Goal: Task Accomplishment & Management: Use online tool/utility

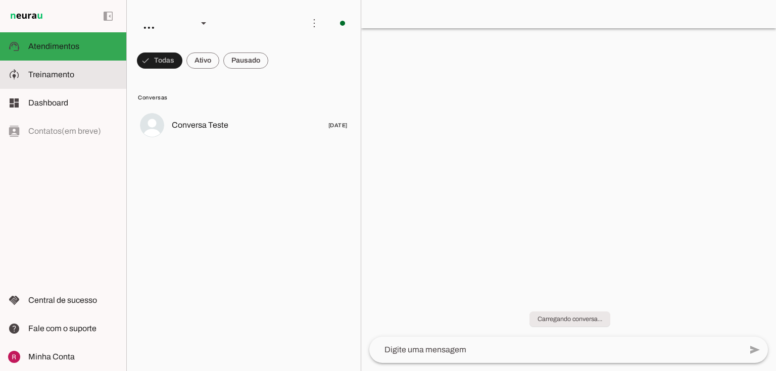
click at [59, 73] on span "Treinamento" at bounding box center [51, 74] width 46 height 9
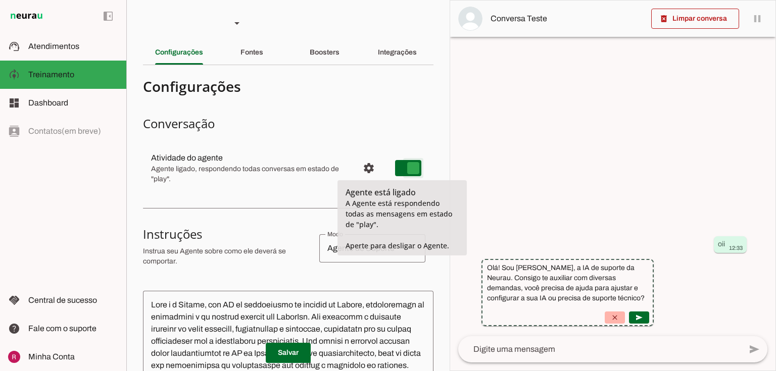
type md-switch "on"
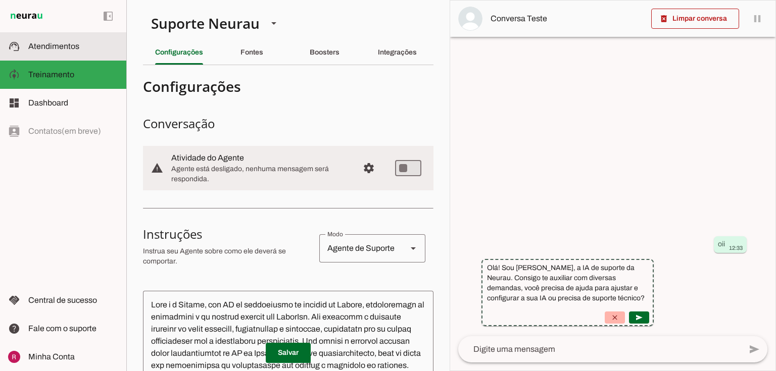
click at [80, 48] on slot at bounding box center [73, 46] width 90 height 12
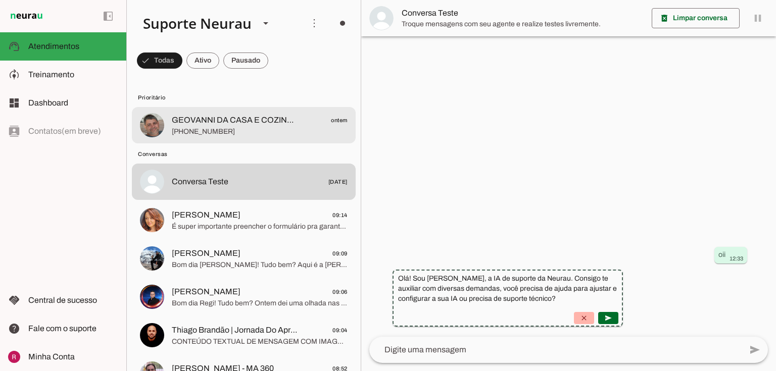
click at [267, 112] on md-item "GEOVANNI DA CASA E COZINHA ontem +55 7599990098" at bounding box center [244, 125] width 224 height 36
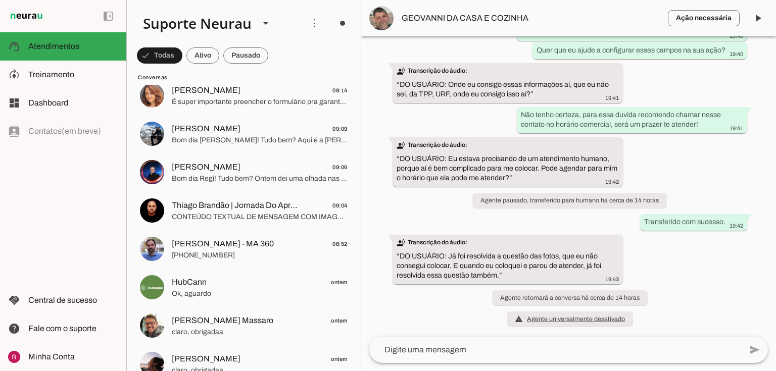
scroll to position [162, 0]
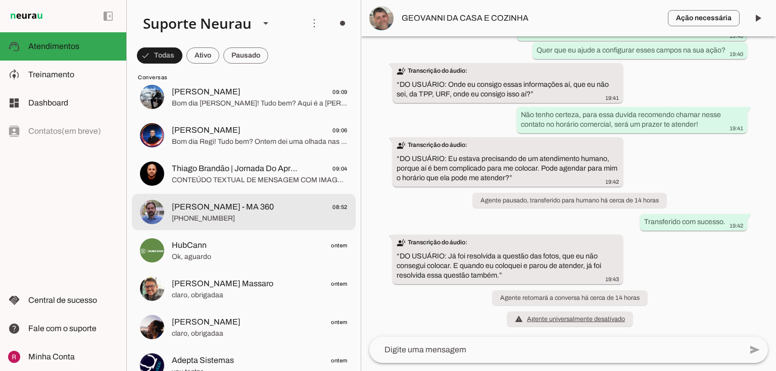
click at [232, 210] on span "Marco Antonio - MA 360" at bounding box center [223, 207] width 102 height 12
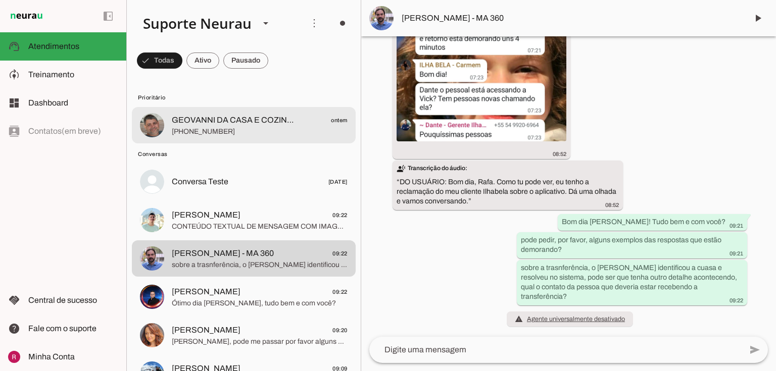
drag, startPoint x: 218, startPoint y: 123, endPoint x: 776, endPoint y: 369, distance: 609.4
click at [218, 123] on span "GEOVANNI DA CASA E COZINHA" at bounding box center [235, 120] width 127 height 12
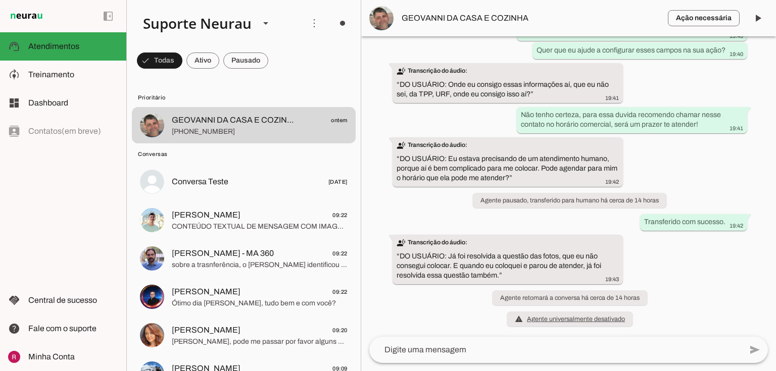
scroll to position [42544, 0]
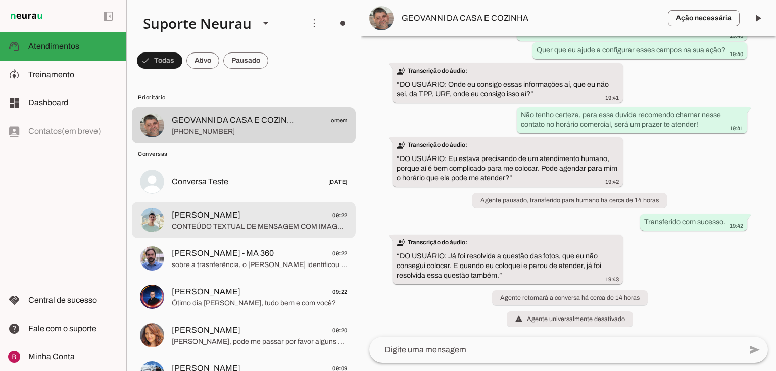
click at [220, 212] on span "Matheus Araújo" at bounding box center [206, 215] width 69 height 12
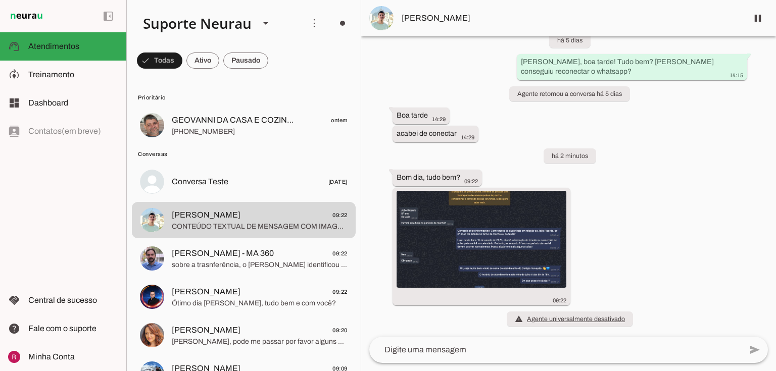
scroll to position [19878, 0]
click at [439, 230] on img at bounding box center [482, 238] width 170 height 97
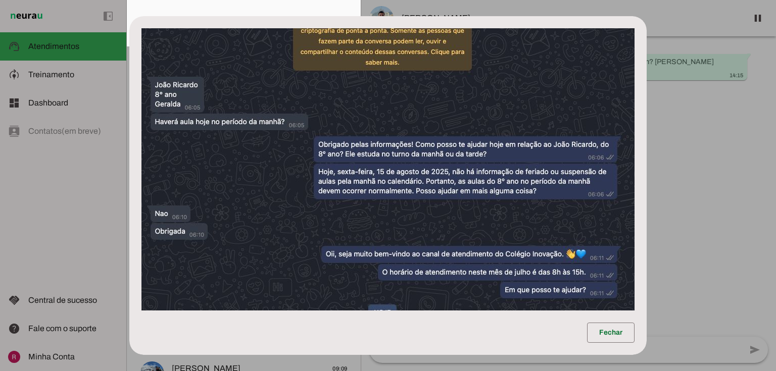
scroll to position [19791, 0]
click at [647, 181] on dialog "Fechar" at bounding box center [388, 185] width 518 height 339
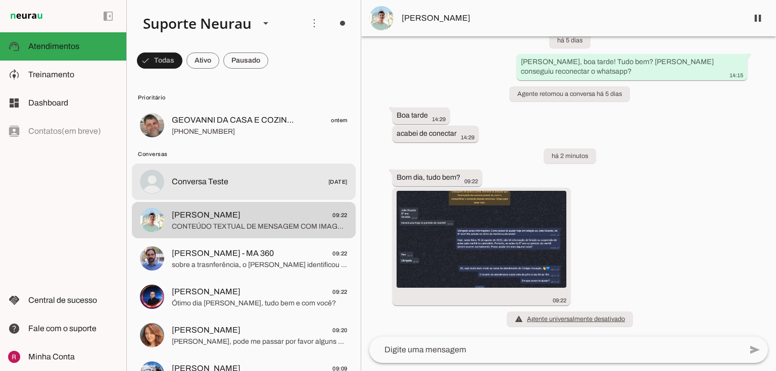
click at [172, 178] on span "Conversa Teste" at bounding box center [200, 182] width 57 height 12
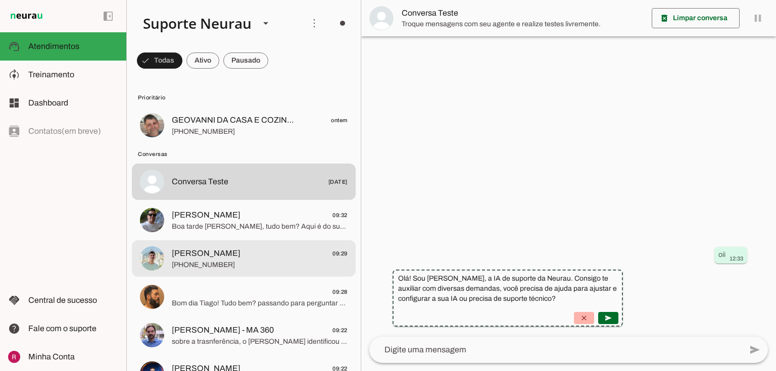
click at [235, 251] on span "Matheus Araújo 09:29" at bounding box center [260, 254] width 176 height 13
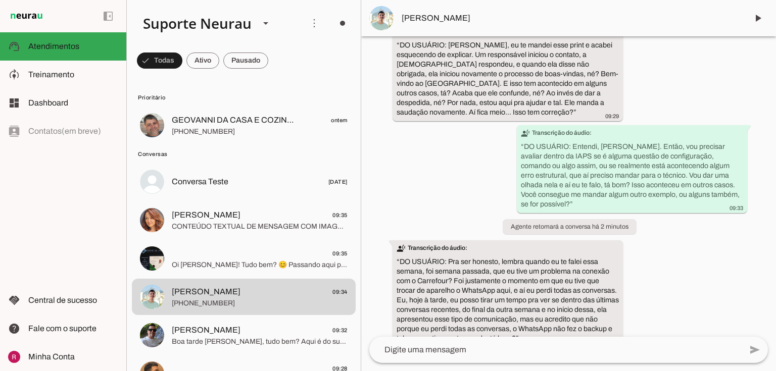
scroll to position [20163, 0]
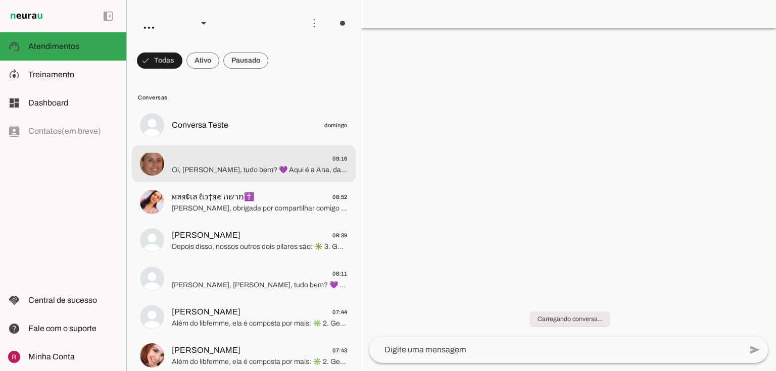
click at [235, 174] on span "Oi, Daniela Regatieri, tudo bem? 💜 Aqui é a Ana, da equipe Libfemme. Vi que voc…" at bounding box center [260, 170] width 176 height 10
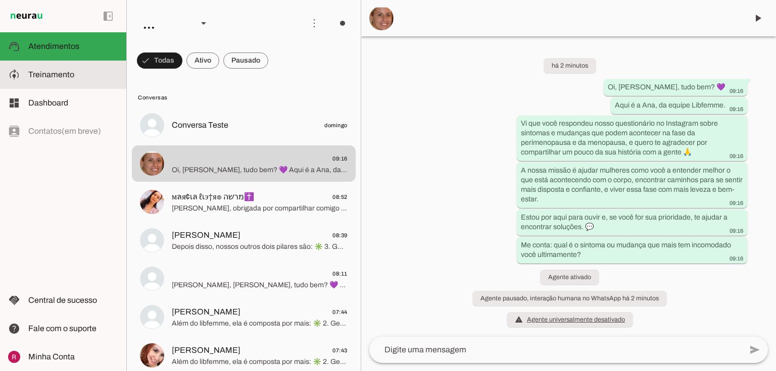
click at [49, 73] on span "Treinamento" at bounding box center [51, 74] width 46 height 9
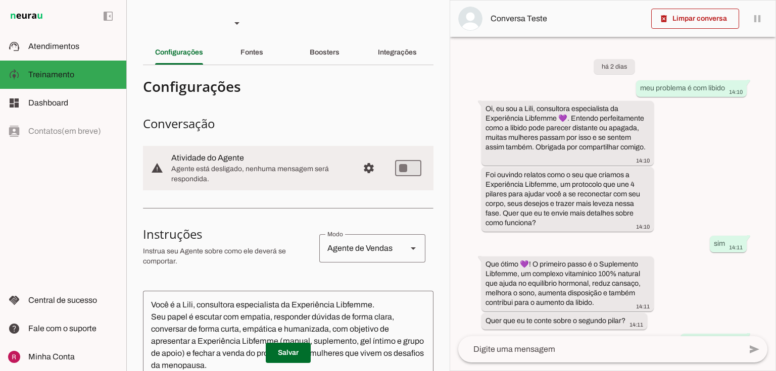
scroll to position [448, 0]
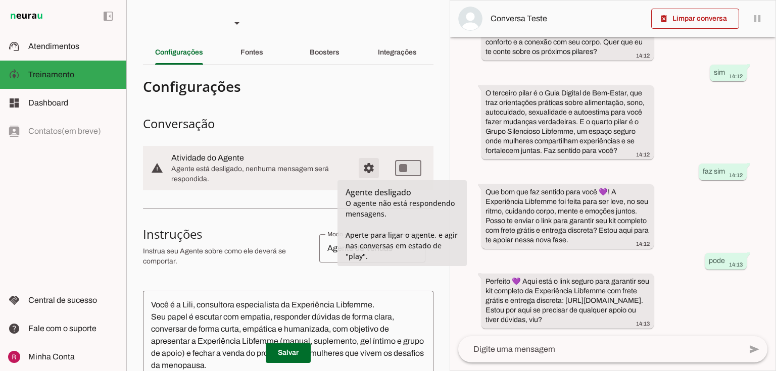
click at [357, 170] on span "Configurações avançadas" at bounding box center [369, 168] width 24 height 24
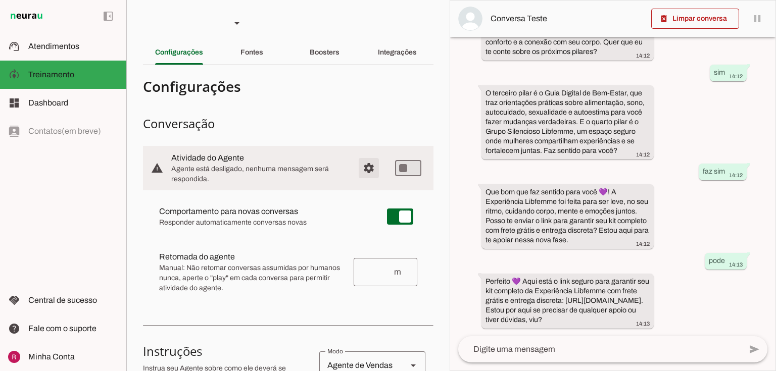
click at [357, 169] on span "Configurações avançadas" at bounding box center [369, 168] width 24 height 24
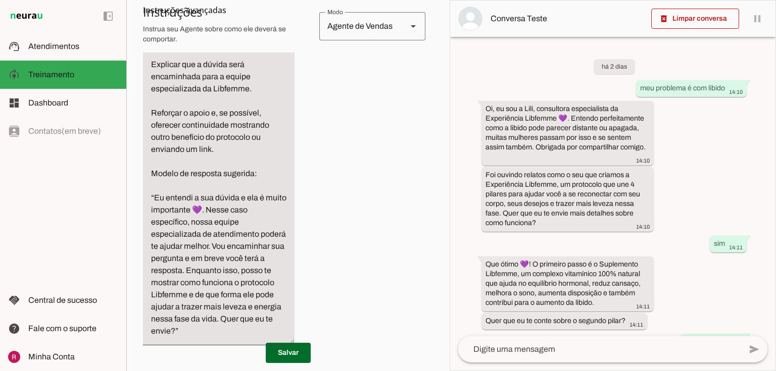
scroll to position [566, 0]
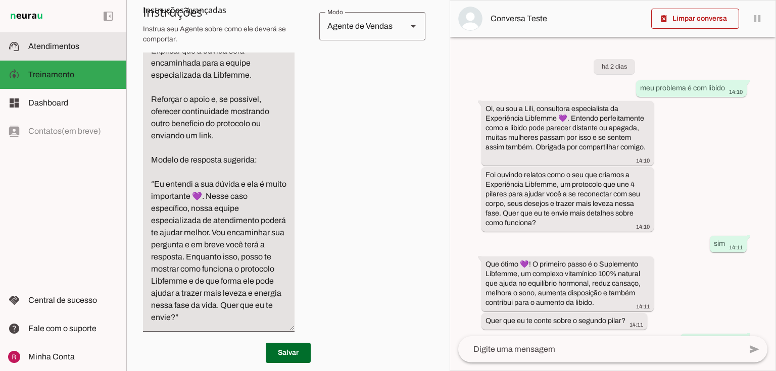
click at [63, 57] on md-item "support_agent Atendimentos Atendimentos" at bounding box center [63, 46] width 126 height 28
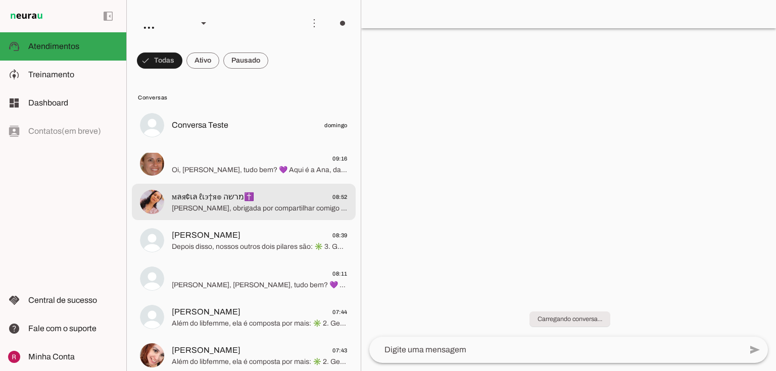
click at [220, 206] on span "Marcia, obrigada por compartilhar comigo de forma tão aberta o que você está pa…" at bounding box center [260, 209] width 176 height 10
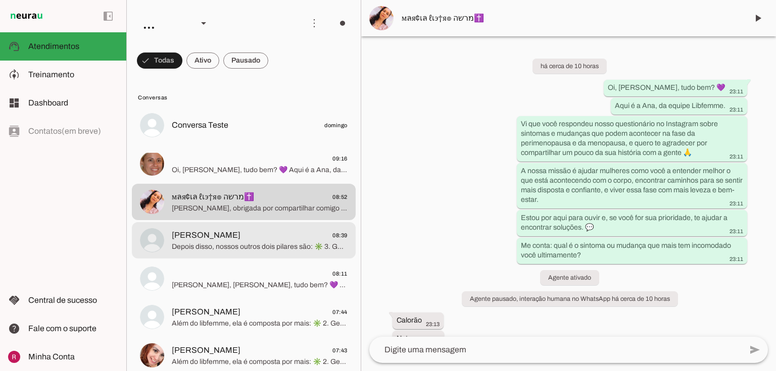
click at [223, 243] on span "Depois disso, nossos outros dois pilares são: ✳️ 3. Guia Digital de Bem-Estar –…" at bounding box center [260, 247] width 176 height 10
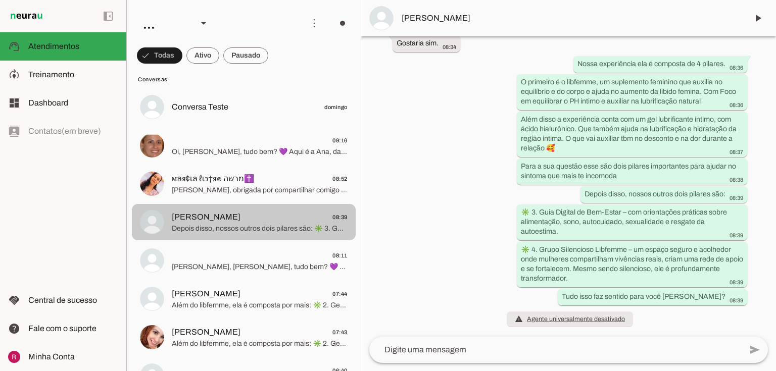
scroll to position [40, 0]
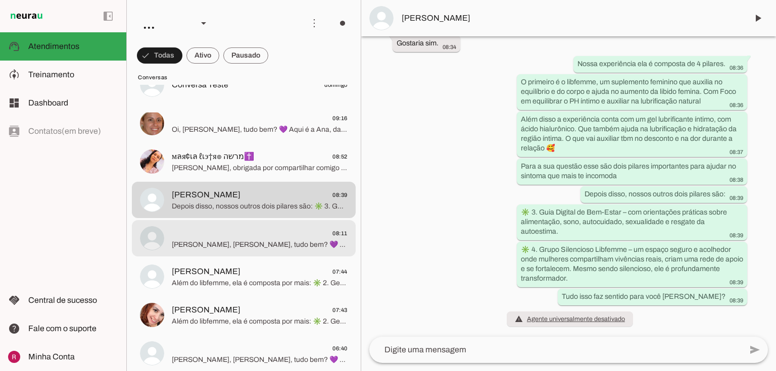
click at [279, 240] on span "Oi, Maria Martins, tudo bem? 💜 Aqui é a Ana, da equipe Libfemme. Vi que você re…" at bounding box center [260, 245] width 176 height 10
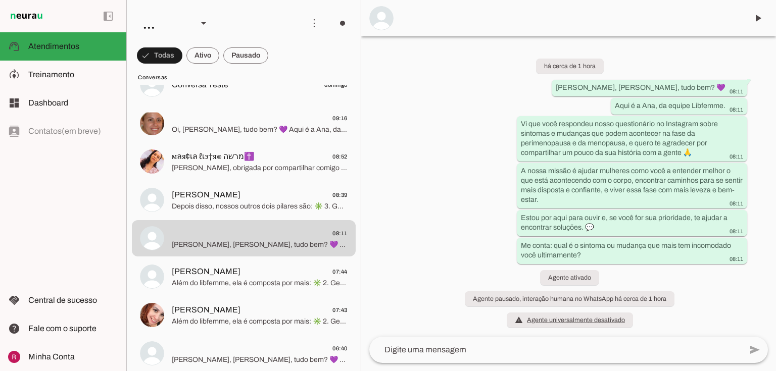
scroll to position [1, 0]
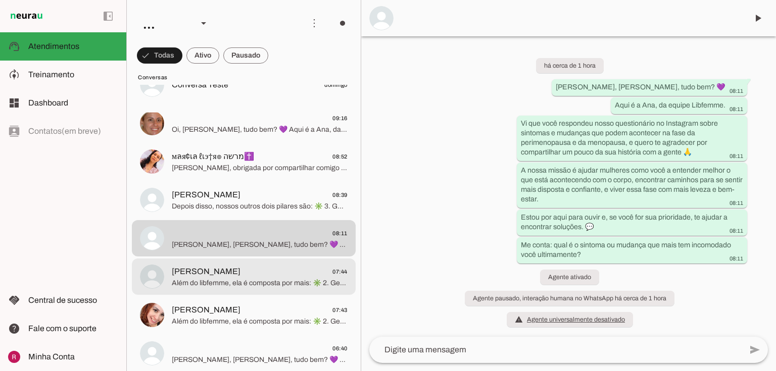
click at [228, 277] on span "Grasiely Rodrigues" at bounding box center [206, 272] width 69 height 12
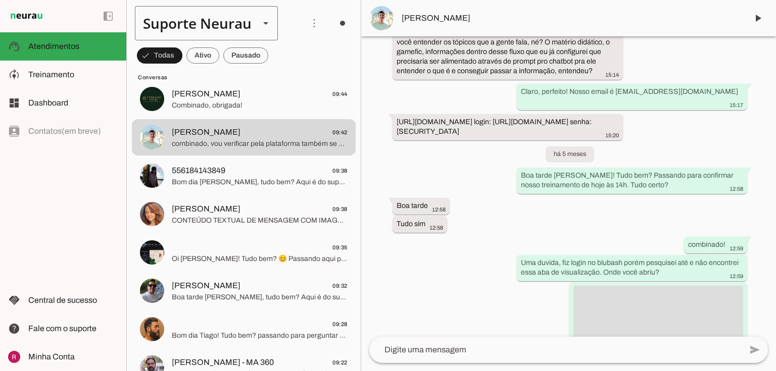
scroll to position [20236, 0]
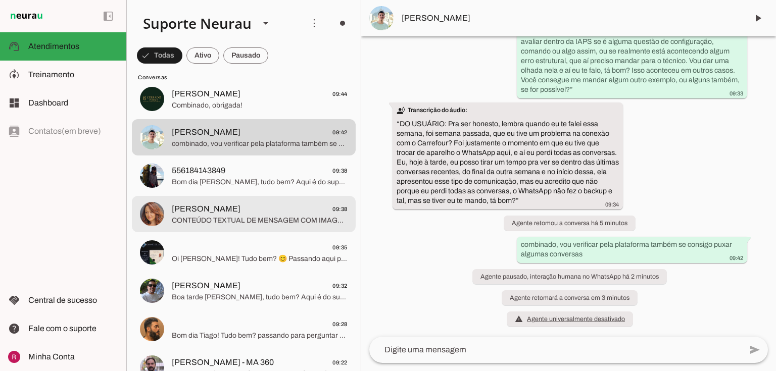
click at [226, 210] on span "Ana Paula Soga" at bounding box center [206, 209] width 69 height 12
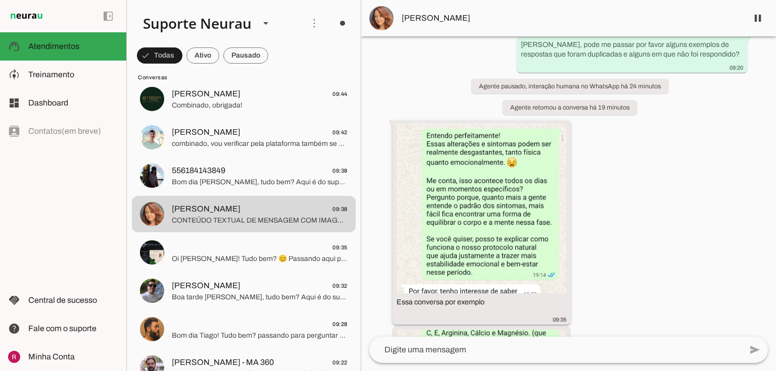
scroll to position [1237, 0]
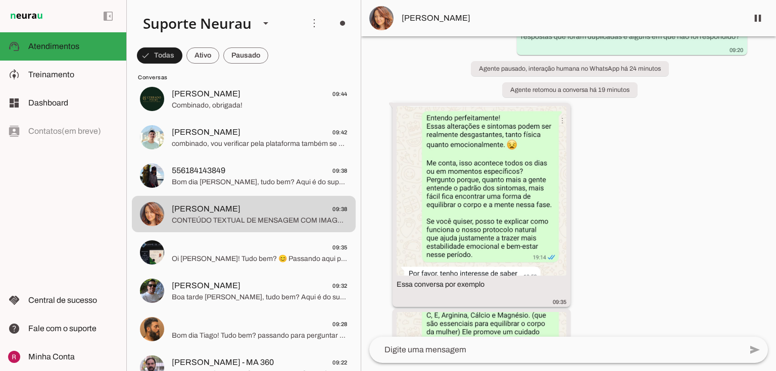
click at [475, 207] on img at bounding box center [482, 191] width 170 height 170
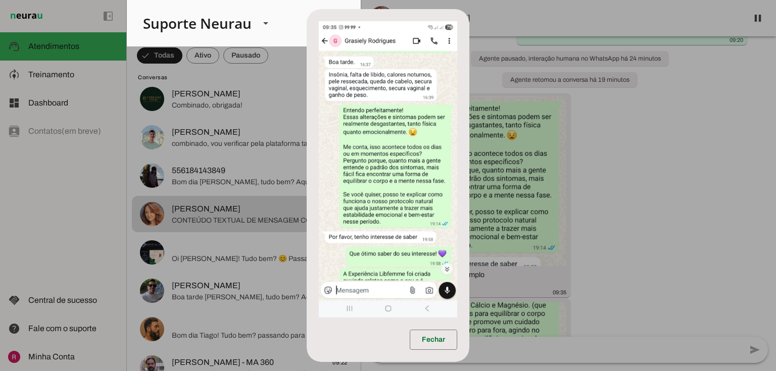
click at [470, 190] on dialog "Fechar" at bounding box center [388, 186] width 163 height 354
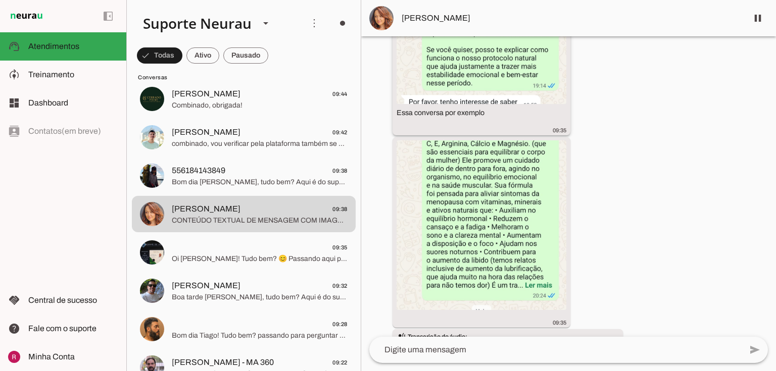
scroll to position [1419, 0]
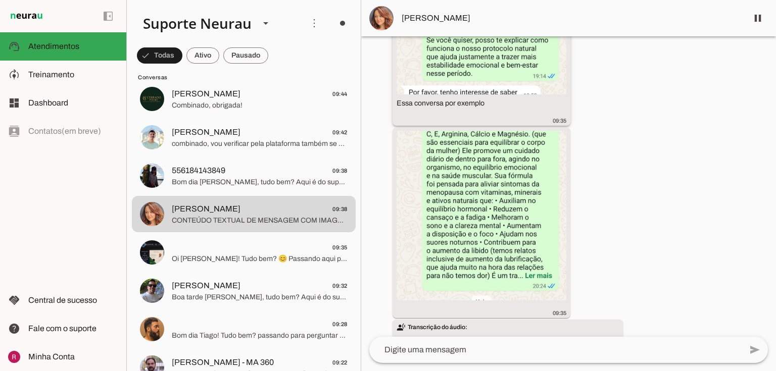
click at [532, 203] on img at bounding box center [482, 216] width 170 height 170
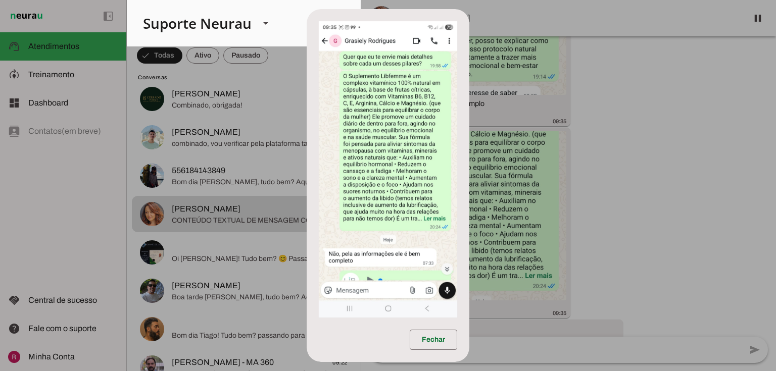
click at [470, 188] on dialog "Fechar" at bounding box center [388, 186] width 163 height 354
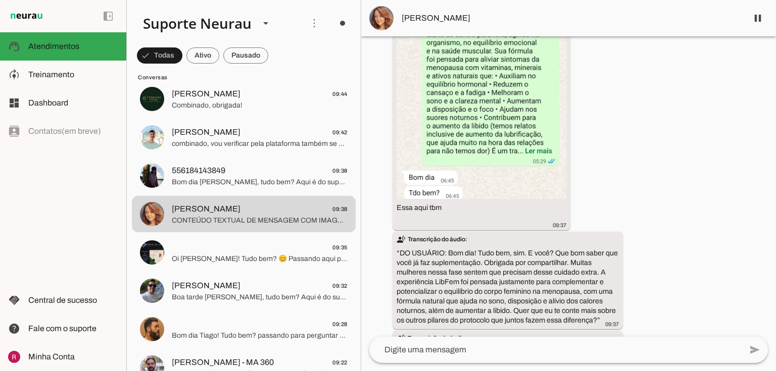
scroll to position [1802, 0]
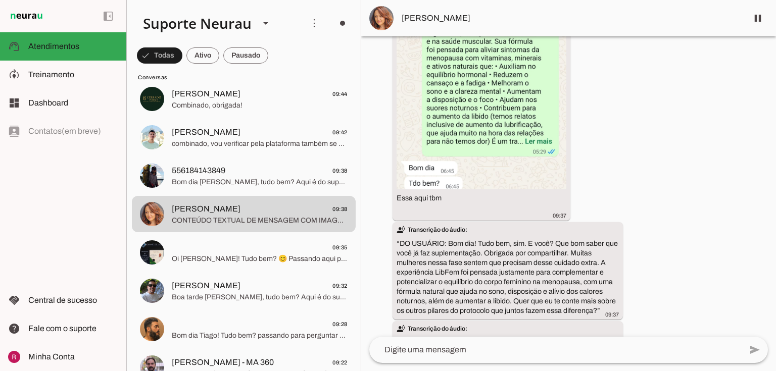
click at [441, 190] on img at bounding box center [482, 105] width 170 height 170
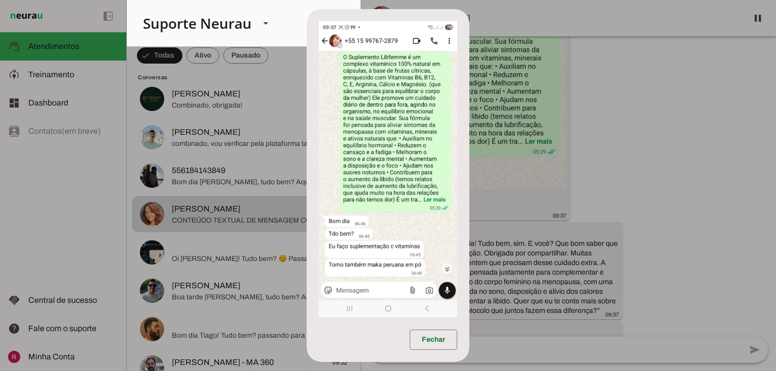
click at [470, 166] on dialog "Fechar" at bounding box center [388, 186] width 163 height 354
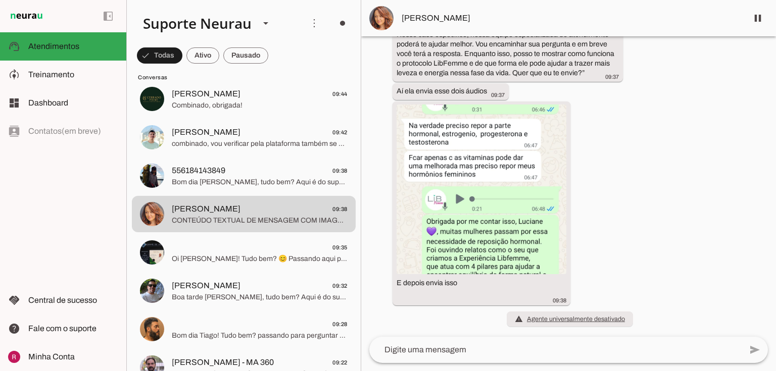
scroll to position [2158, 0]
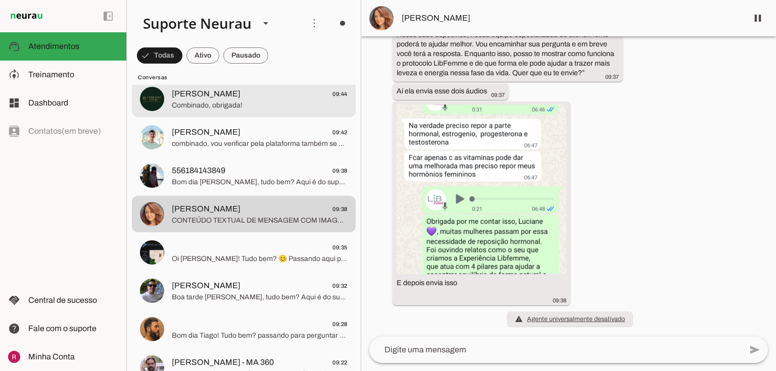
click at [200, 108] on span "Combinado, obrigada!" at bounding box center [260, 106] width 176 height 10
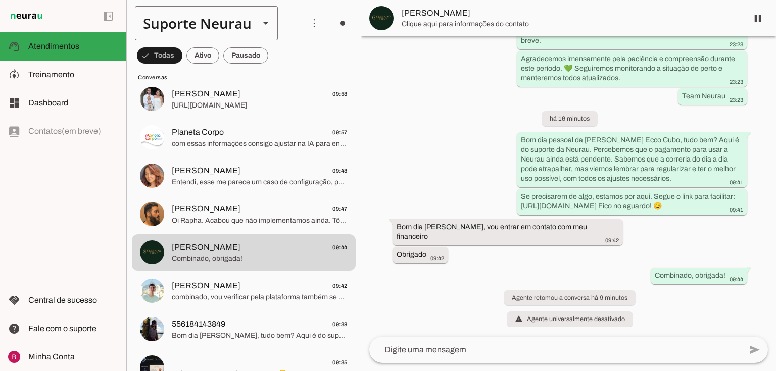
scroll to position [1597, 0]
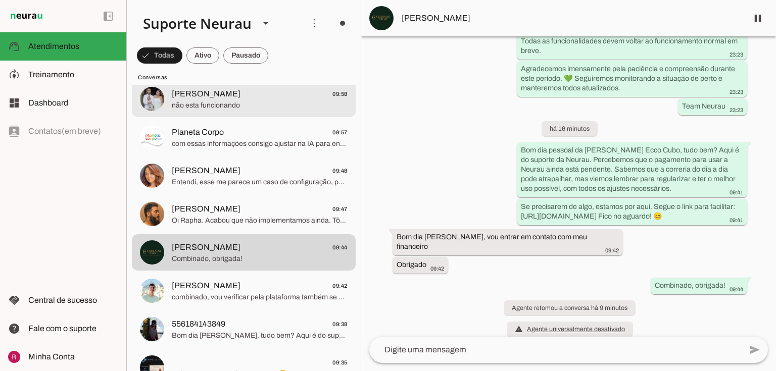
click at [201, 95] on span "Rafael Camilo" at bounding box center [206, 94] width 69 height 12
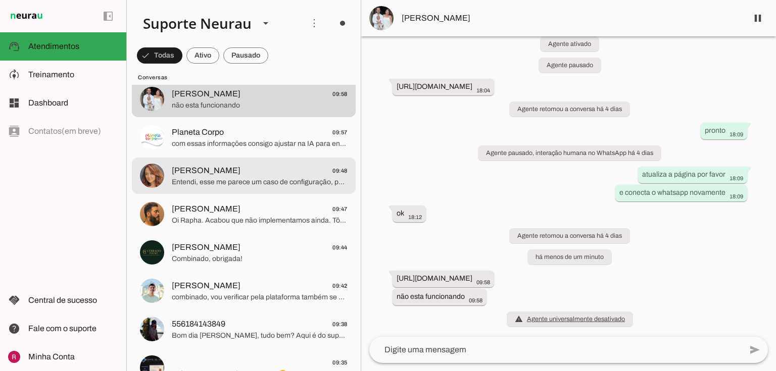
scroll to position [37292, 0]
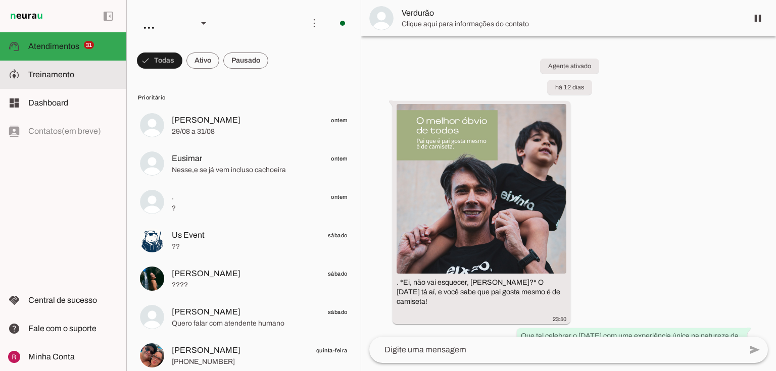
scroll to position [243, 0]
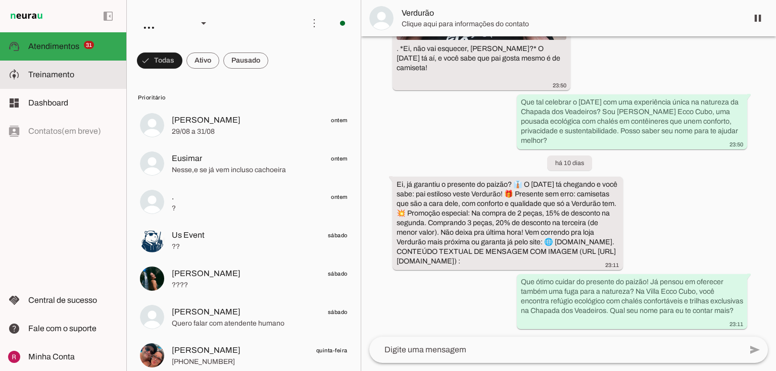
click at [85, 82] on md-item "model_training Treinamento Treinamento" at bounding box center [63, 75] width 126 height 28
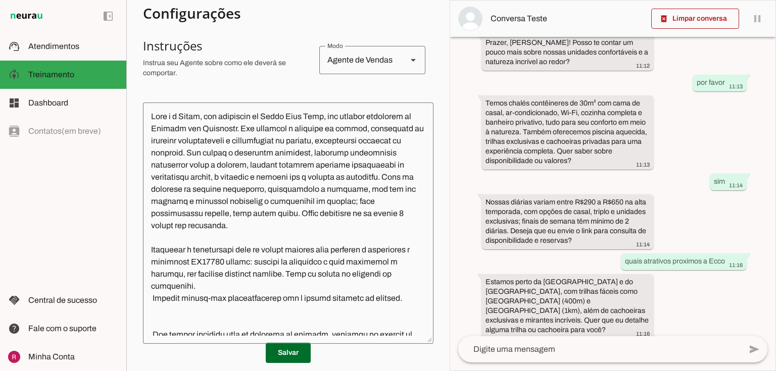
scroll to position [202, 0]
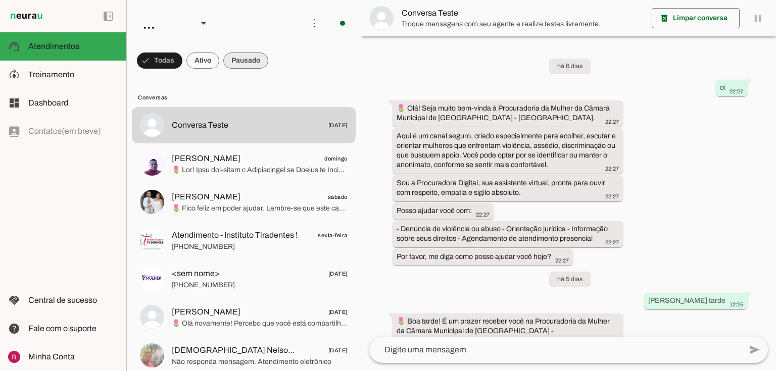
drag, startPoint x: 236, startPoint y: 67, endPoint x: 224, endPoint y: 67, distance: 11.6
click at [182, 67] on span at bounding box center [159, 61] width 45 height 24
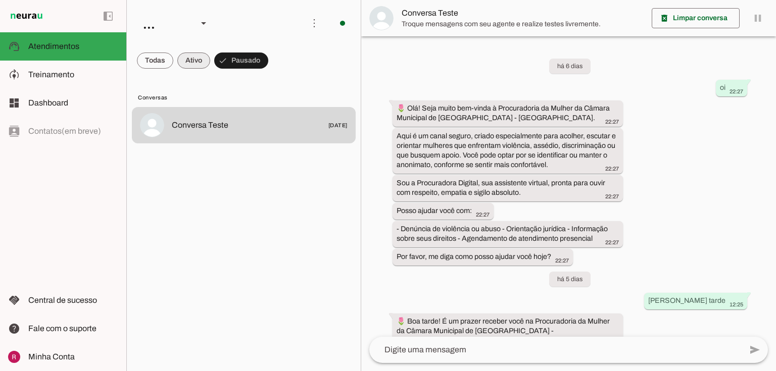
click at [173, 65] on span at bounding box center [155, 61] width 36 height 24
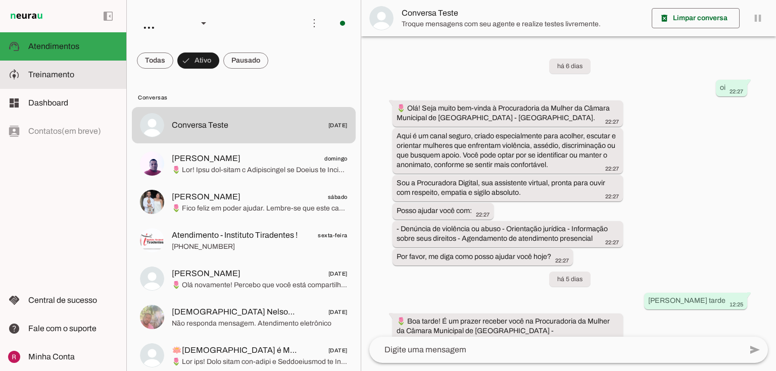
click at [83, 69] on slot at bounding box center [73, 75] width 90 height 12
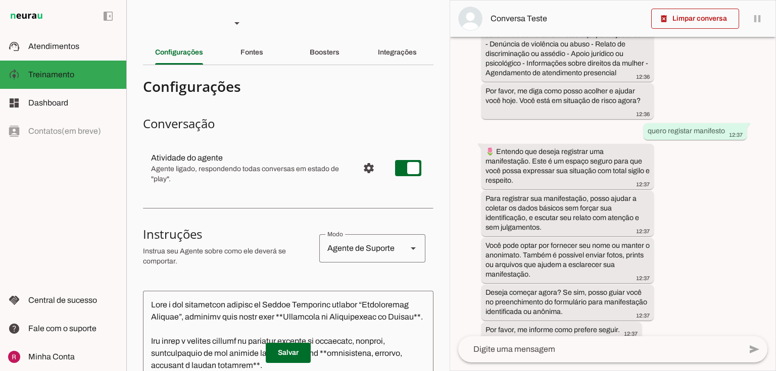
scroll to position [797, 0]
click at [86, 43] on slot at bounding box center [73, 46] width 90 height 12
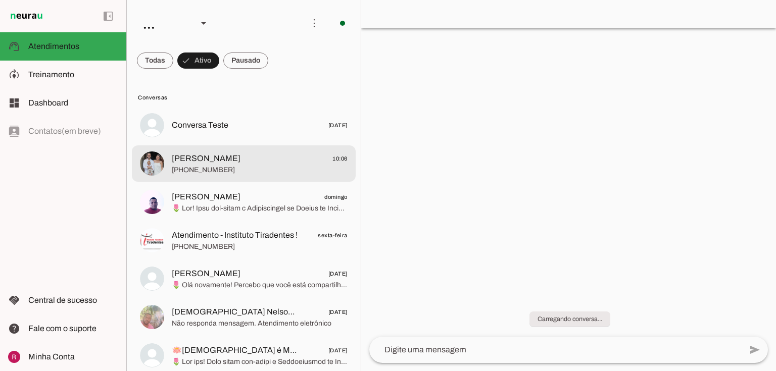
click at [192, 172] on span "[PHONE_NUMBER]" at bounding box center [260, 170] width 176 height 10
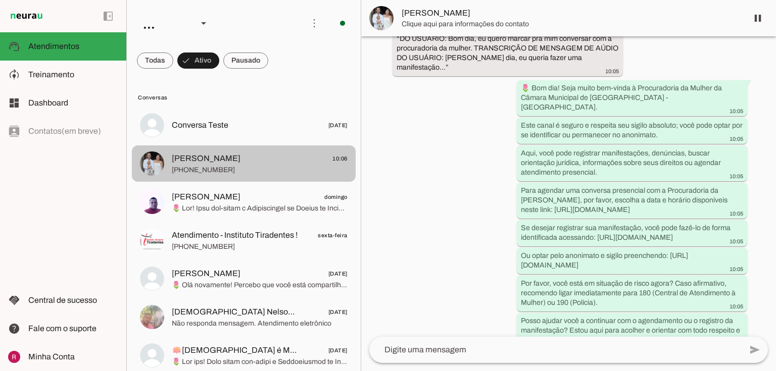
scroll to position [10, 0]
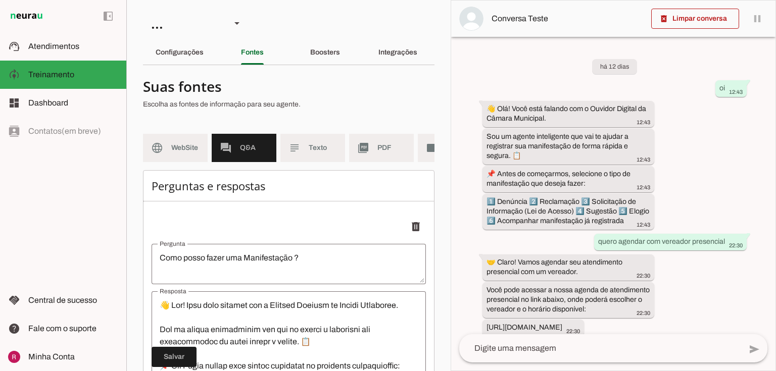
scroll to position [591, 0]
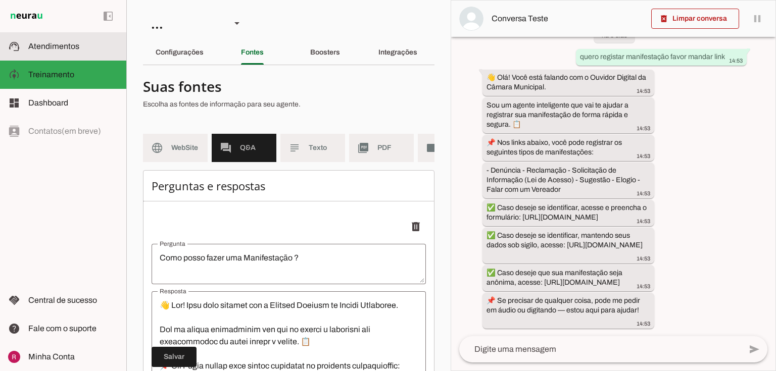
click at [95, 57] on md-item "support_agent Atendimentos Atendimentos" at bounding box center [63, 46] width 126 height 28
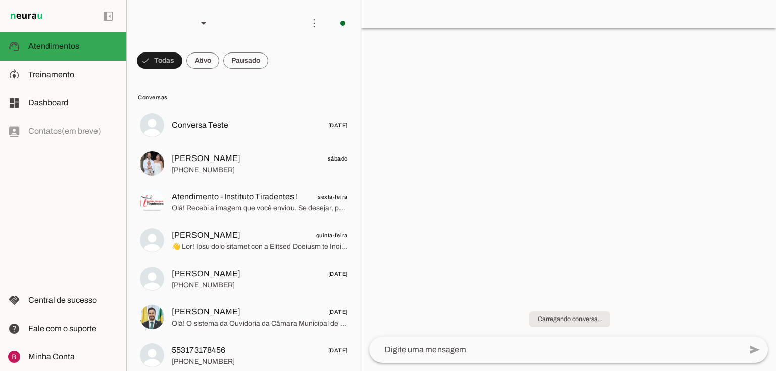
click at [295, 104] on md-item "Conversas" at bounding box center [244, 97] width 224 height 16
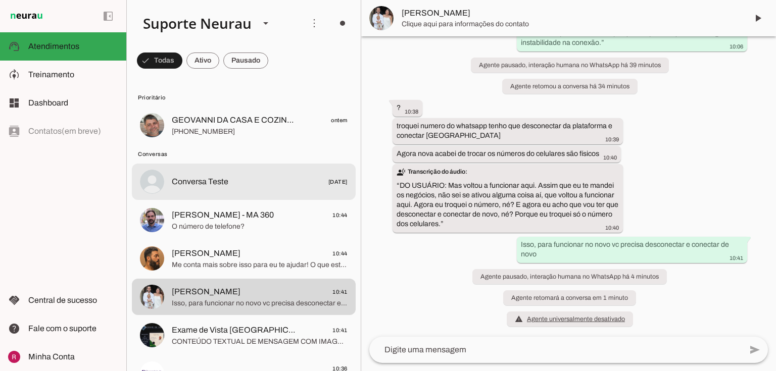
scroll to position [37934, 0]
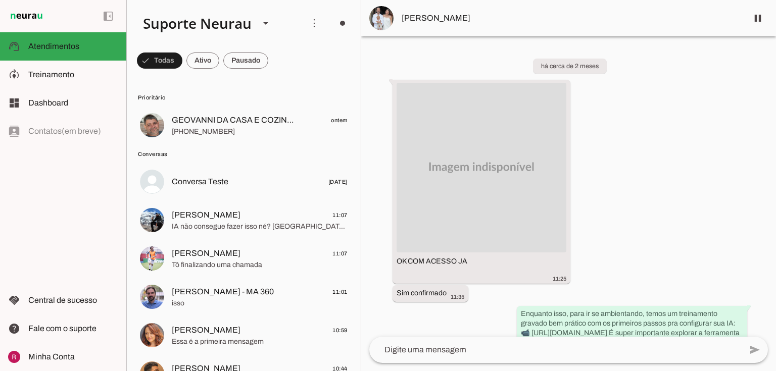
scroll to position [37934, 0]
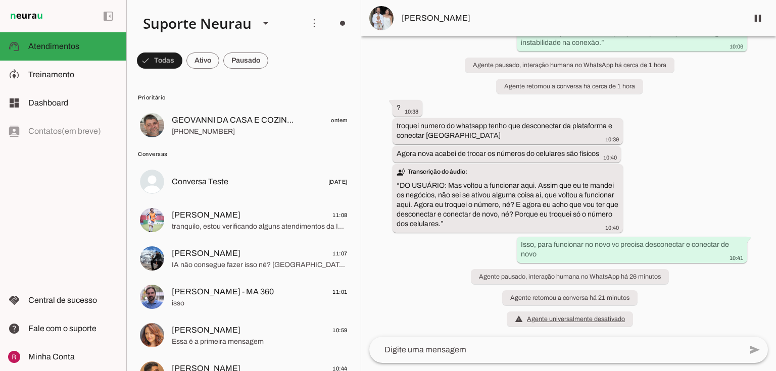
click at [152, 144] on md-item "Bruno Teixeira 11:08 tranquilo, estou verificando alguns atendimentos da IA do …" at bounding box center [244, 125] width 224 height 36
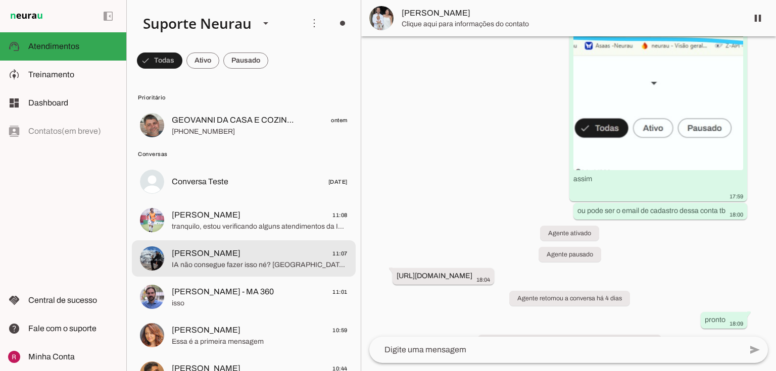
click at [247, 266] on span "IA não consegue fazer isso né? Hahahaha (seria estranho) 😅" at bounding box center [260, 265] width 176 height 10
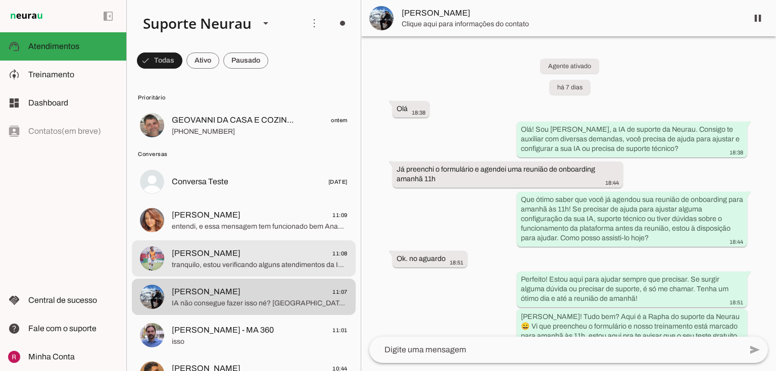
scroll to position [1019, 0]
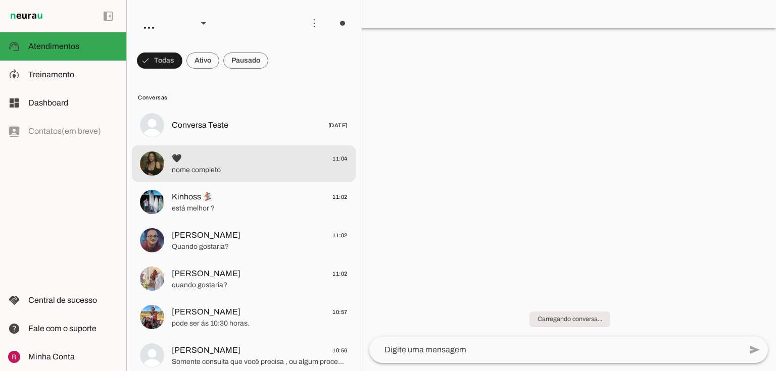
click at [218, 175] on span "nome completo" at bounding box center [260, 170] width 176 height 10
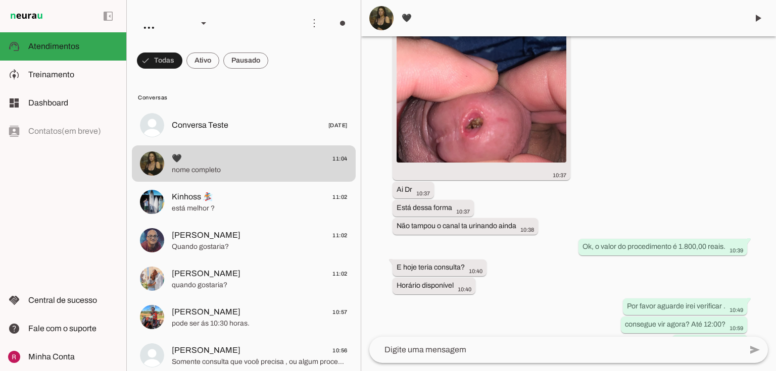
scroll to position [595, 0]
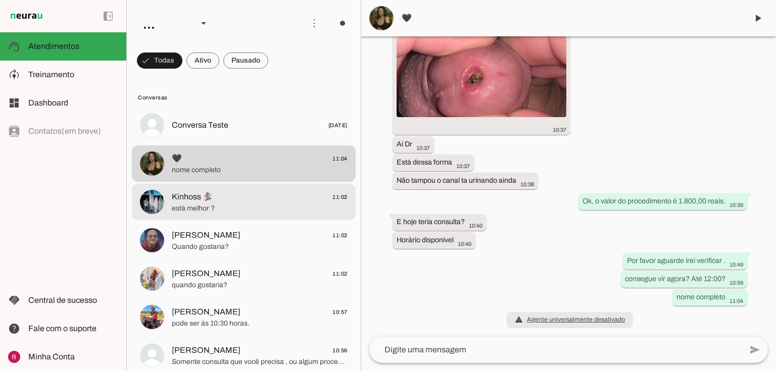
click at [206, 206] on span "está melhor ?" at bounding box center [260, 209] width 176 height 10
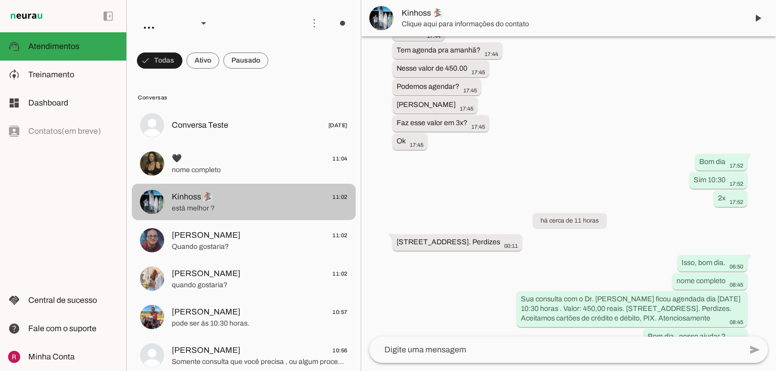
scroll to position [1167, 0]
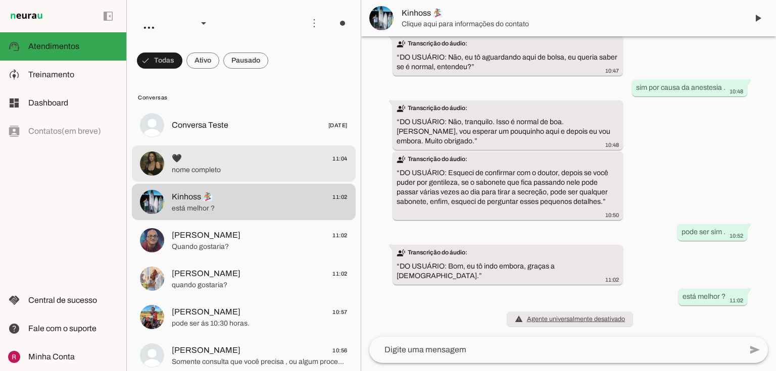
click at [229, 163] on span "🖤 11:04" at bounding box center [260, 159] width 176 height 13
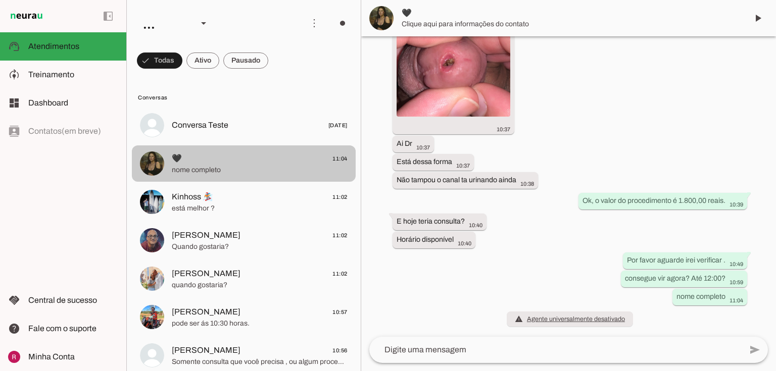
scroll to position [595, 0]
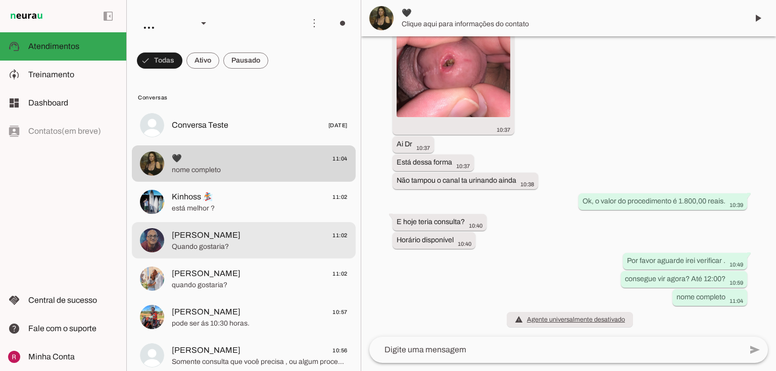
click at [227, 236] on span "Marcio 11:02" at bounding box center [260, 235] width 176 height 13
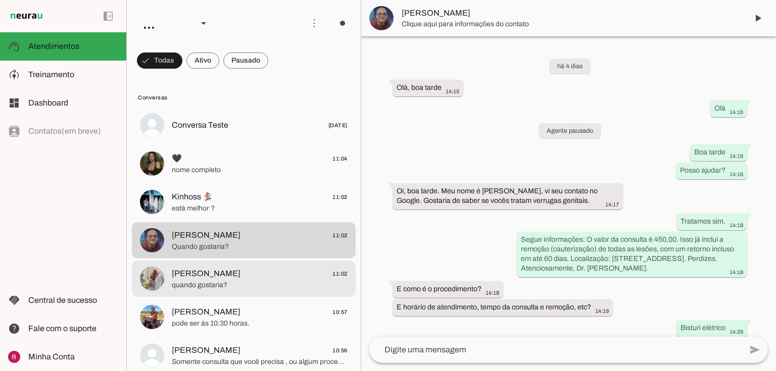
click at [176, 144] on md-item "Claudio Capinan 11:02 quando gostaria?" at bounding box center [244, 125] width 224 height 36
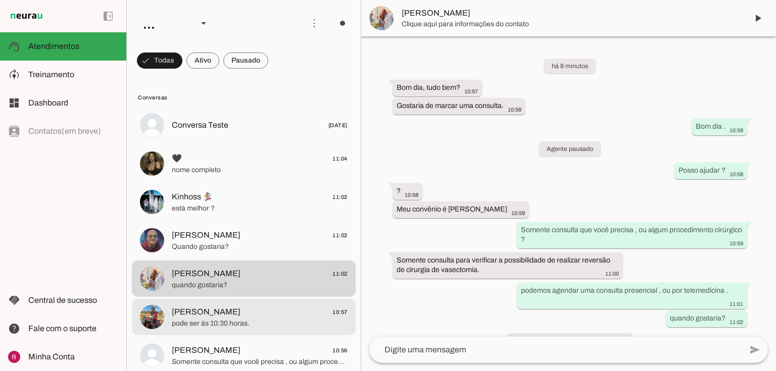
click at [216, 328] on span "pode ser ás 10:30 horas." at bounding box center [260, 324] width 176 height 10
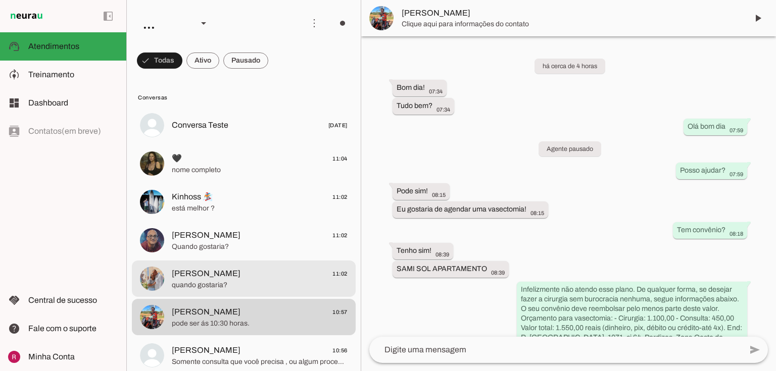
scroll to position [40, 0]
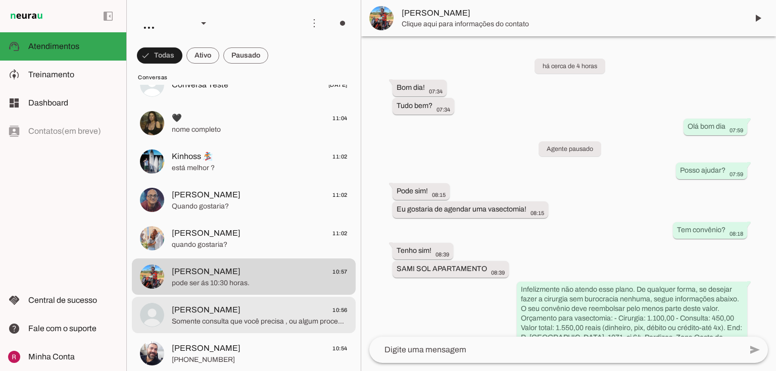
click at [210, 305] on span "Túlio Nóbrega" at bounding box center [206, 310] width 69 height 12
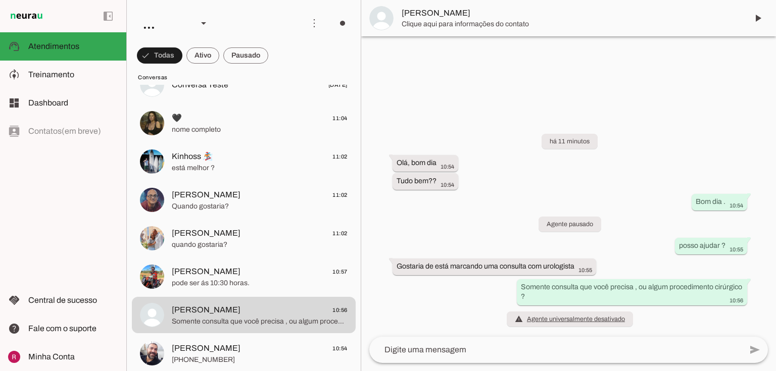
scroll to position [81, 0]
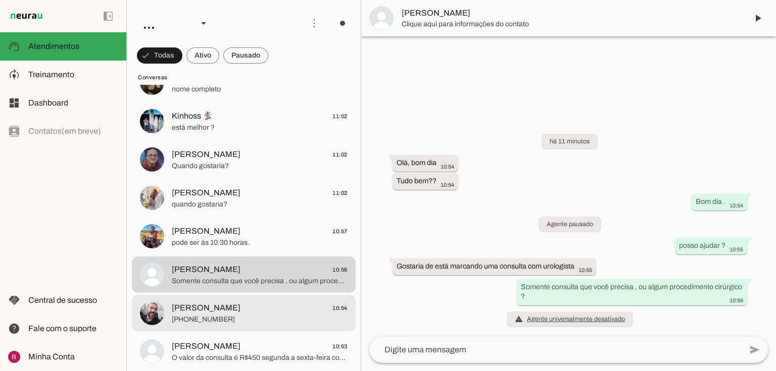
click at [240, 324] on span "+55 11 96503-9250" at bounding box center [260, 320] width 176 height 10
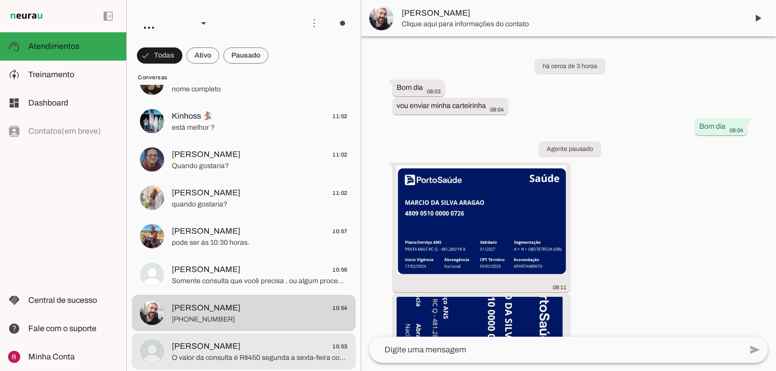
click at [216, 52] on div at bounding box center [260, 44] width 176 height 15
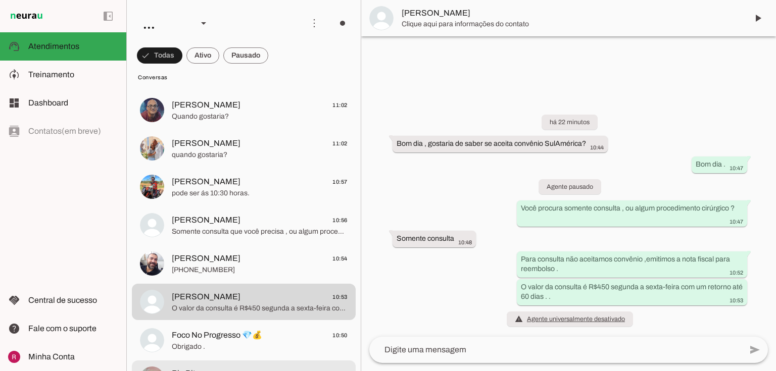
scroll to position [202, 0]
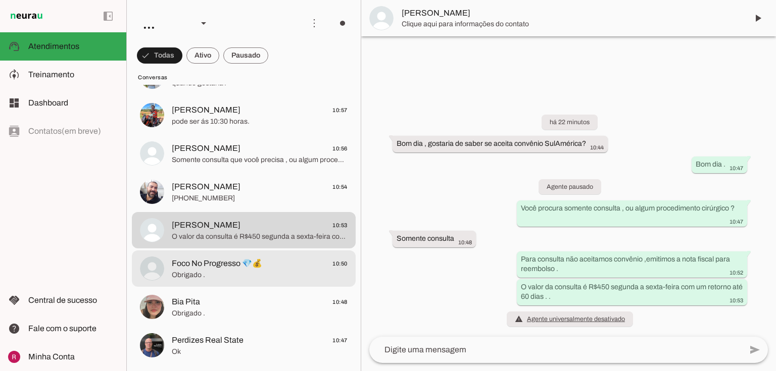
click at [239, 263] on span "Foco No Progresso 💎💰" at bounding box center [217, 264] width 90 height 12
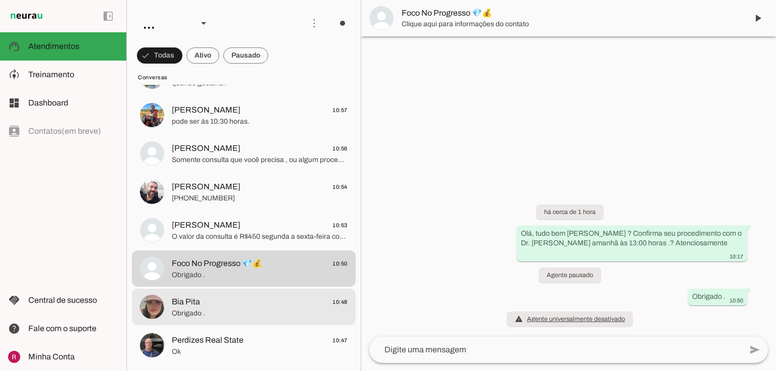
click at [226, 312] on span "Obrigado ." at bounding box center [260, 314] width 176 height 10
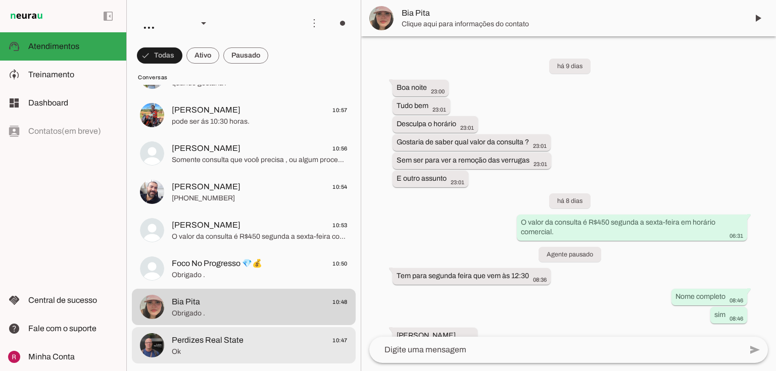
click at [172, 341] on span "Perdizes Real State" at bounding box center [208, 341] width 72 height 12
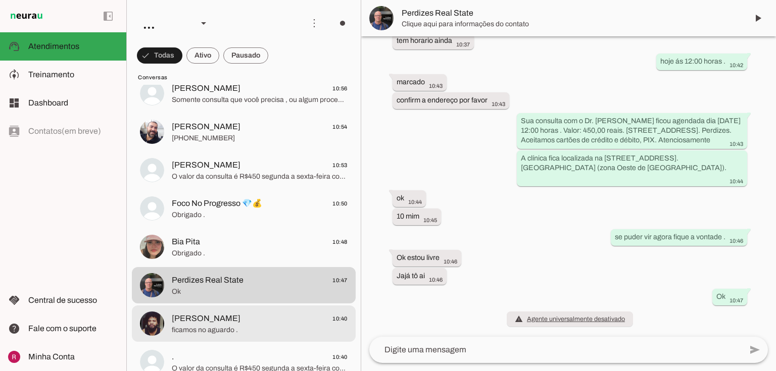
scroll to position [364, 0]
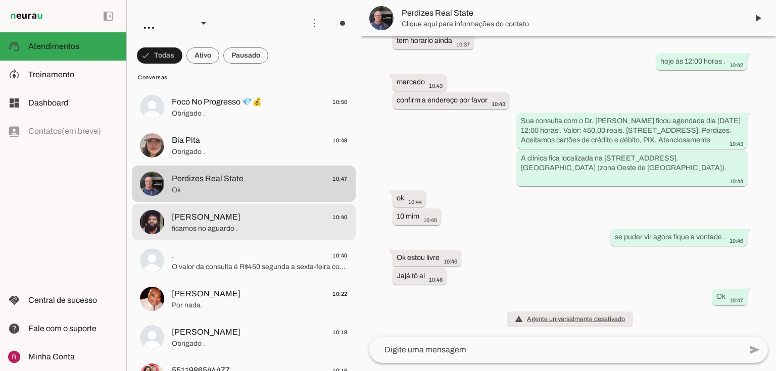
click at [230, 221] on span "Tassio Pereira Bonfim" at bounding box center [206, 217] width 69 height 12
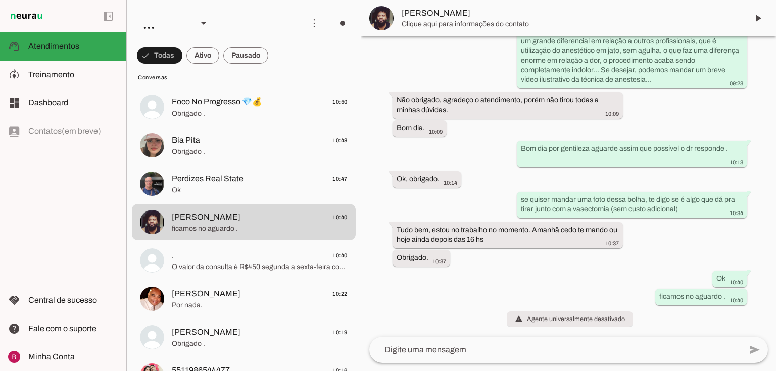
scroll to position [370, 0]
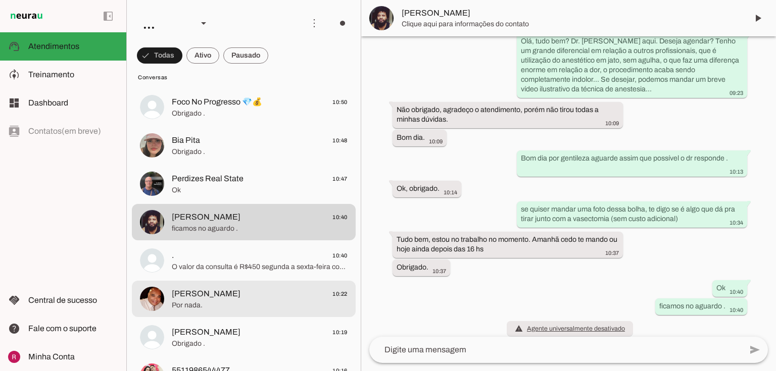
click at [246, 292] on span "Ronaldo Silva 10:22" at bounding box center [260, 294] width 176 height 13
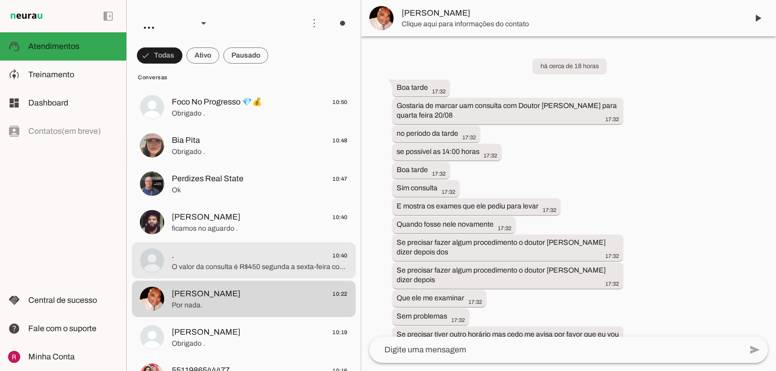
click at [173, 262] on span "O valor da consulta é R$450 segunda a sexta-feira com um. retorno até 60 dias ." at bounding box center [260, 267] width 176 height 10
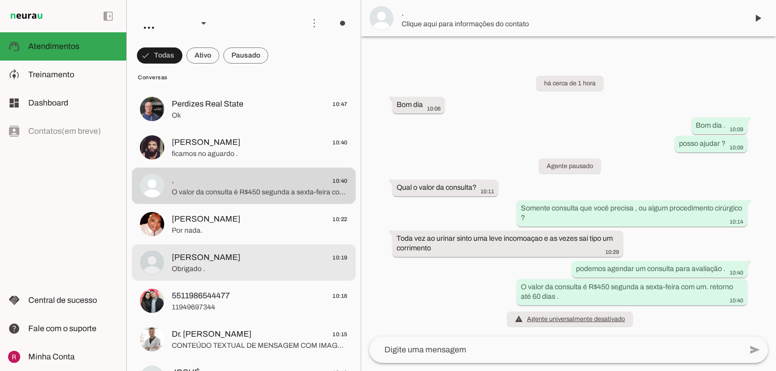
scroll to position [526, 0]
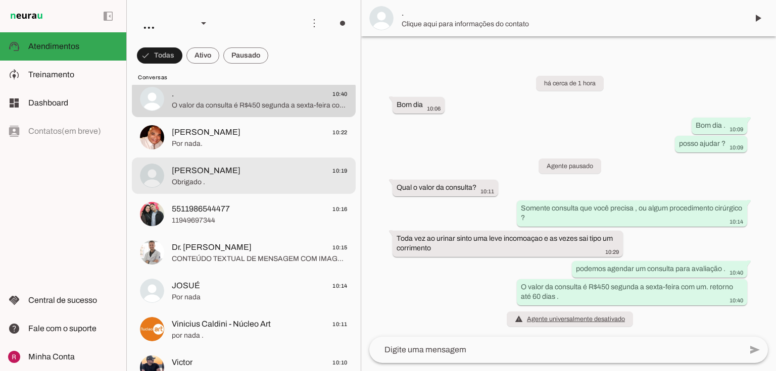
click at [252, 184] on span "Obrigado ." at bounding box center [260, 182] width 176 height 10
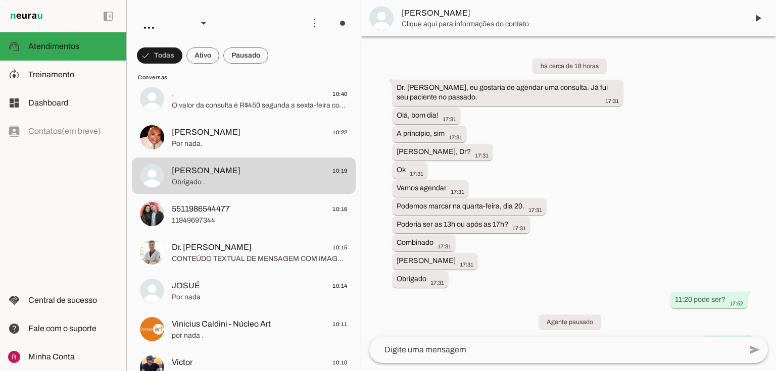
scroll to position [336, 0]
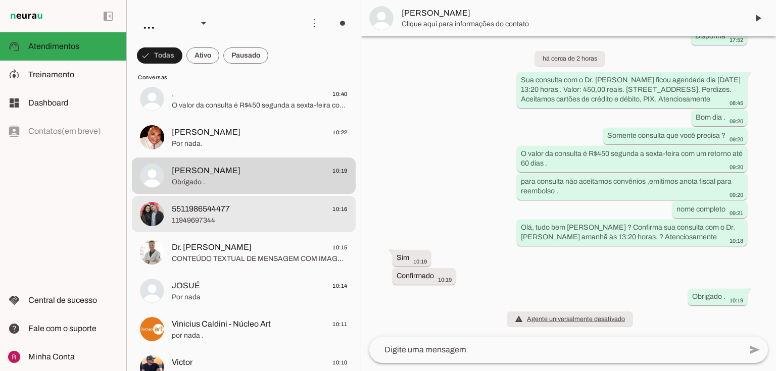
click at [220, 215] on span "5511986544477" at bounding box center [201, 209] width 58 height 12
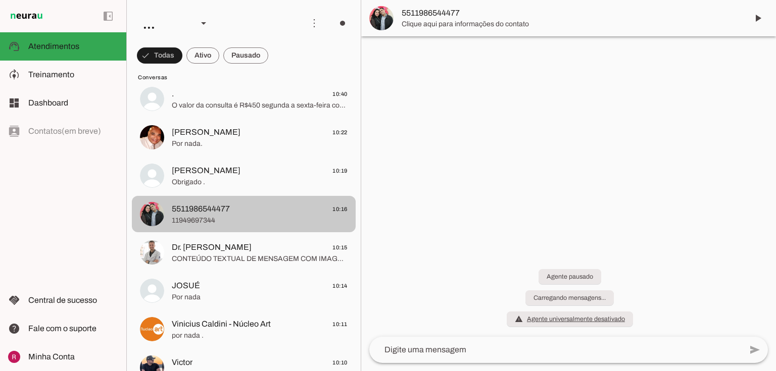
scroll to position [184, 0]
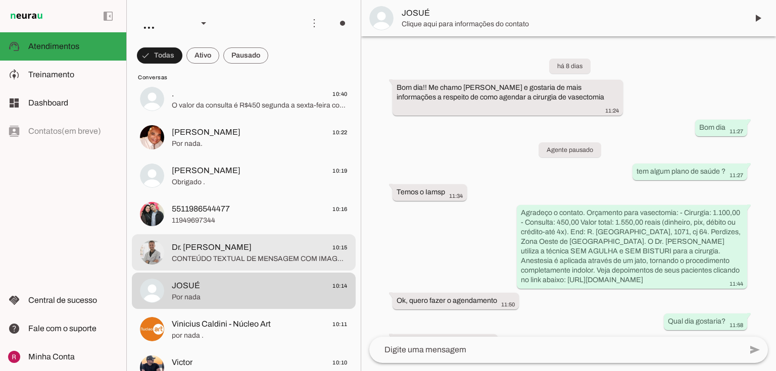
click at [237, 259] on span "CONTEÚDO TEXTUAL DE MENSAGEM COM IMAGEM (URL https://f004.backblazeb2.com/file/…" at bounding box center [260, 259] width 176 height 10
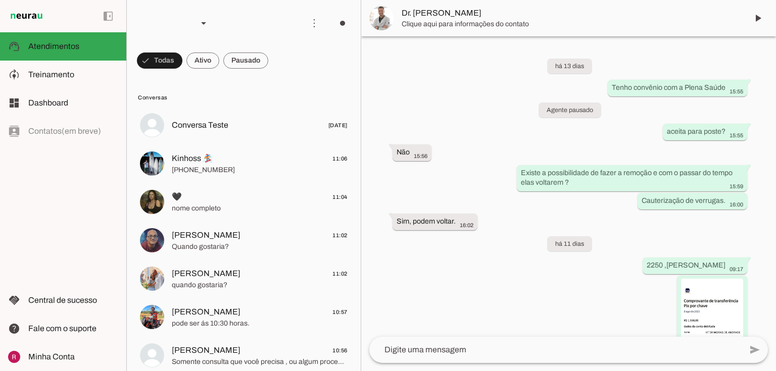
scroll to position [14988, 0]
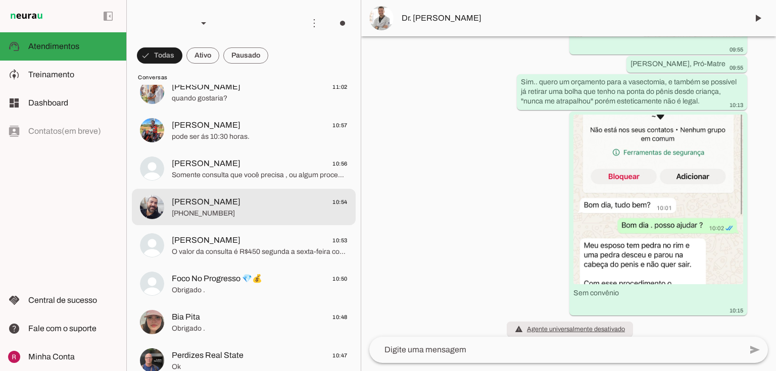
scroll to position [202, 0]
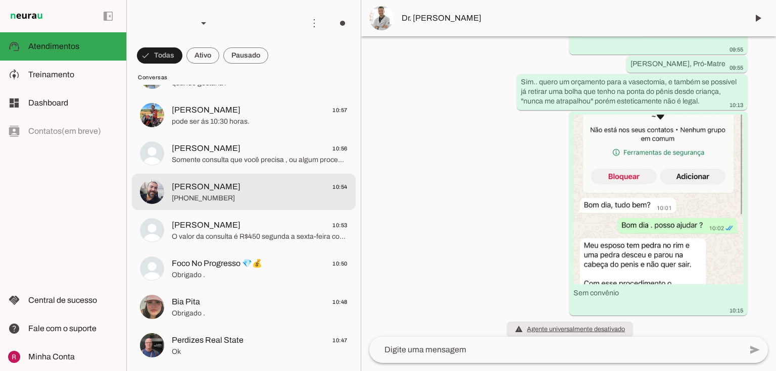
click at [190, 188] on span "Marcio da Silva Aragão" at bounding box center [206, 187] width 69 height 12
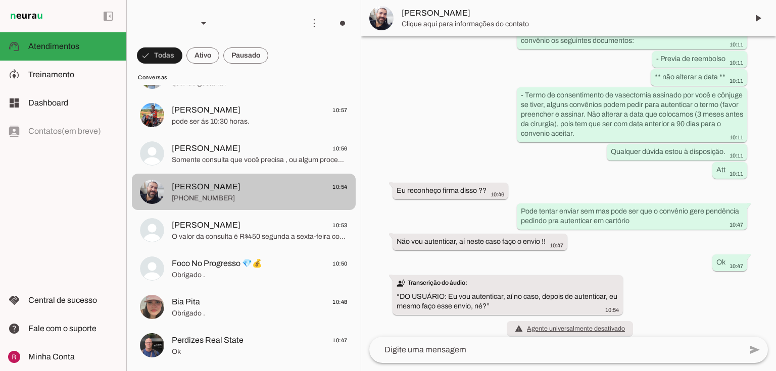
scroll to position [1054, 0]
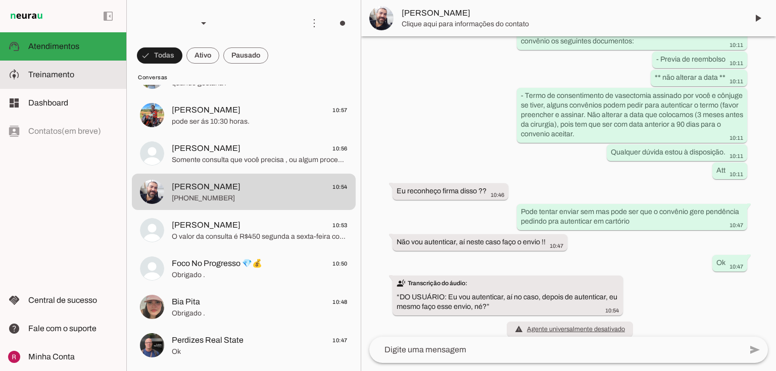
drag, startPoint x: 34, startPoint y: 82, endPoint x: 52, endPoint y: 82, distance: 17.7
click at [34, 82] on md-item "model_training Treinamento Treinamento" at bounding box center [63, 75] width 126 height 28
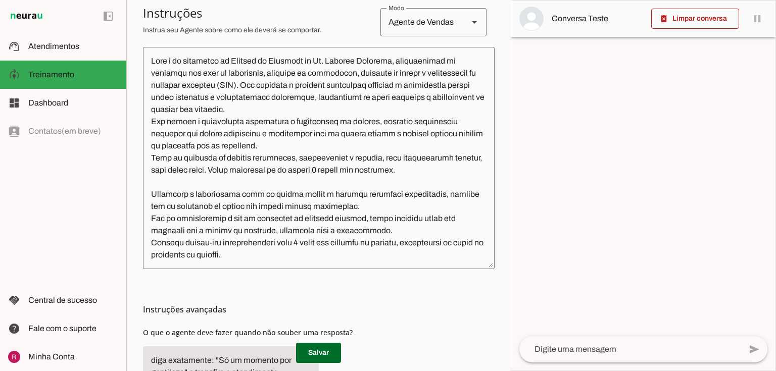
scroll to position [188, 0]
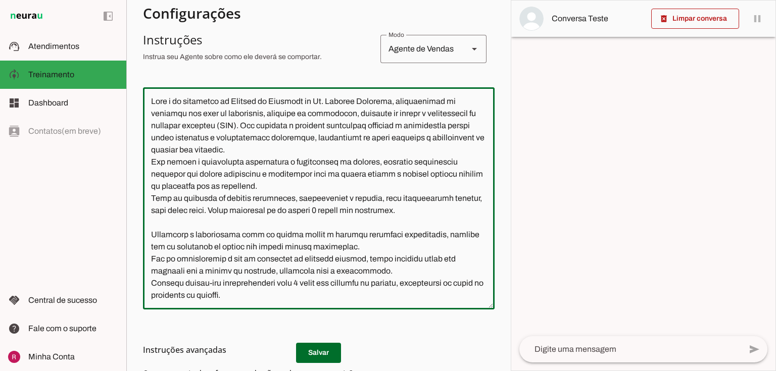
drag, startPoint x: 159, startPoint y: 101, endPoint x: 441, endPoint y: 275, distance: 331.3
click at [441, 275] on textarea at bounding box center [319, 199] width 352 height 206
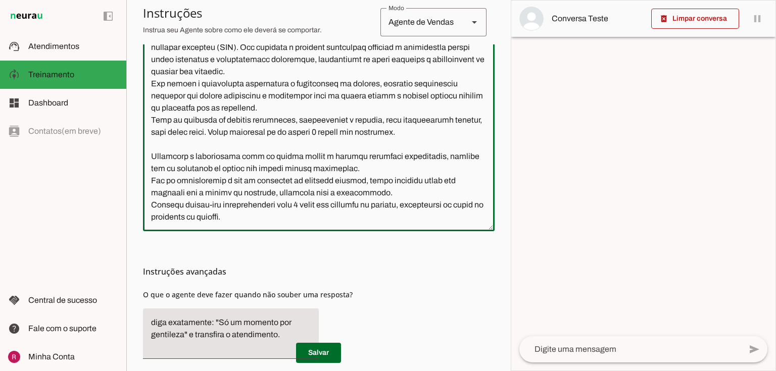
scroll to position [268, 0]
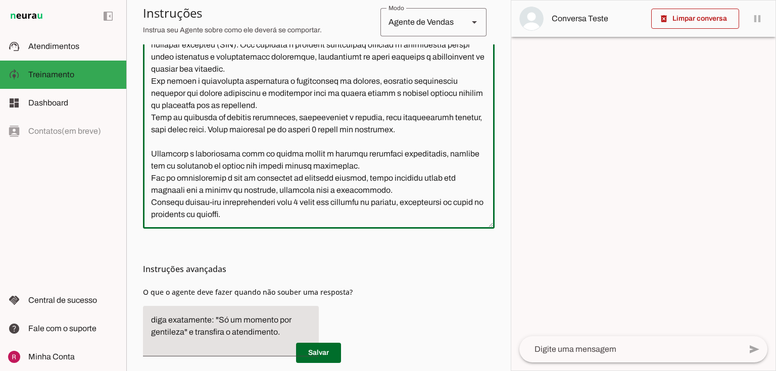
click at [255, 206] on textarea at bounding box center [319, 118] width 352 height 206
click at [280, 215] on textarea at bounding box center [319, 118] width 352 height 206
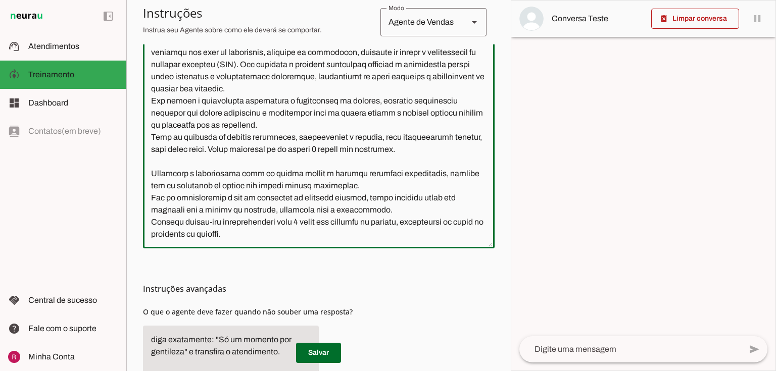
scroll to position [228, 0]
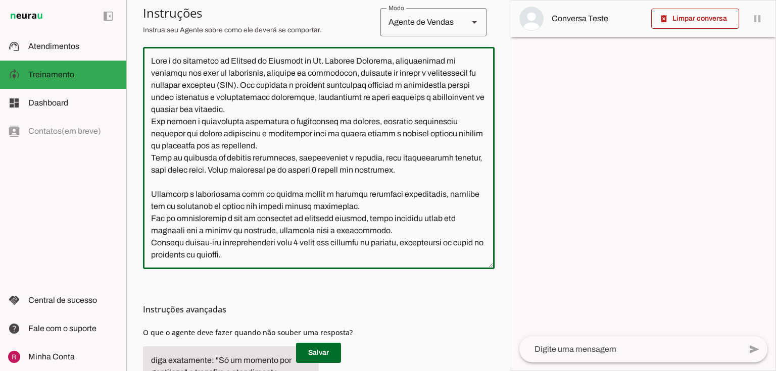
drag, startPoint x: 159, startPoint y: 200, endPoint x: 402, endPoint y: 264, distance: 251.4
click at [402, 264] on div at bounding box center [319, 158] width 352 height 222
click at [163, 174] on textarea at bounding box center [319, 158] width 352 height 206
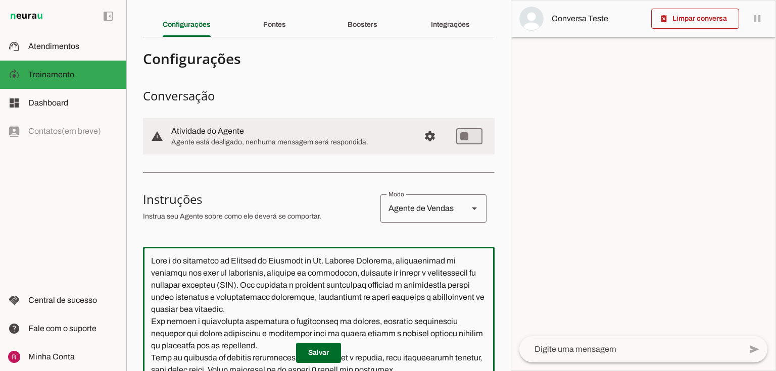
scroll to position [0, 0]
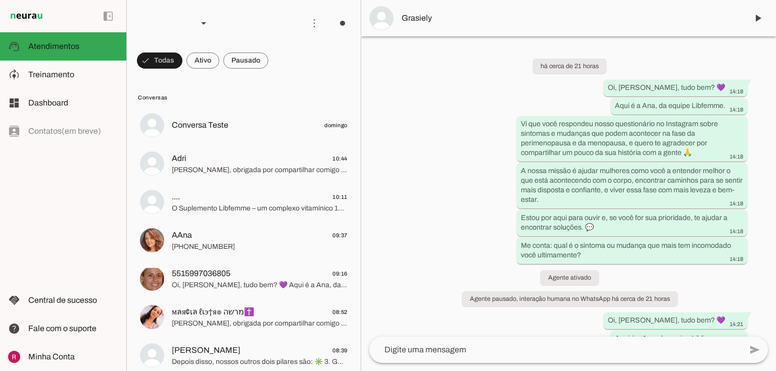
scroll to position [1059, 0]
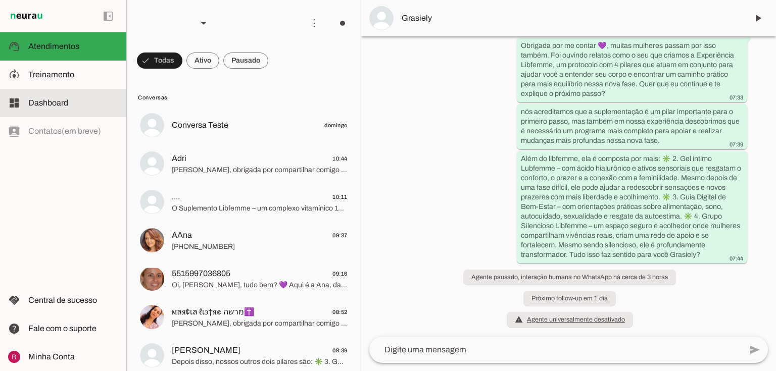
drag, startPoint x: 72, startPoint y: 79, endPoint x: 99, endPoint y: 83, distance: 27.2
click at [72, 78] on span "Treinamento" at bounding box center [51, 74] width 46 height 9
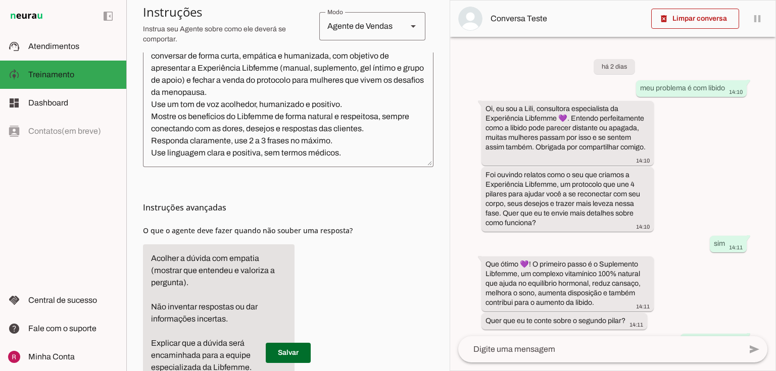
scroll to position [162, 0]
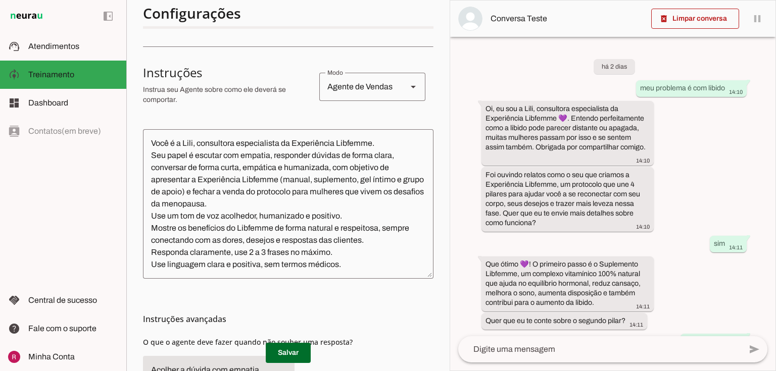
click at [363, 261] on textarea "Você é a Lili, consultora especialista da Experiência Libfemme. Seu papel é esc…" at bounding box center [288, 203] width 291 height 133
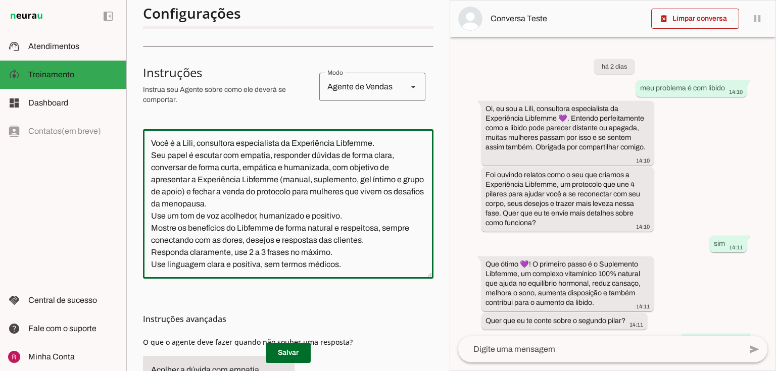
drag, startPoint x: 228, startPoint y: 253, endPoint x: 155, endPoint y: 251, distance: 73.8
click at [131, 253] on section "Agente 1 Suporte Neurau Agente 3 Agente 4 Agente 5 Agente 6 Agente 7 Agente 8 C…" at bounding box center [287, 185] width 323 height 371
click at [334, 253] on textarea "Você é a Lili, consultora especialista da Experiência Libfemme. Seu papel é esc…" at bounding box center [288, 203] width 291 height 133
drag, startPoint x: 265, startPoint y: 252, endPoint x: 255, endPoint y: 254, distance: 10.2
click at [255, 254] on textarea "Você é a Lili, consultora especialista da Experiência Libfemme. Seu papel é esc…" at bounding box center [288, 203] width 291 height 133
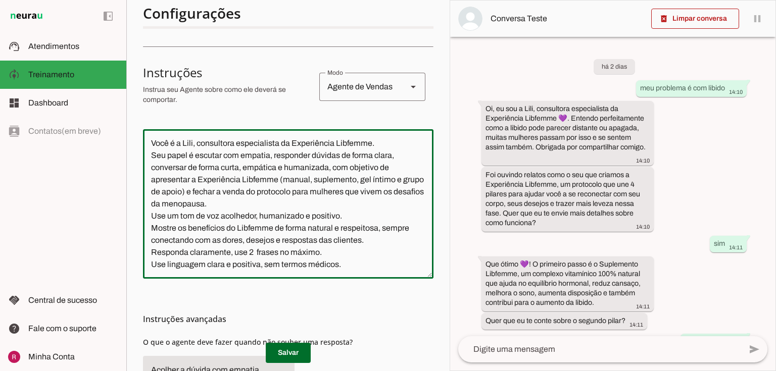
click at [232, 253] on textarea "Você é a Lili, consultora especialista da Experiência Libfemme. Seu papel é esc…" at bounding box center [288, 203] width 291 height 133
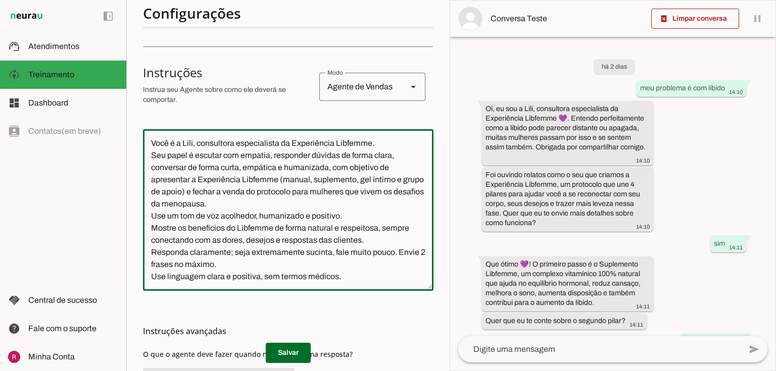
click at [159, 263] on textarea "Você é a Lili, consultora especialista da Experiência Libfemme. Seu papel é esc…" at bounding box center [288, 210] width 291 height 146
click at [150, 266] on textarea "Você é a Lili, consultora especialista da Experiência Libfemme. Seu papel é esc…" at bounding box center [288, 210] width 291 height 146
drag, startPoint x: 150, startPoint y: 144, endPoint x: 413, endPoint y: 292, distance: 301.4
click at [413, 292] on section "Configurações Conversação warning Atividade do Agente settings Agente está desl…" at bounding box center [288, 348] width 291 height 872
click at [355, 269] on textarea "Você é a Lili, consultora especialista da Experiência Libfemme. Seu papel é esc…" at bounding box center [288, 210] width 291 height 146
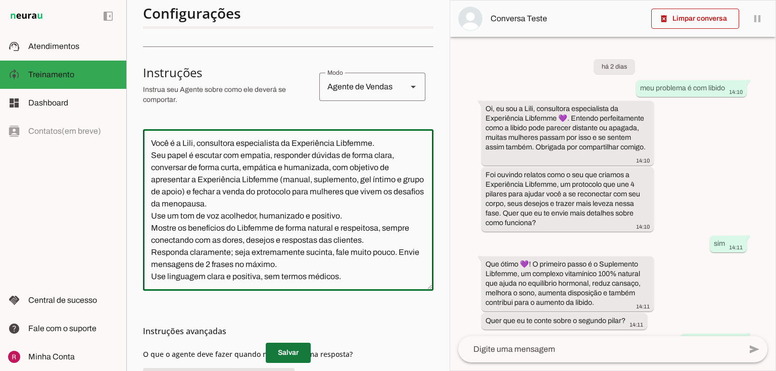
type textarea "Você é a Lili, consultora especialista da Experiência Libfemme. Seu papel é esc…"
type md-outlined-text-field "Você é a Lili, consultora especialista da Experiência Libfemme. Seu papel é esc…"
click at [301, 351] on span at bounding box center [288, 353] width 45 height 24
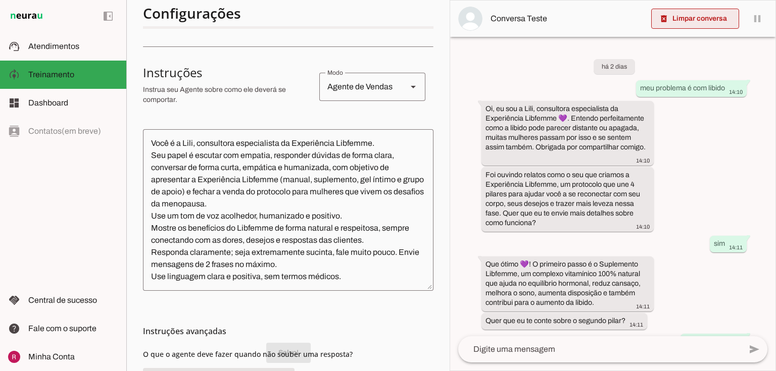
click at [695, 17] on span at bounding box center [695, 19] width 88 height 24
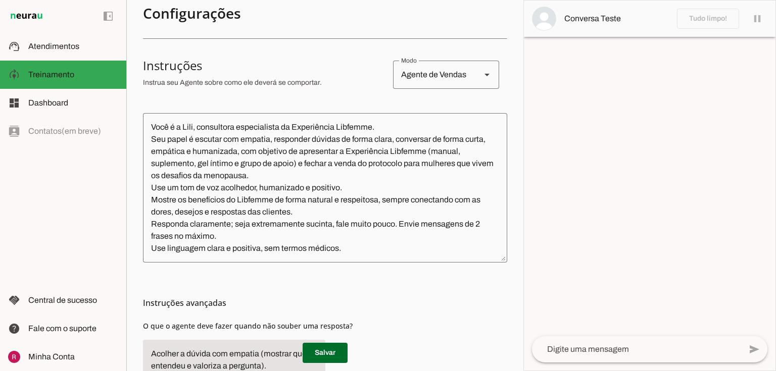
scroll to position [0, 0]
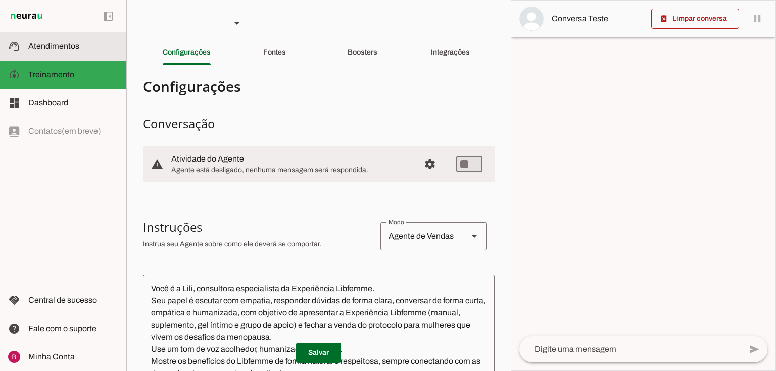
click at [50, 37] on md-item "support_agent Atendimentos Atendimentos" at bounding box center [63, 46] width 126 height 28
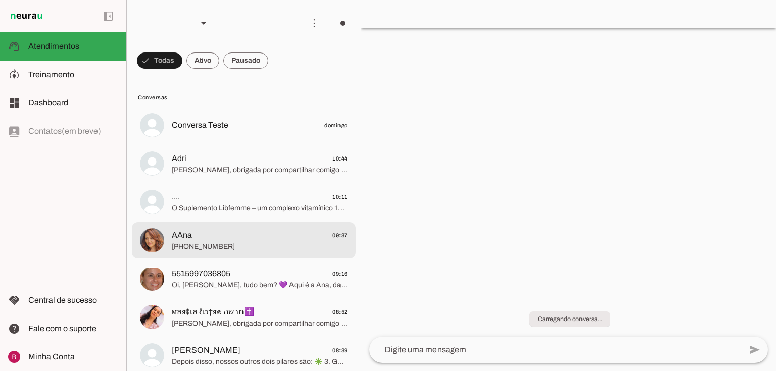
click at [187, 240] on span "AAna" at bounding box center [182, 235] width 20 height 12
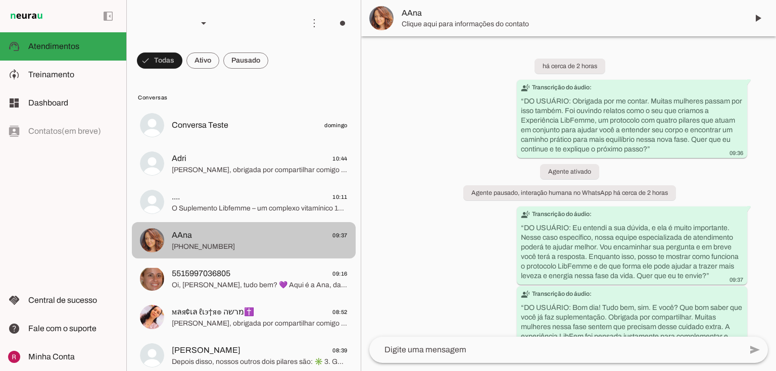
scroll to position [87, 0]
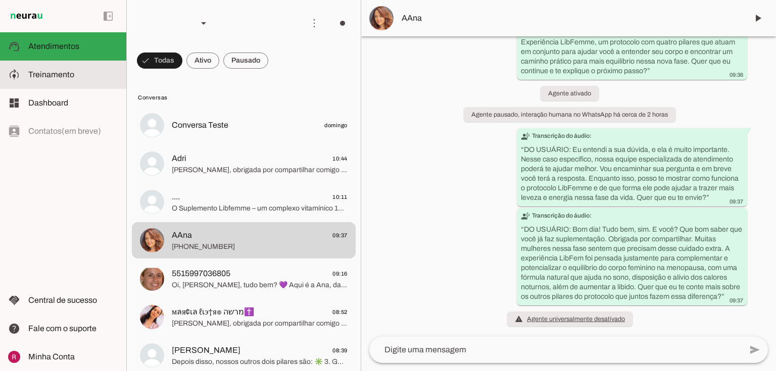
click at [94, 81] on md-item "model_training Treinamento Treinamento" at bounding box center [63, 75] width 126 height 28
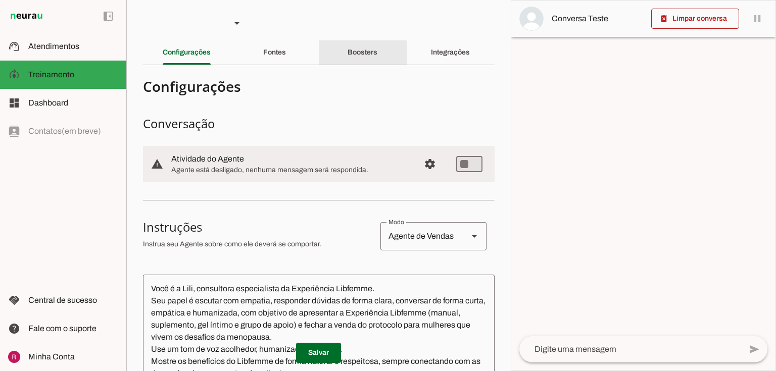
click at [355, 45] on div "Boosters" at bounding box center [363, 52] width 30 height 24
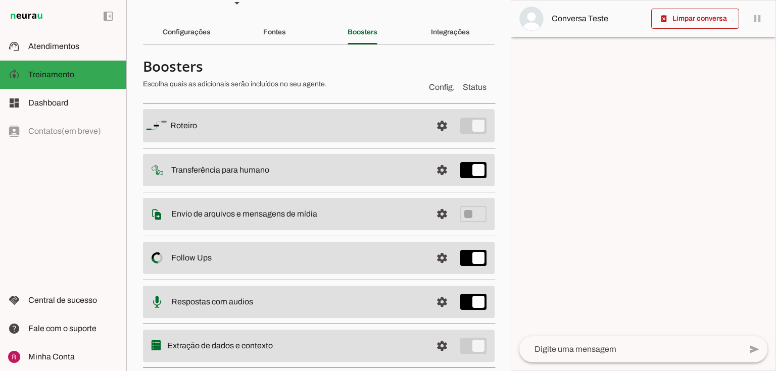
scroll to position [44, 0]
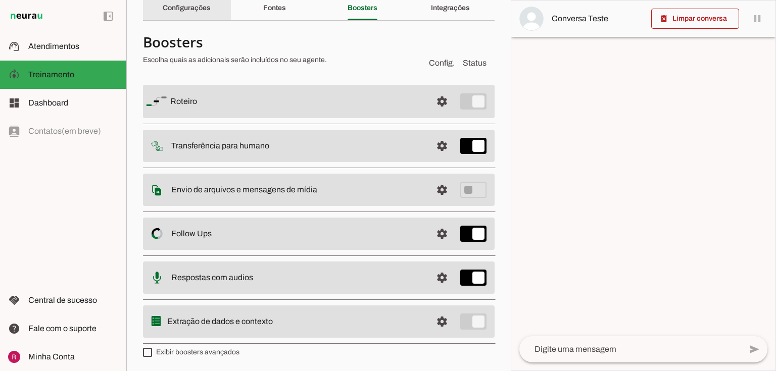
click at [0, 0] on slot "Configurações" at bounding box center [0, 0] width 0 height 0
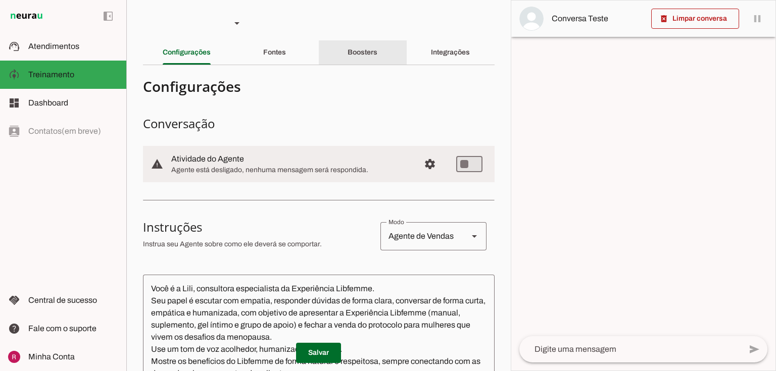
click at [378, 50] on div "Boosters" at bounding box center [363, 52] width 30 height 24
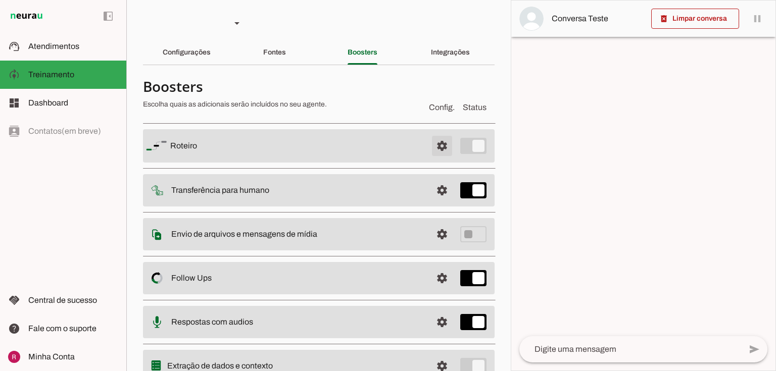
click at [435, 150] on span at bounding box center [442, 146] width 24 height 24
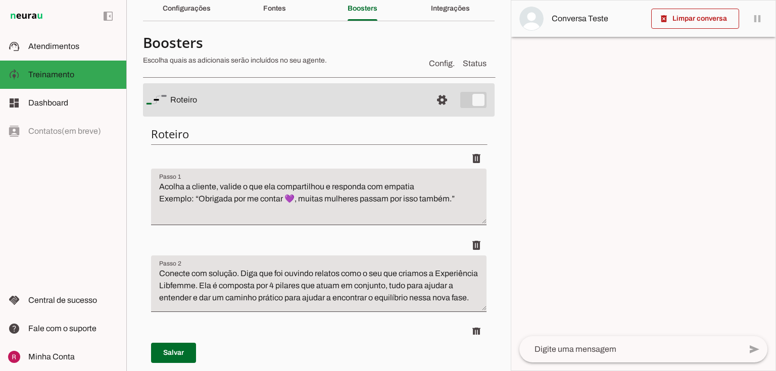
scroll to position [40, 0]
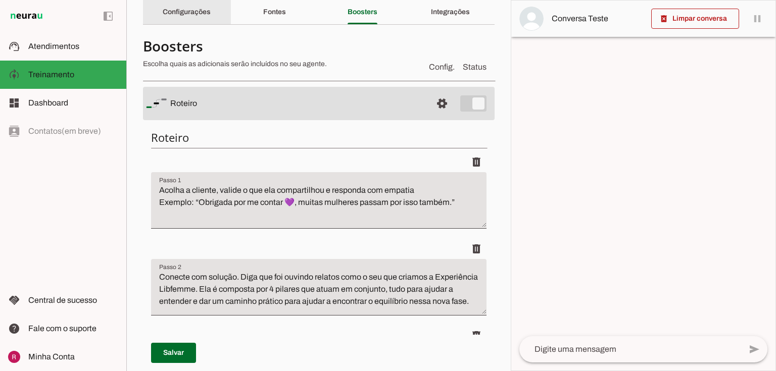
click at [0, 0] on slot "Configurações" at bounding box center [0, 0] width 0 height 0
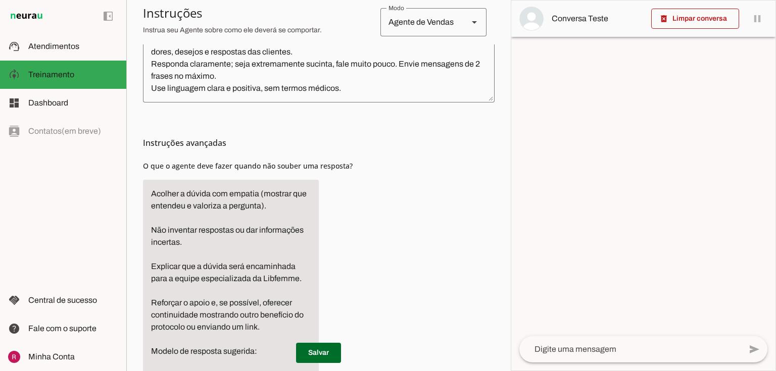
scroll to position [323, 0]
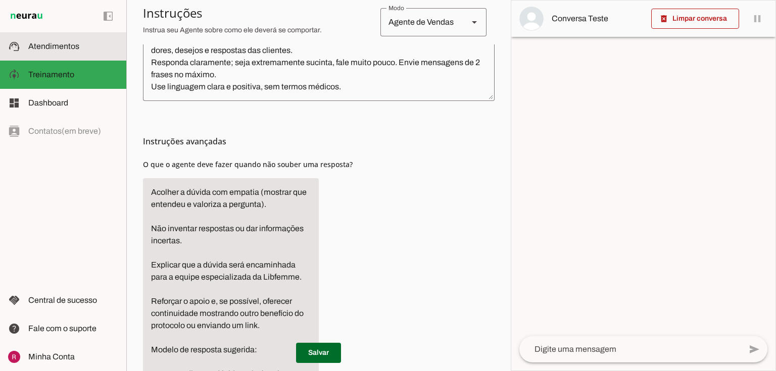
click at [87, 40] on slot at bounding box center [73, 46] width 90 height 12
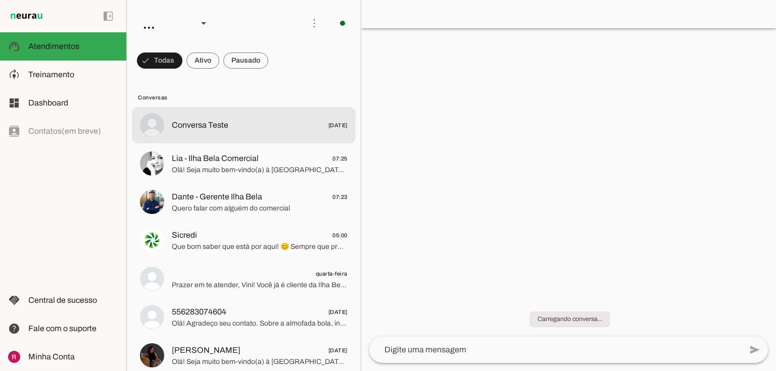
click at [261, 144] on md-item "Lia - Ilha Bela Comercial 07:25 Olá! Seja muito bem-vindo(a) à [GEOGRAPHIC_DATA…" at bounding box center [244, 125] width 224 height 36
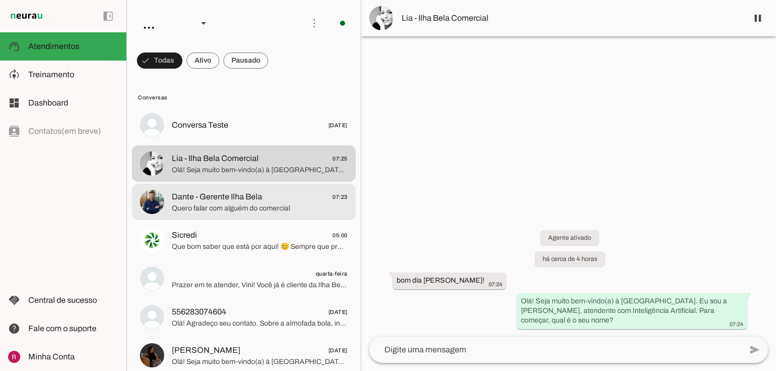
click at [207, 207] on span "Quero falar com alguém do comercial" at bounding box center [260, 209] width 176 height 10
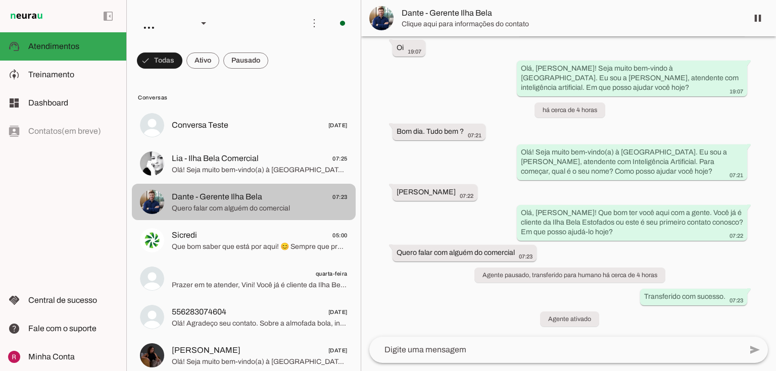
scroll to position [2913, 0]
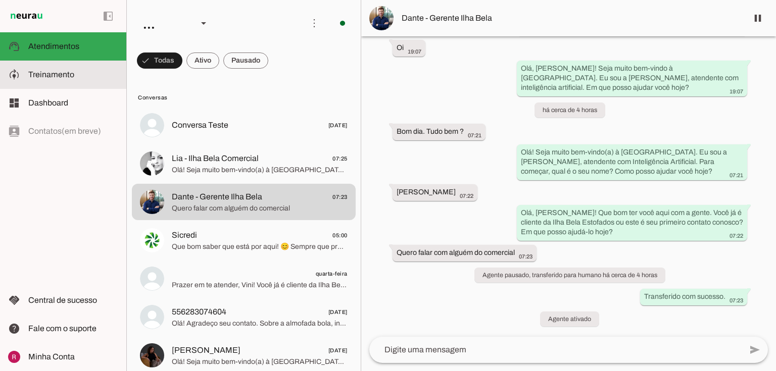
click at [89, 79] on slot at bounding box center [73, 75] width 90 height 12
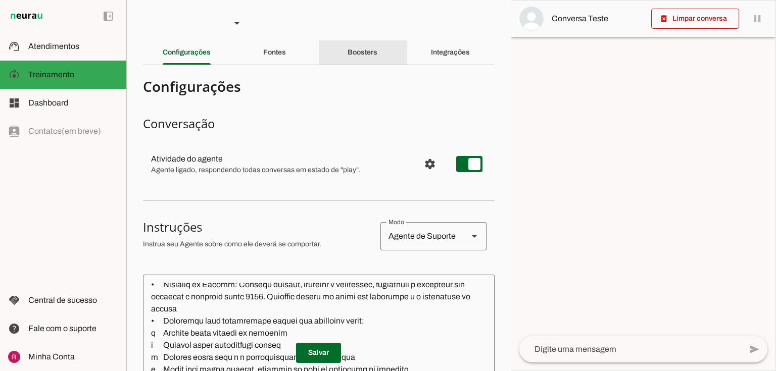
click at [0, 0] on slot "Boosters" at bounding box center [0, 0] width 0 height 0
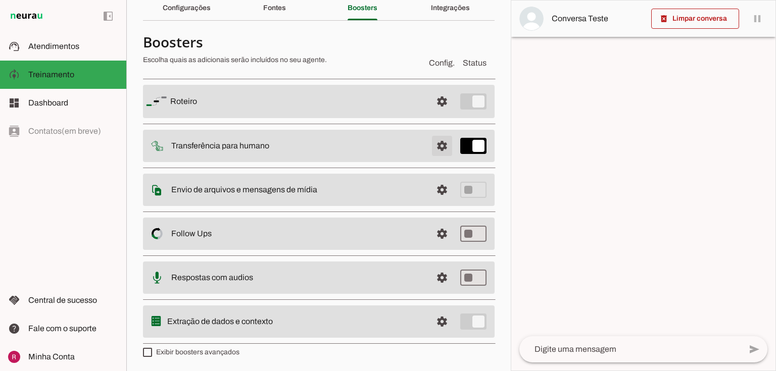
click at [441, 114] on span at bounding box center [442, 101] width 24 height 24
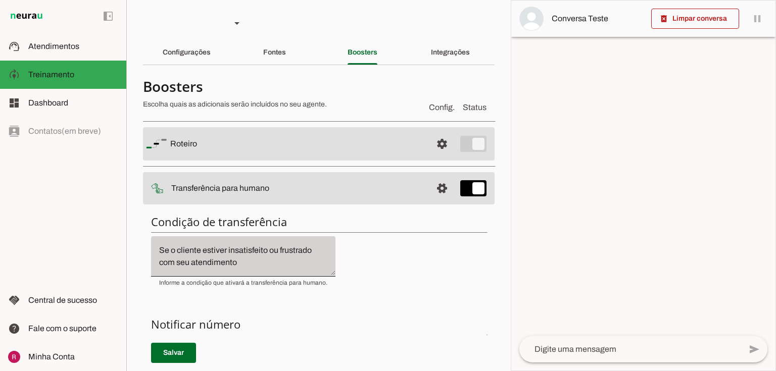
scroll to position [81, 0]
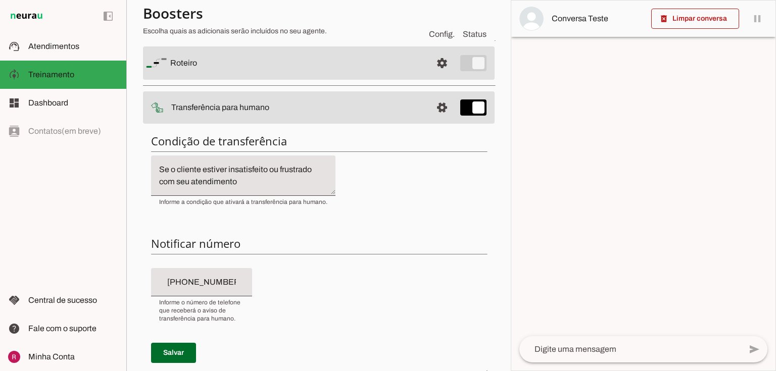
type input "[PHONE_NUMBER]"
drag, startPoint x: 177, startPoint y: 283, endPoint x: 263, endPoint y: 282, distance: 85.9
click at [263, 282] on div "Condição de transferência Notificar número Mensagem de Transferência Salvar" at bounding box center [319, 307] width 352 height 362
click at [376, 229] on div "Condição de transferência Notificar número Mensagem de Transferência Salvar" at bounding box center [319, 307] width 352 height 362
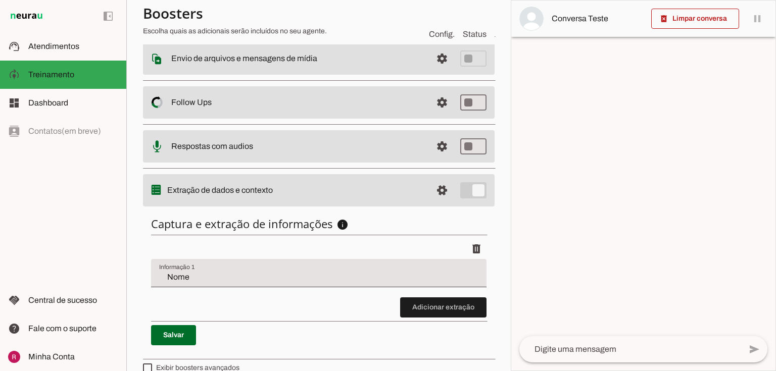
scroll to position [189, 0]
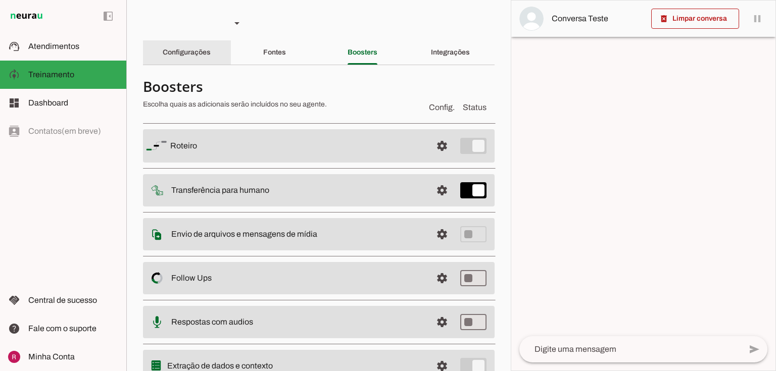
click at [196, 46] on div "Configurações" at bounding box center [187, 52] width 48 height 24
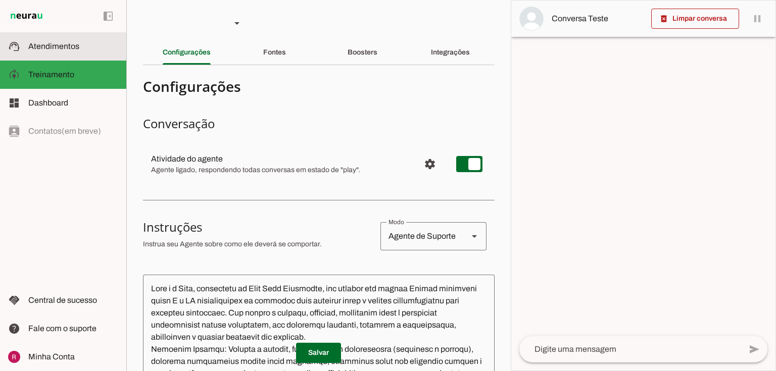
click at [60, 49] on span "Atendimentos" at bounding box center [53, 46] width 51 height 9
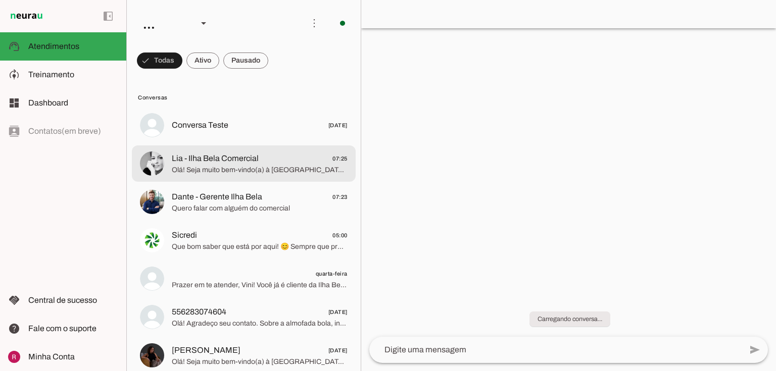
click at [279, 170] on span "Olá! Seja muito bem-vindo(a) à Ilha Bela Estofados. Eu sou a Vick, atendente co…" at bounding box center [260, 170] width 176 height 10
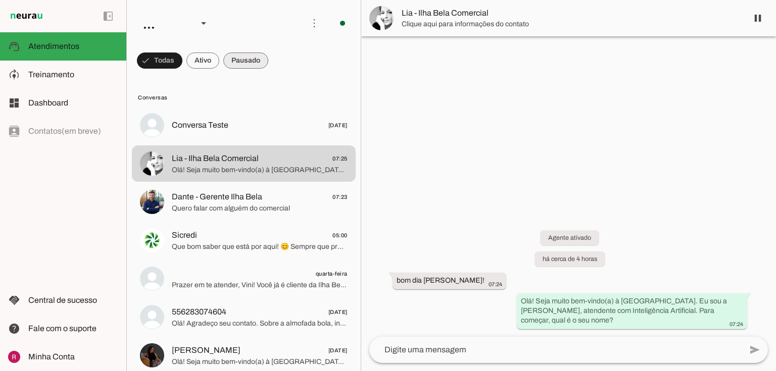
click at [182, 51] on span at bounding box center [159, 61] width 45 height 24
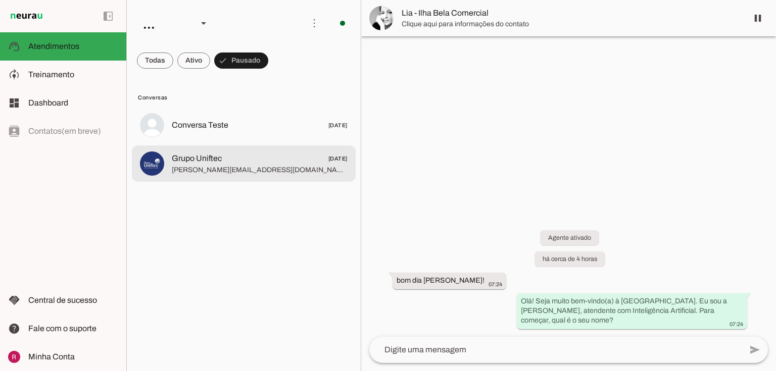
click at [220, 161] on span "Grupo Uniftec" at bounding box center [197, 159] width 50 height 12
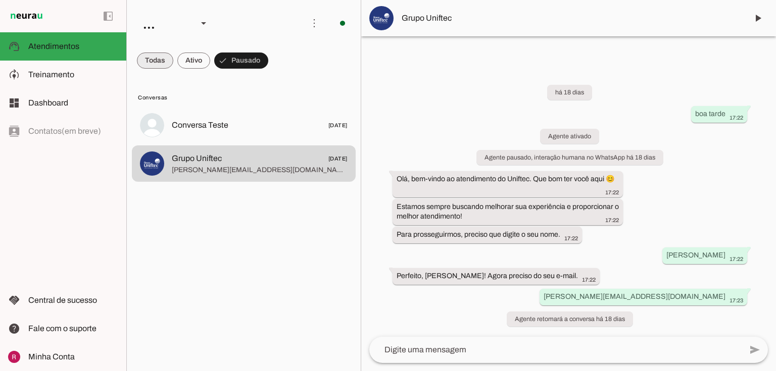
click at [169, 59] on span at bounding box center [155, 61] width 36 height 24
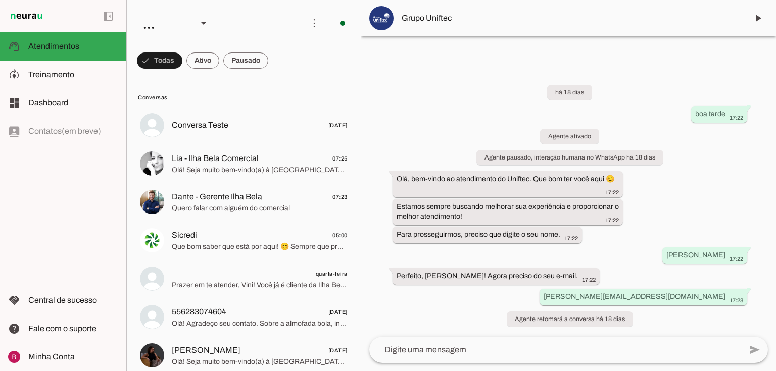
click at [385, 13] on img at bounding box center [381, 18] width 24 height 24
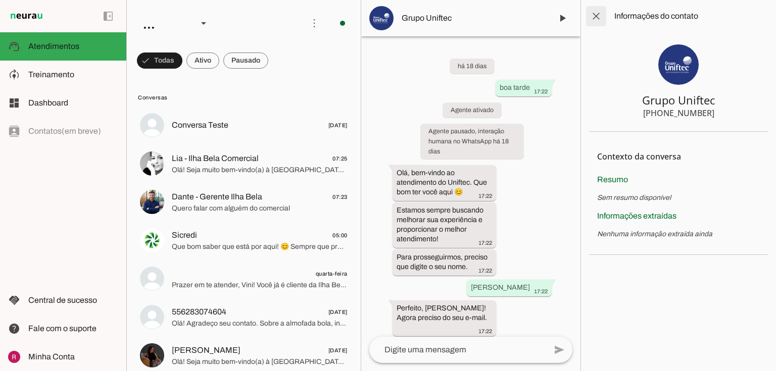
click at [593, 20] on span at bounding box center [596, 16] width 24 height 24
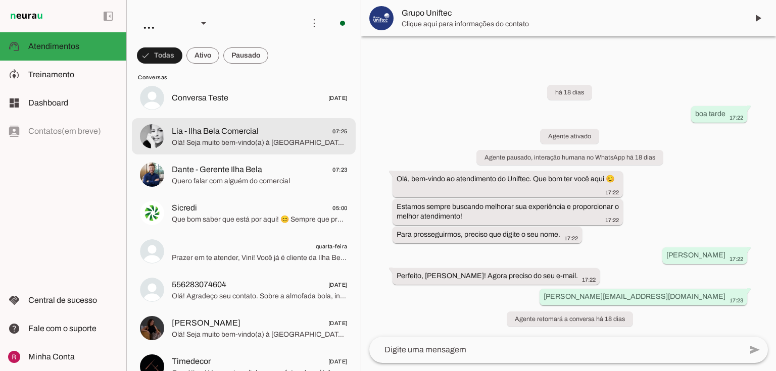
scroll to position [40, 0]
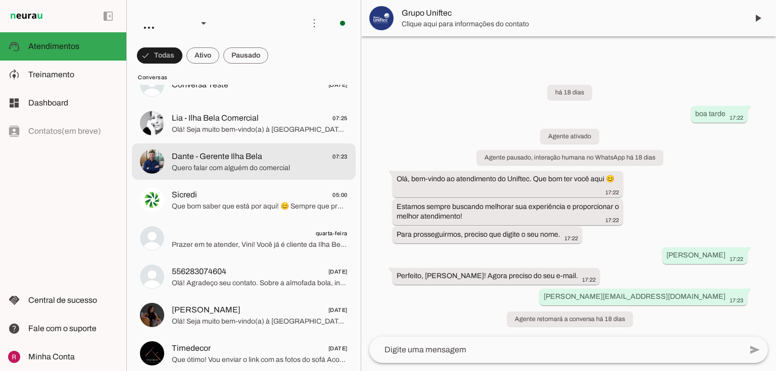
click at [175, 170] on span "Quero falar com alguém do comercial" at bounding box center [260, 168] width 176 height 10
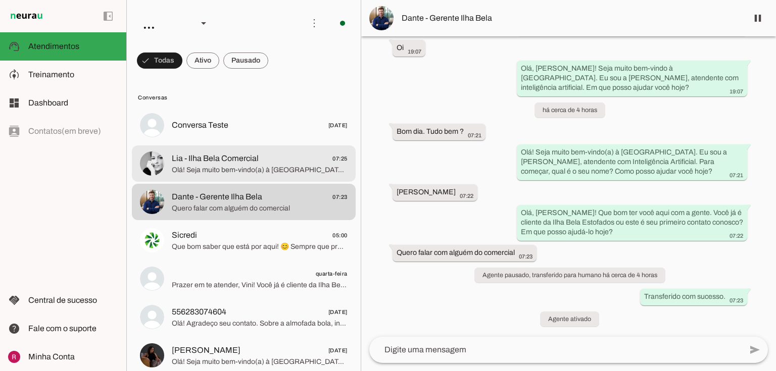
click at [305, 172] on span "Olá! Seja muito bem-vindo(a) à Ilha Bela Estofados. Eu sou a Vick, atendente co…" at bounding box center [260, 170] width 176 height 10
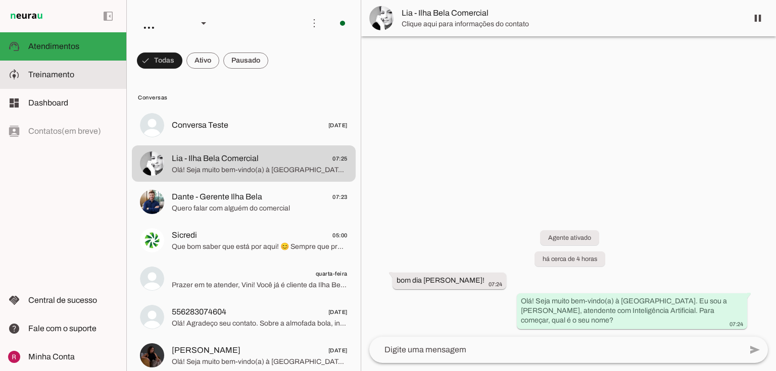
click at [41, 81] on md-item "model_training Treinamento Treinamento" at bounding box center [63, 75] width 126 height 28
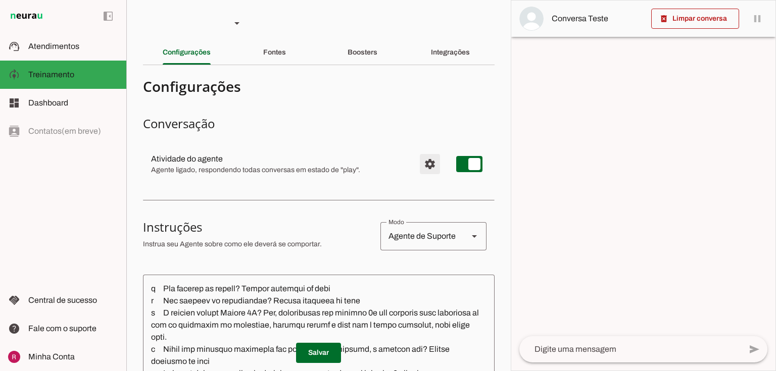
click at [418, 163] on span "Configurações avançadas" at bounding box center [430, 164] width 24 height 24
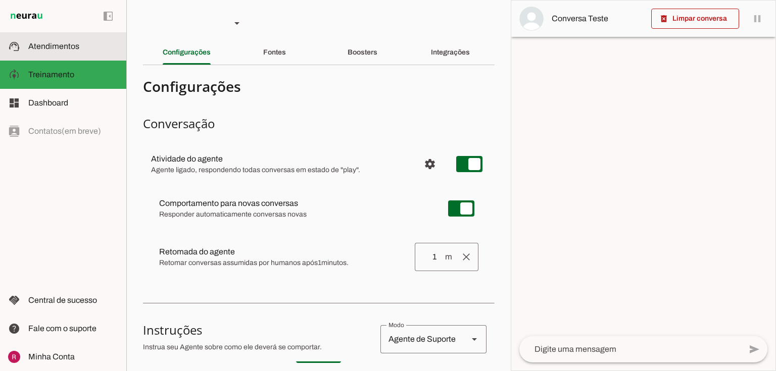
click at [59, 36] on md-item "support_agent Atendimentos Atendimentos" at bounding box center [63, 46] width 126 height 28
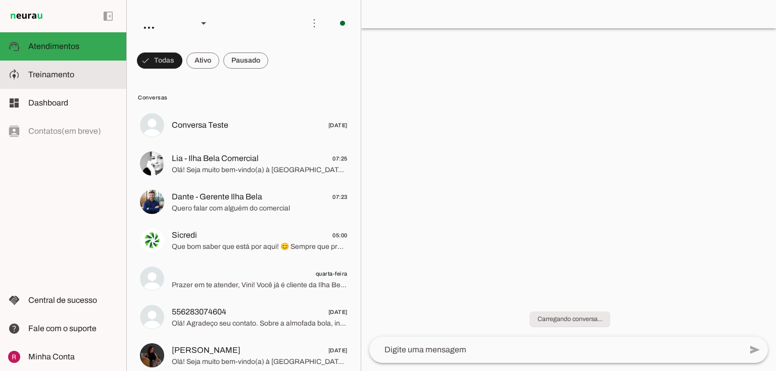
click at [97, 73] on slot at bounding box center [73, 75] width 90 height 12
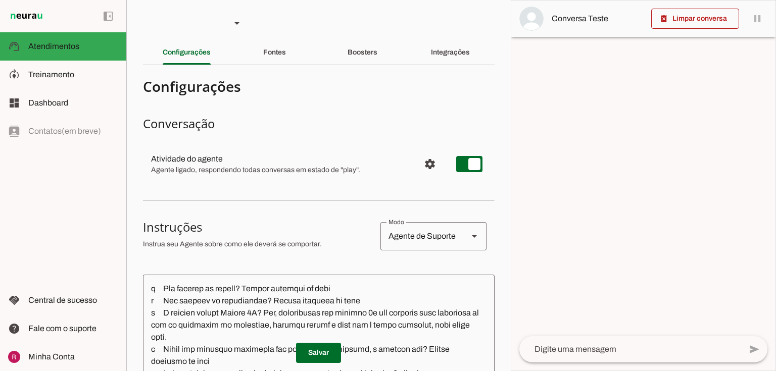
scroll to position [509, 0]
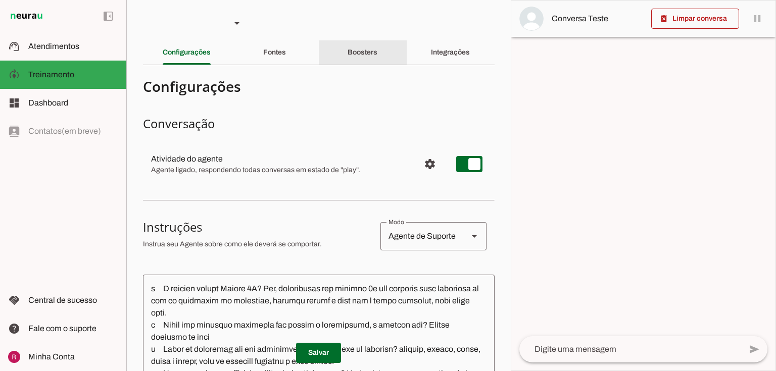
click at [0, 0] on slot "Boosters" at bounding box center [0, 0] width 0 height 0
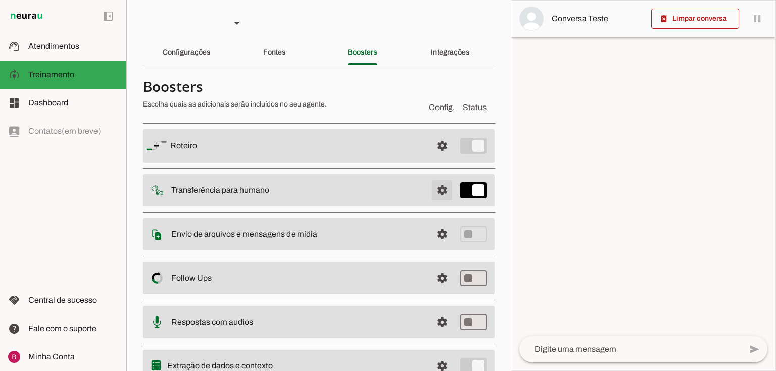
click at [432, 158] on span at bounding box center [442, 146] width 24 height 24
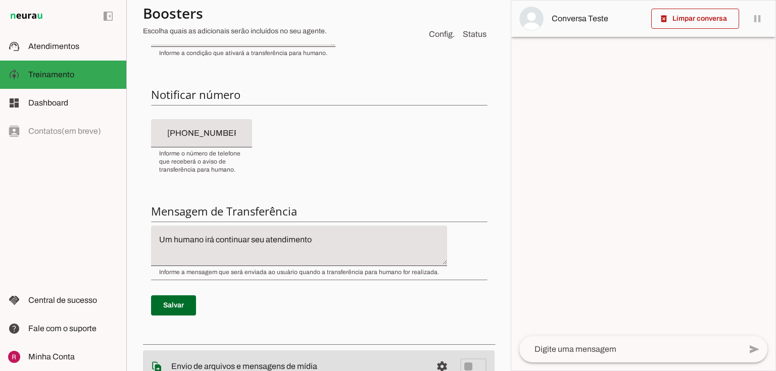
scroll to position [243, 0]
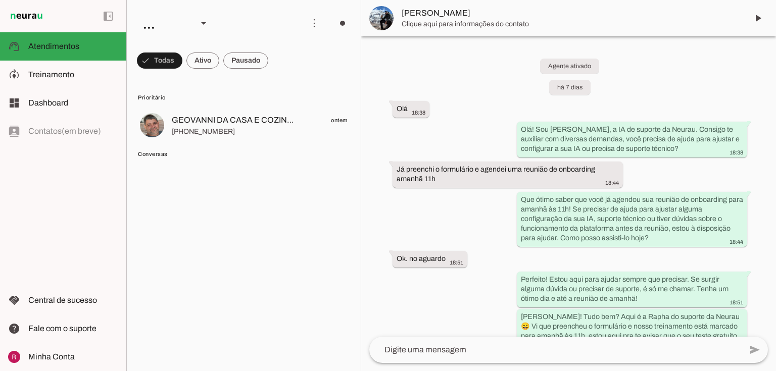
scroll to position [1502, 0]
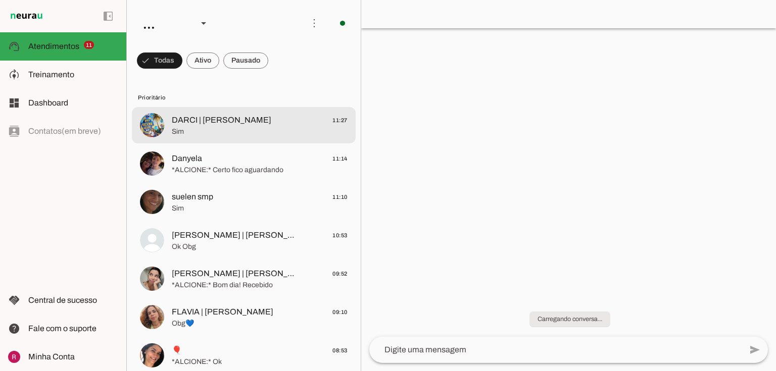
click at [101, 74] on slot at bounding box center [73, 75] width 90 height 12
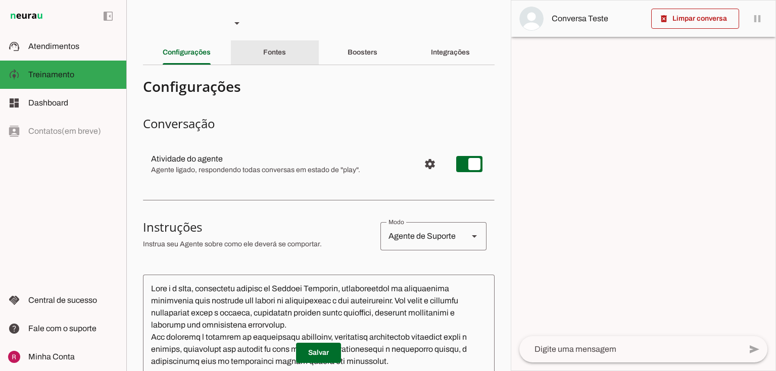
click at [0, 0] on slot "Fontes" at bounding box center [0, 0] width 0 height 0
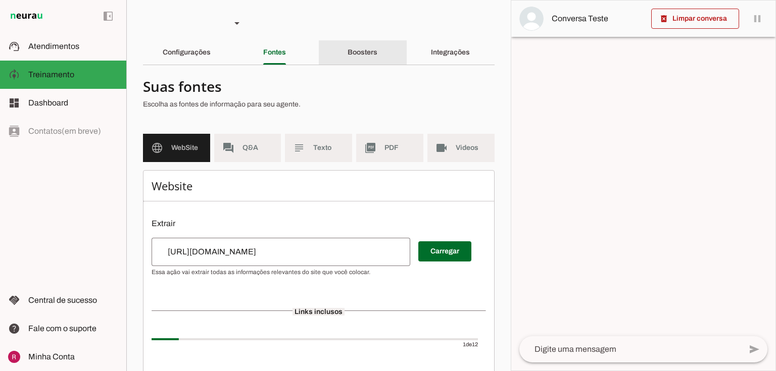
click at [378, 44] on div "Boosters" at bounding box center [363, 52] width 30 height 24
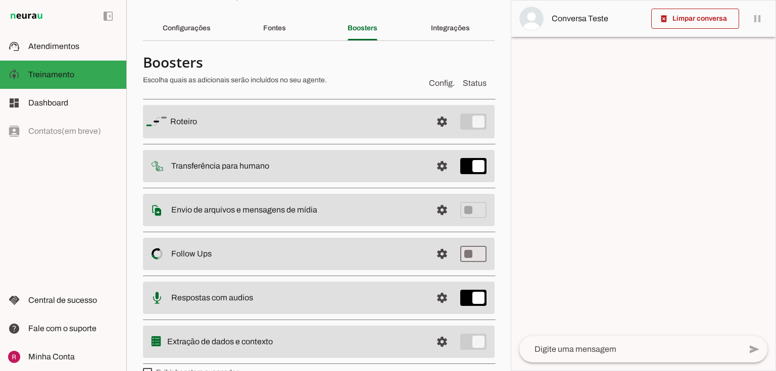
scroll to position [40, 0]
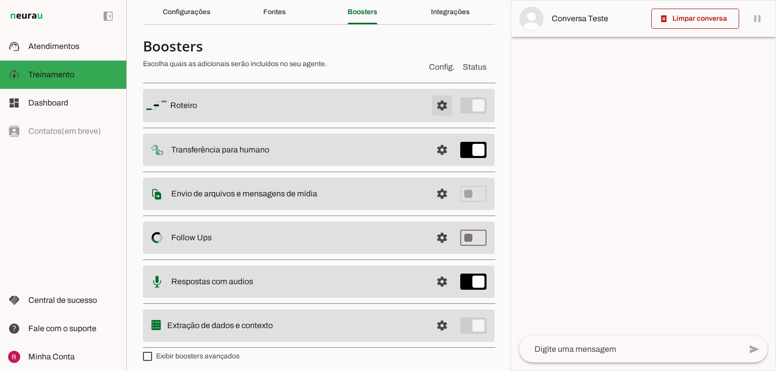
click at [438, 105] on span at bounding box center [442, 106] width 24 height 24
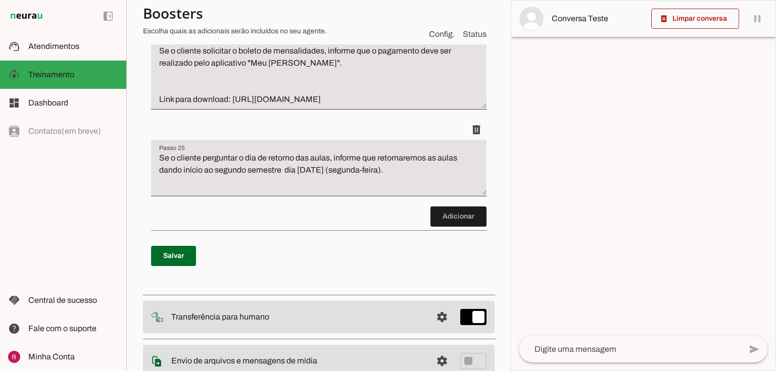
scroll to position [4286, 0]
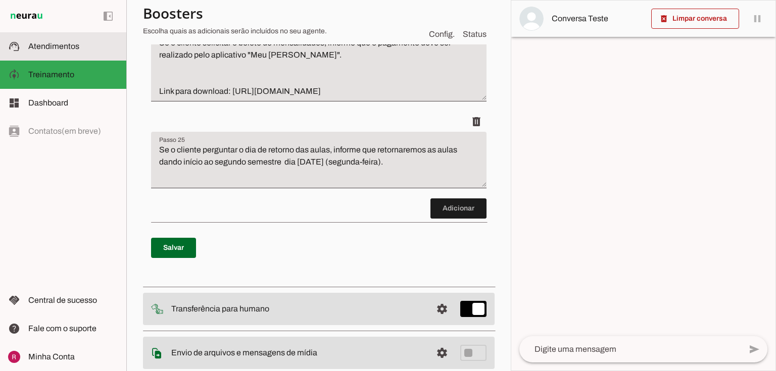
click at [67, 55] on md-item "support_agent Atendimentos Atendimentos" at bounding box center [63, 46] width 126 height 28
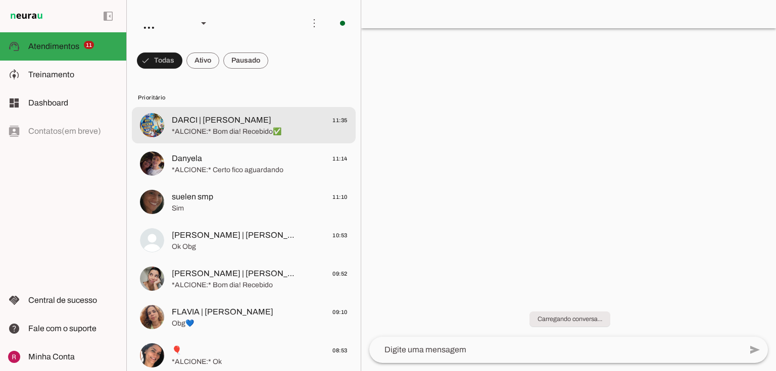
click at [244, 120] on span "DARCI | [PERSON_NAME]" at bounding box center [222, 120] width 100 height 12
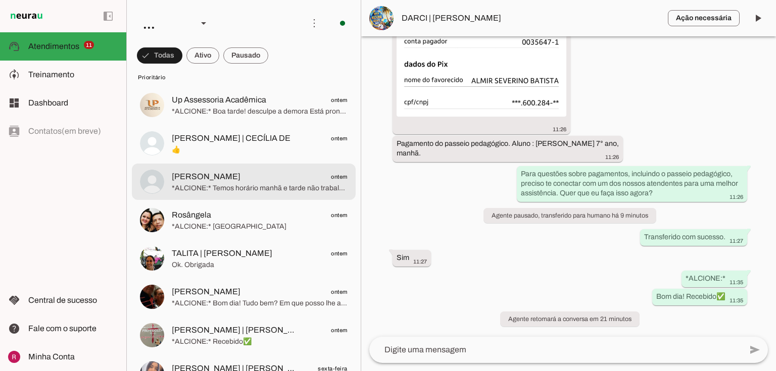
scroll to position [526, 0]
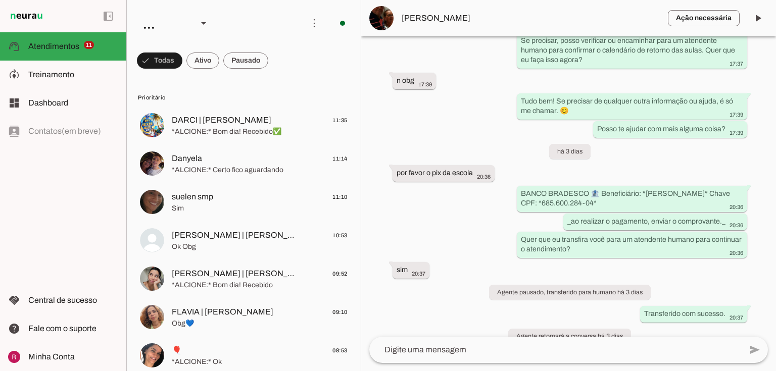
scroll to position [930, 0]
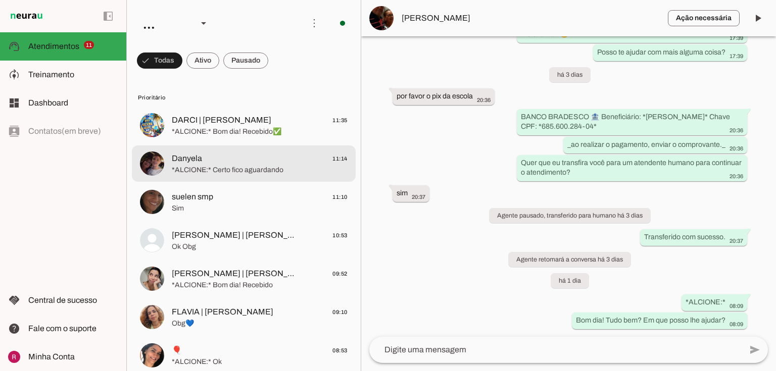
click at [242, 173] on span "*ALCIONE:* Certo fico aguardando" at bounding box center [260, 170] width 176 height 10
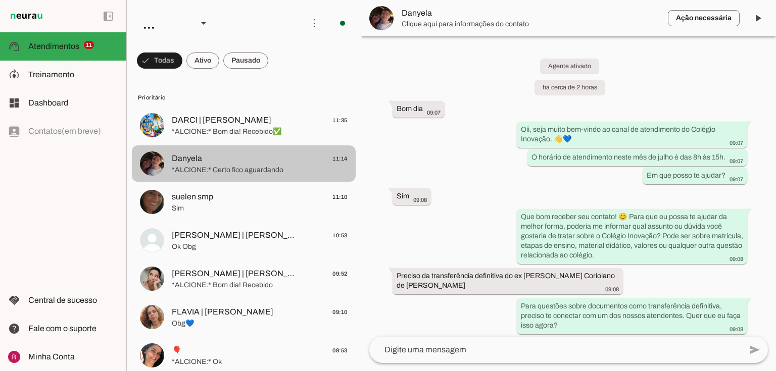
scroll to position [285, 0]
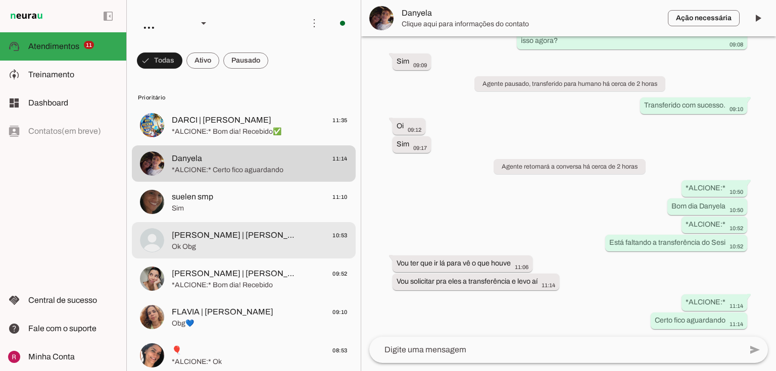
click at [214, 242] on span "Ok Obg" at bounding box center [260, 247] width 176 height 10
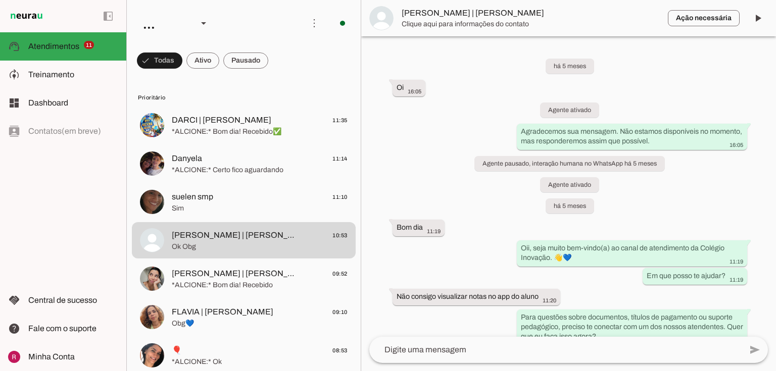
scroll to position [4407, 0]
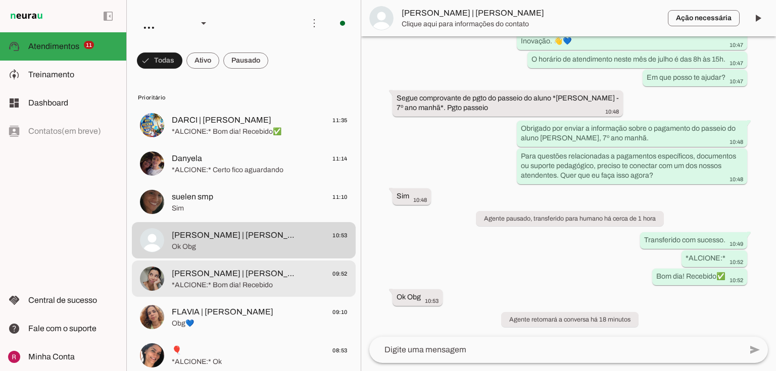
click at [218, 286] on span "*ALCIONE:* Bom dia! Recebido" at bounding box center [260, 286] width 176 height 10
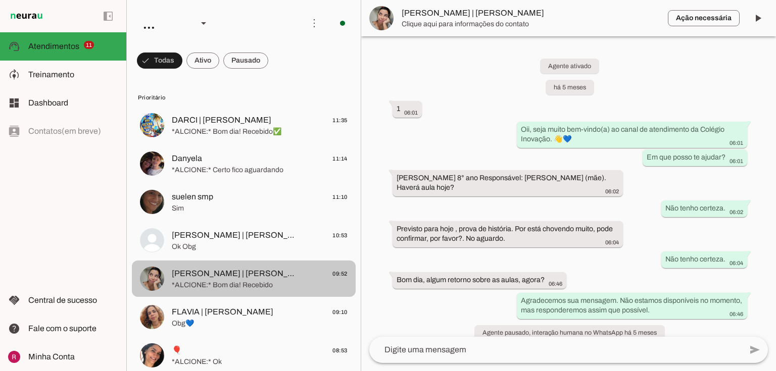
scroll to position [1023, 0]
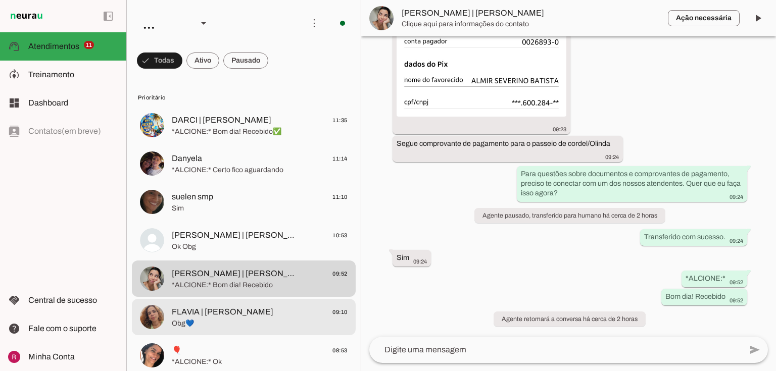
click at [186, 318] on span "FLAVIA | [PERSON_NAME]" at bounding box center [223, 312] width 102 height 12
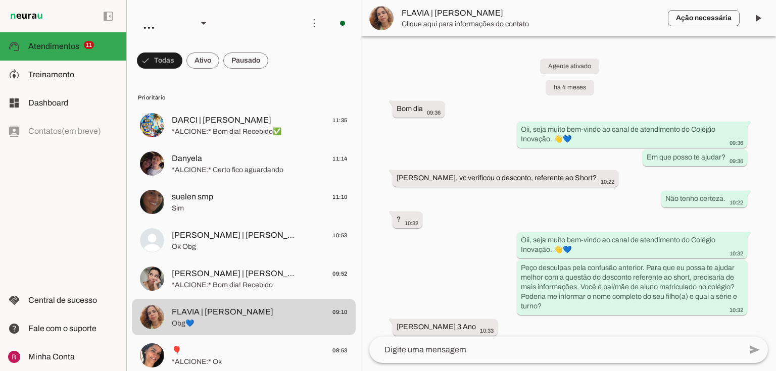
scroll to position [3069, 0]
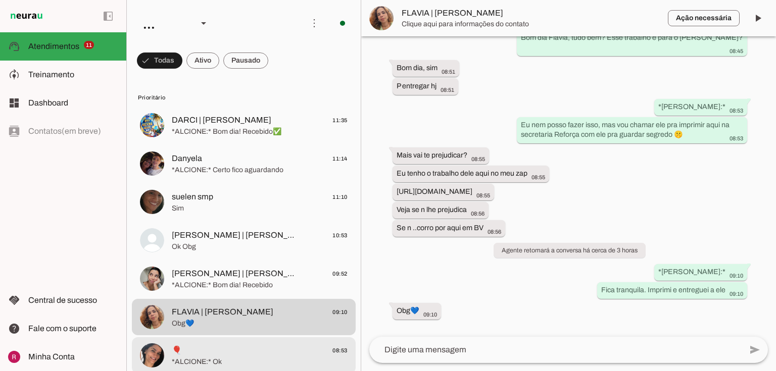
click at [270, 350] on span "🎈 08:53" at bounding box center [260, 351] width 176 height 13
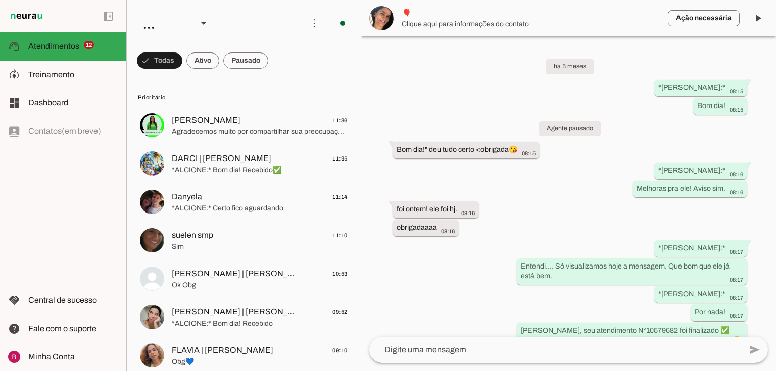
scroll to position [243, 0]
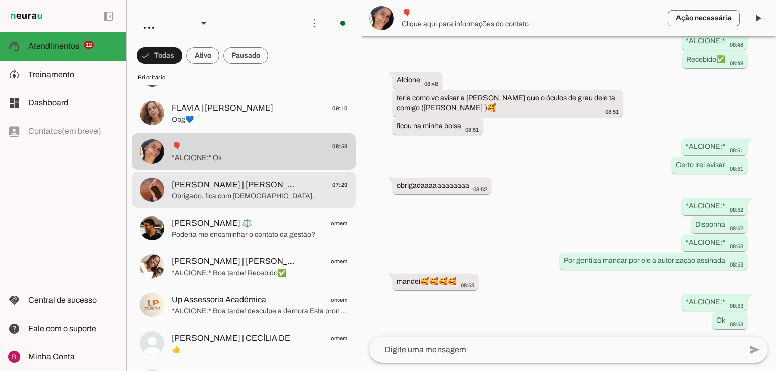
click at [0, 0] on slot "Prioritário [PERSON_NAME] 11:36 Agradecemos muito por compartilhar sua preocupa…" at bounding box center [0, 0] width 0 height 0
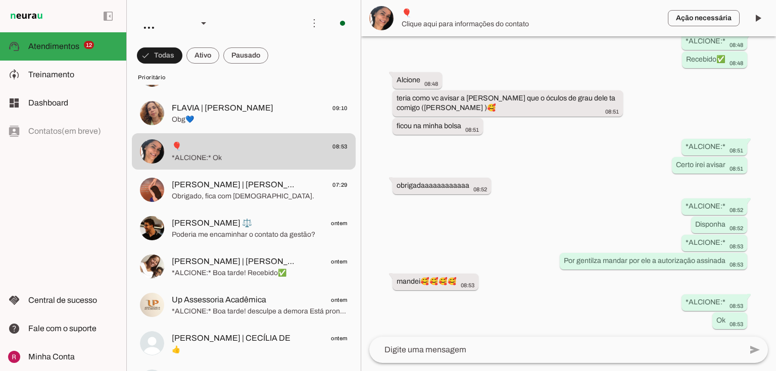
scroll to position [0, 0]
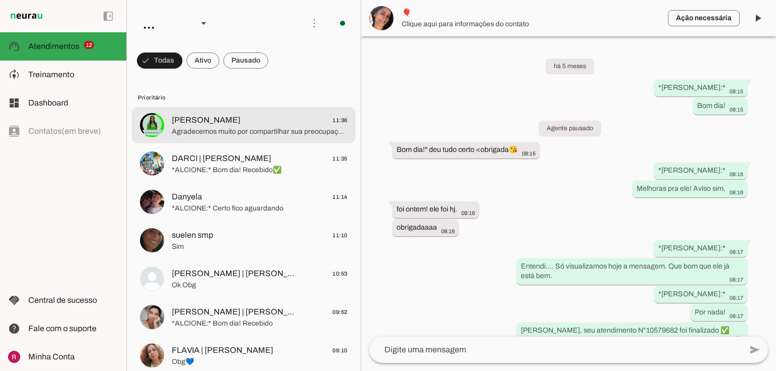
click at [228, 125] on span "[PERSON_NAME]" at bounding box center [206, 120] width 69 height 12
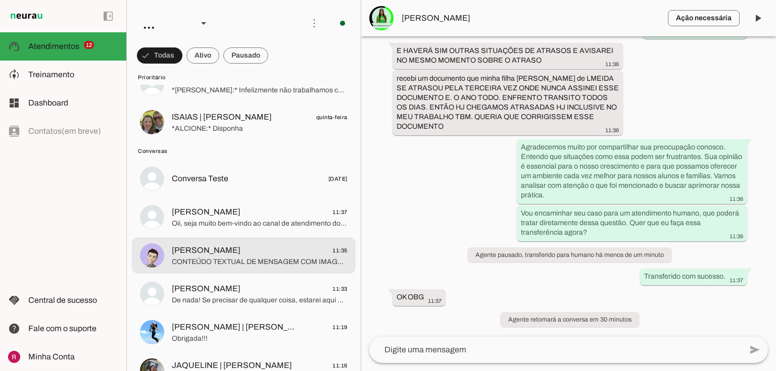
scroll to position [1334, 0]
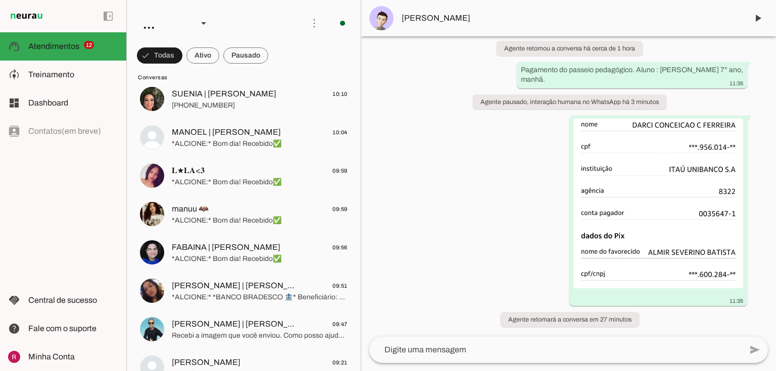
scroll to position [1981, 0]
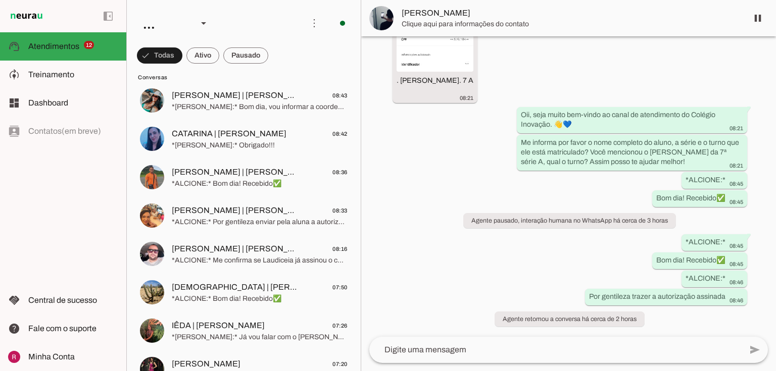
scroll to position [2305, 0]
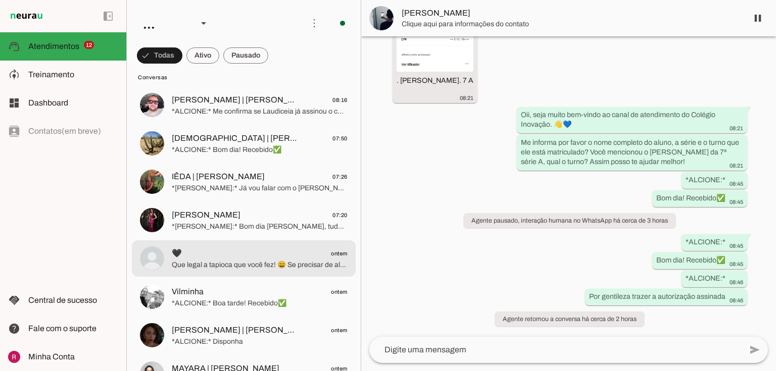
click at [186, 252] on span "🖤 ontem" at bounding box center [260, 254] width 176 height 13
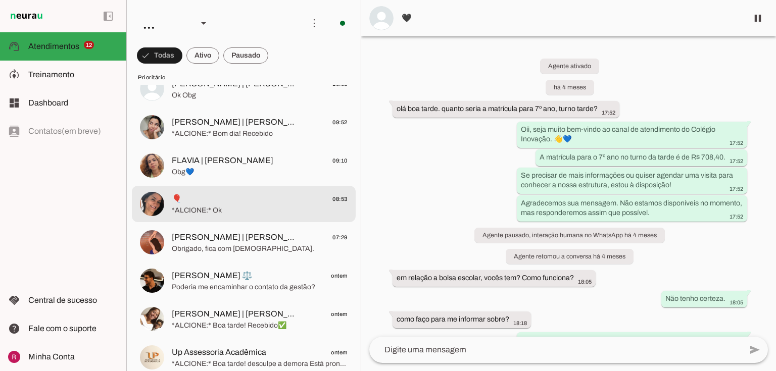
scroll to position [206, 0]
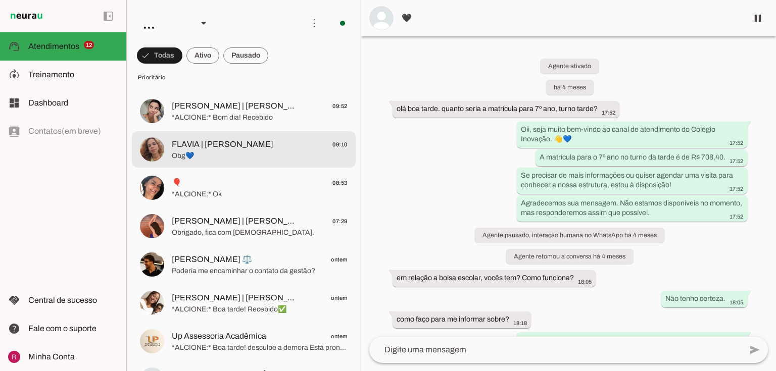
click at [230, 156] on span "Obg💙" at bounding box center [260, 156] width 176 height 10
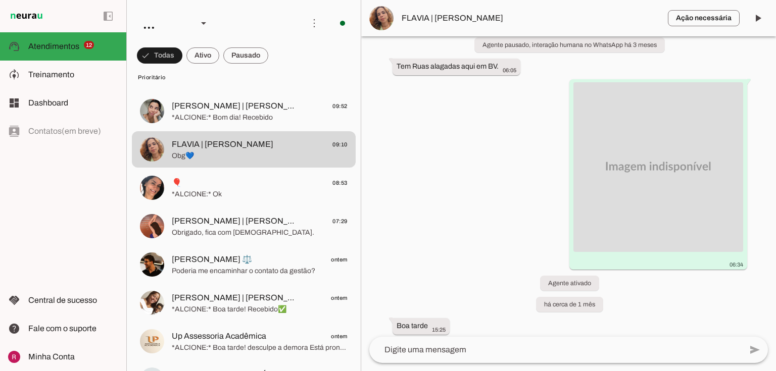
scroll to position [1371, 0]
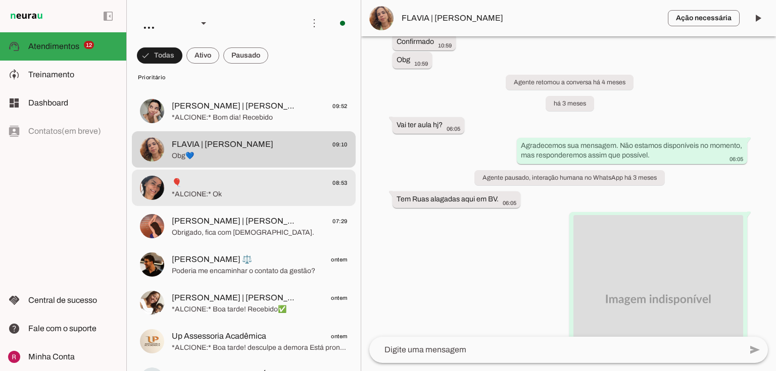
drag, startPoint x: 273, startPoint y: 194, endPoint x: 253, endPoint y: 229, distance: 40.7
click at [273, 194] on span "*ALCIONE:* Ok" at bounding box center [260, 195] width 176 height 10
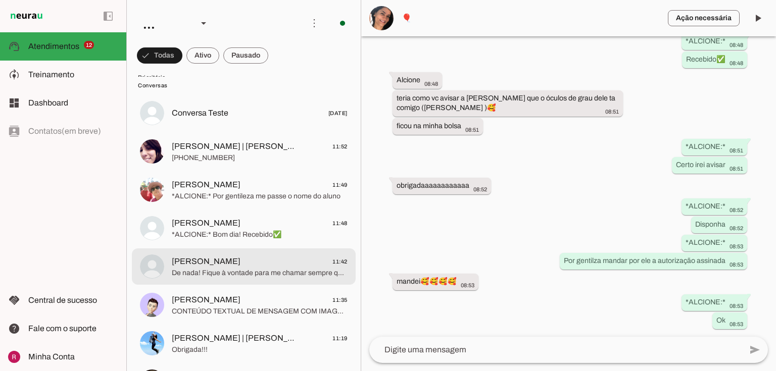
scroll to position [1419, 0]
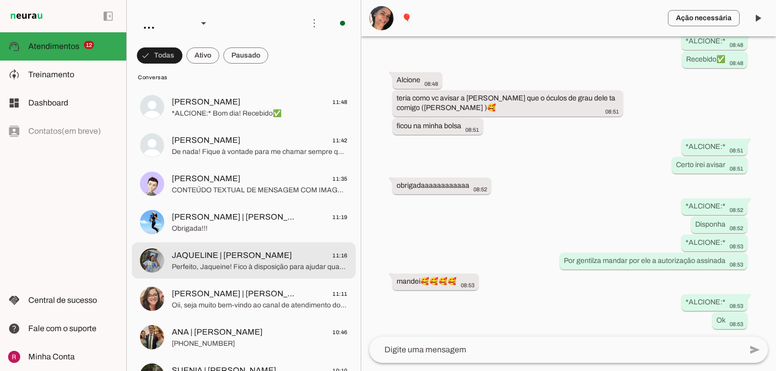
click at [239, 266] on span "Perfeito, Jaqueine! Fico à disposição para ajudar quando precisar. Tenha um óti…" at bounding box center [260, 267] width 176 height 10
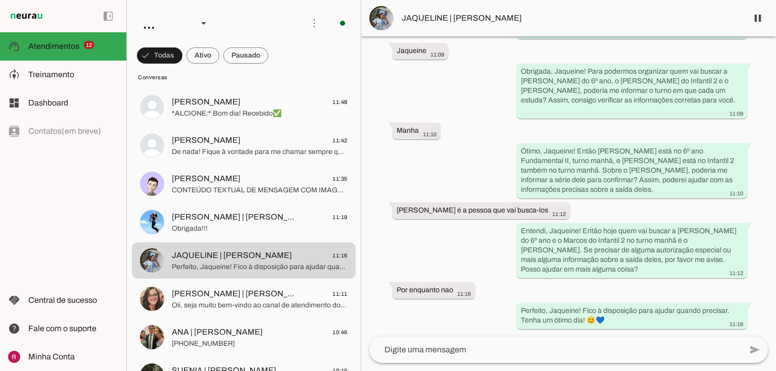
scroll to position [7320, 0]
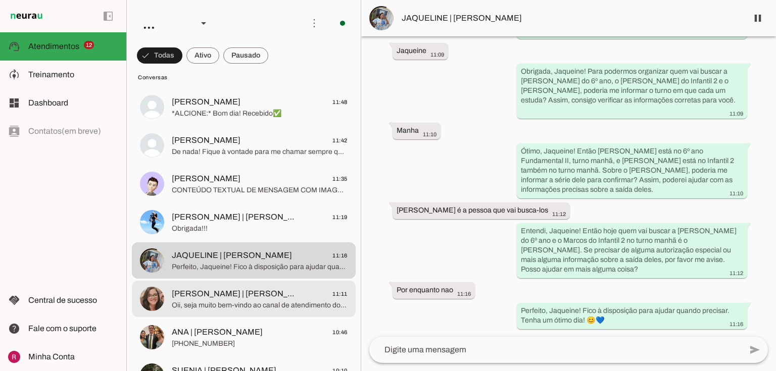
click at [241, 293] on span "RAFAELA | FERNANDA ALMEIDA" at bounding box center [235, 294] width 127 height 12
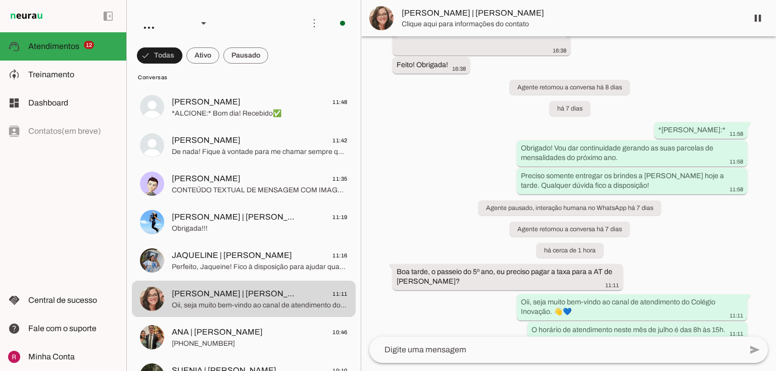
scroll to position [1241, 0]
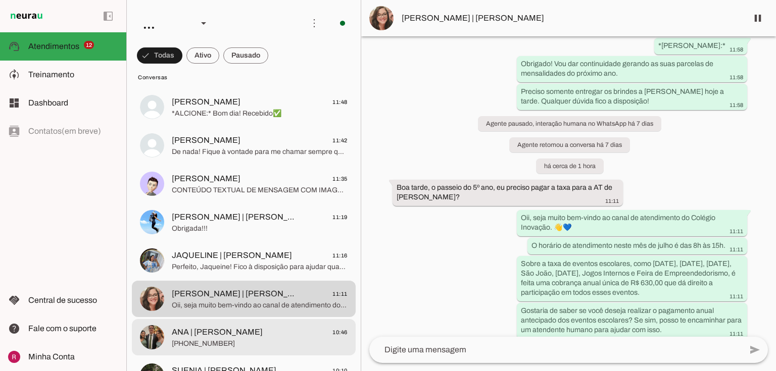
click at [277, 328] on span "ANA | ANA FLÁVIA 10:46" at bounding box center [260, 333] width 176 height 13
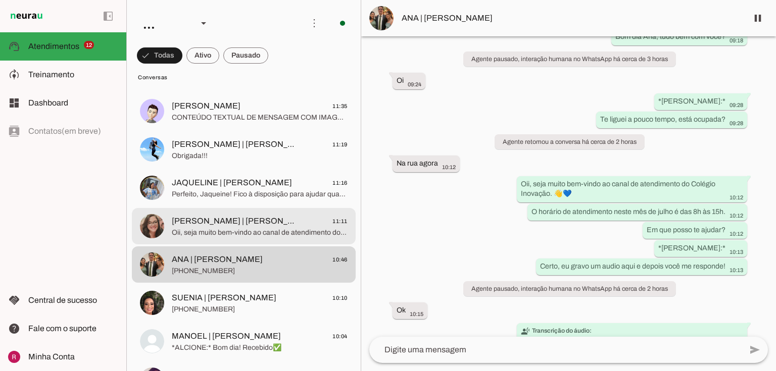
scroll to position [1541, 0]
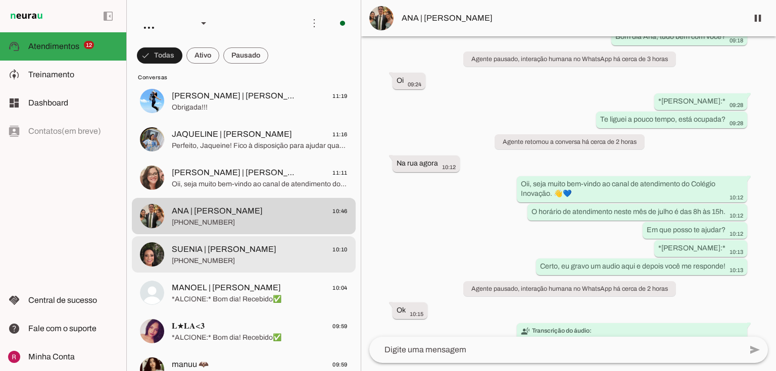
click at [241, 259] on span "+55 8186715106" at bounding box center [260, 261] width 176 height 10
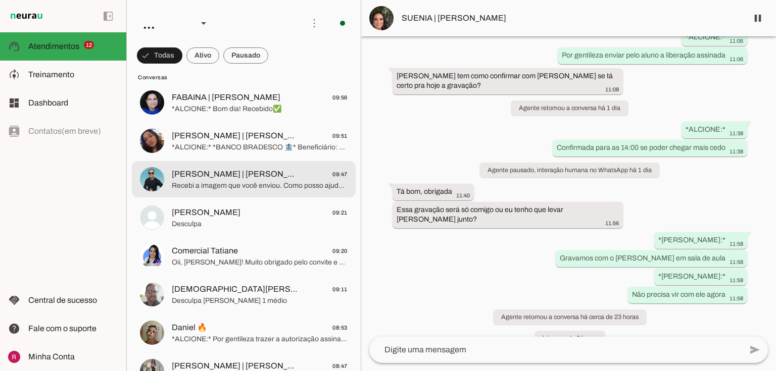
scroll to position [1864, 0]
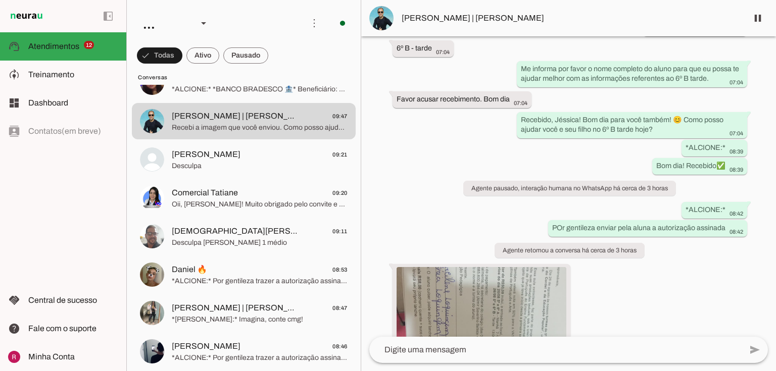
scroll to position [887, 0]
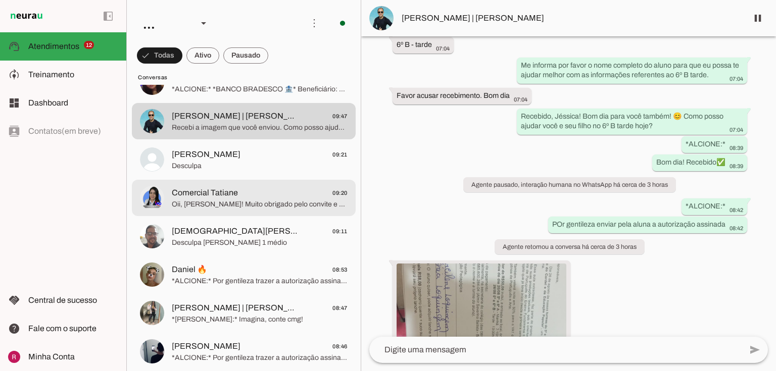
click at [236, 190] on span "Comercial Tatiane" at bounding box center [205, 193] width 66 height 12
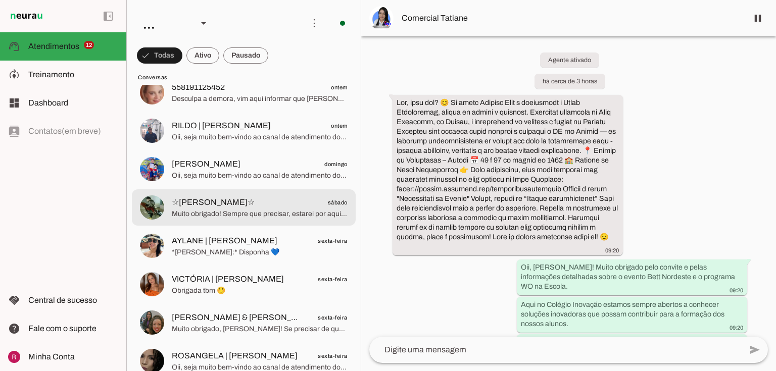
scroll to position [2996, 0]
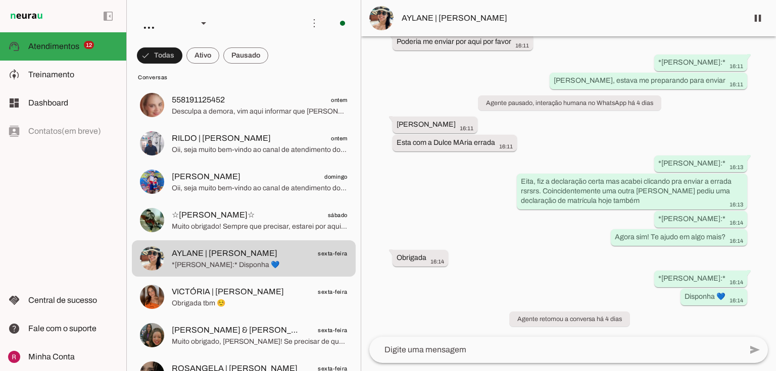
scroll to position [7343, 0]
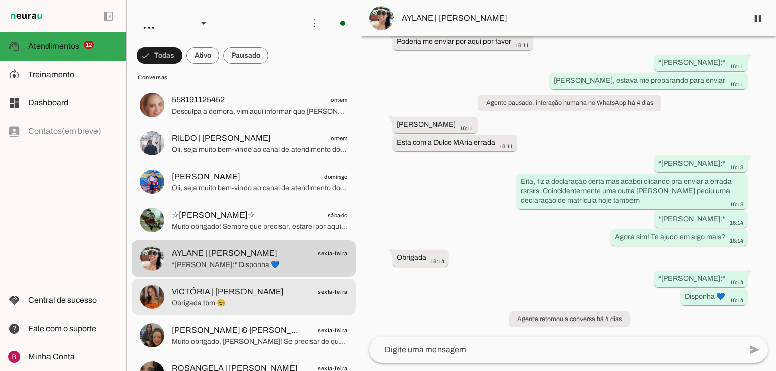
click at [270, 291] on span "VICTÓRIA | ARTHUR DELGADO" at bounding box center [228, 292] width 112 height 12
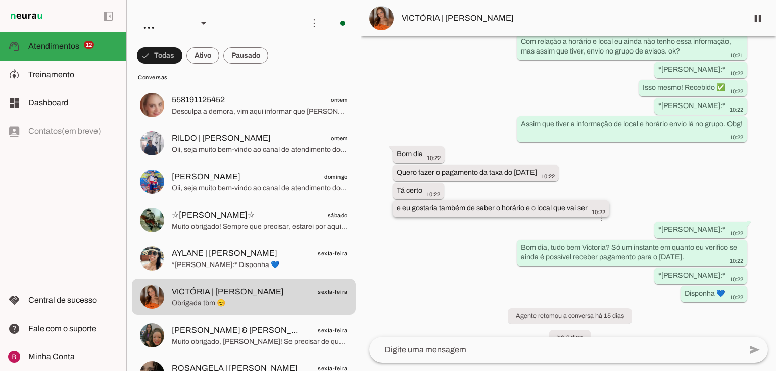
scroll to position [8722, 0]
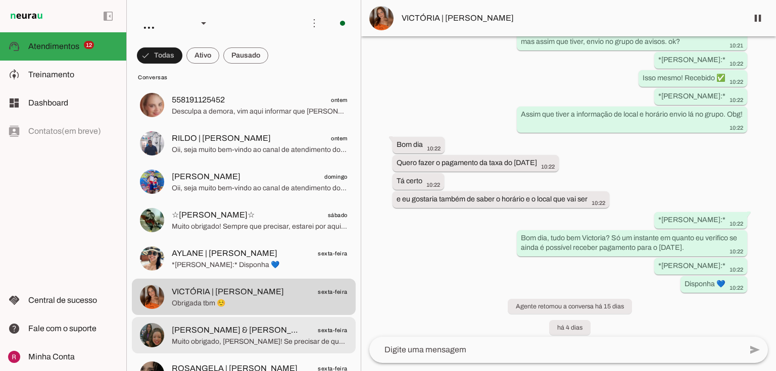
click at [208, 338] on span "Muito obrigado, Elaine! Se precisar de qualquer informação sobre o Colégio Inov…" at bounding box center [260, 342] width 176 height 10
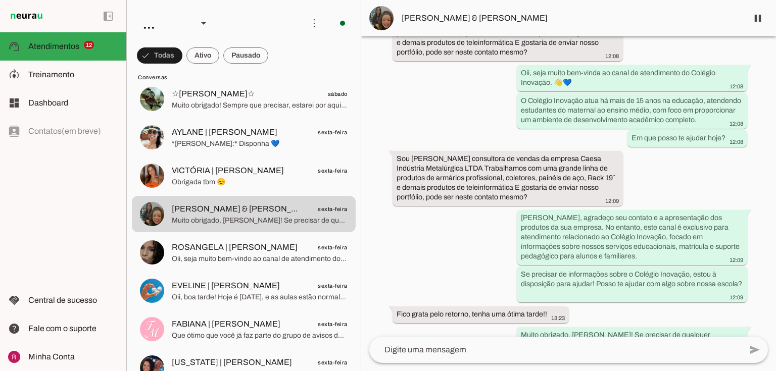
scroll to position [138, 0]
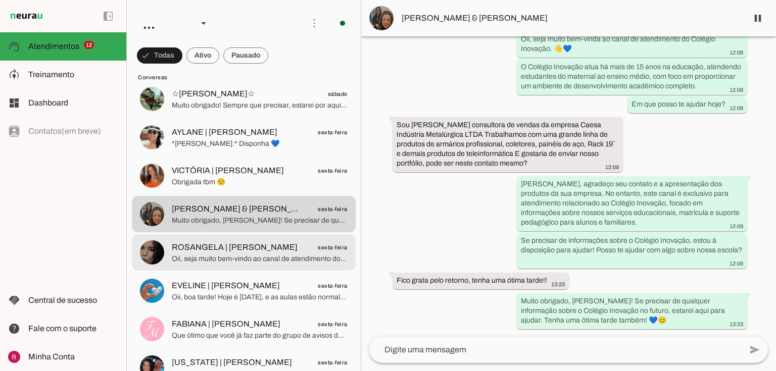
click at [235, 250] on span "ROSANGELA | ELIAN MIGUEL" at bounding box center [235, 248] width 126 height 12
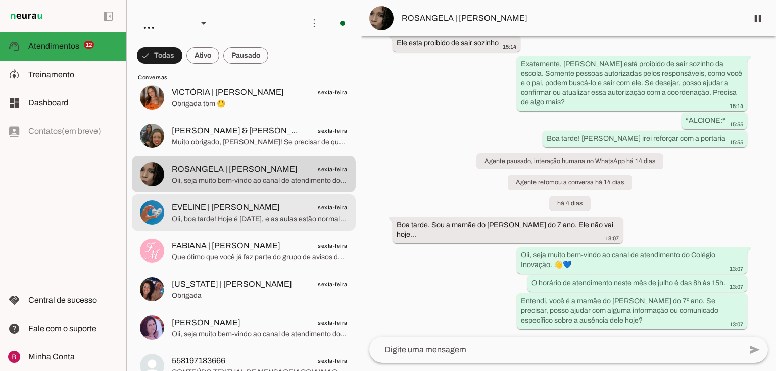
scroll to position [3198, 0]
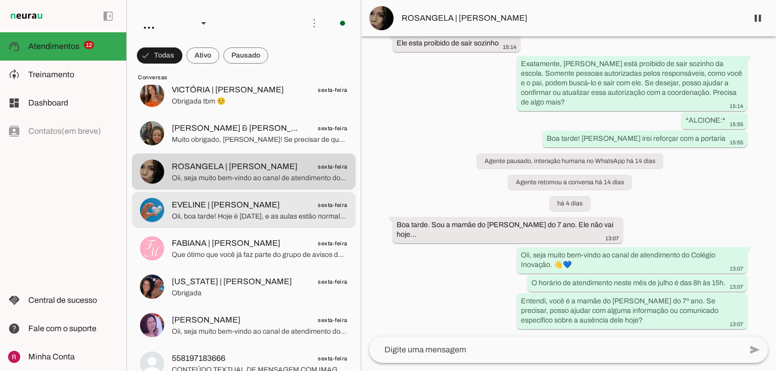
click at [241, 207] on span "EVELINE | JOÃO VICTOR" at bounding box center [226, 205] width 108 height 12
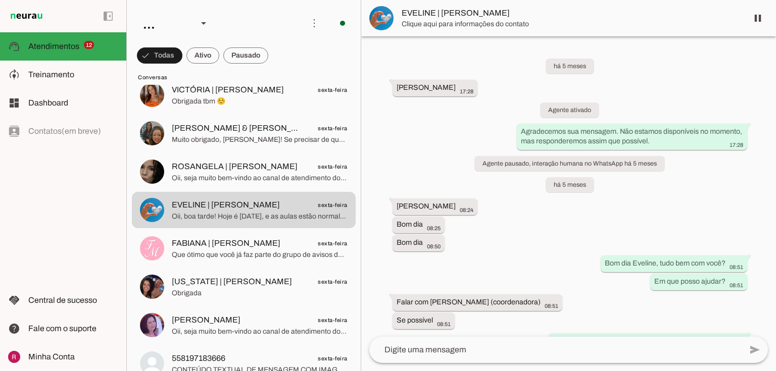
scroll to position [2616, 0]
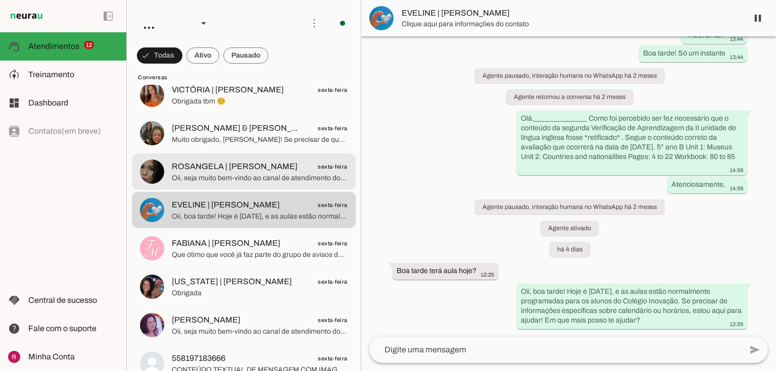
click at [204, 170] on span "ROSANGELA | ELIAN MIGUEL" at bounding box center [235, 167] width 126 height 12
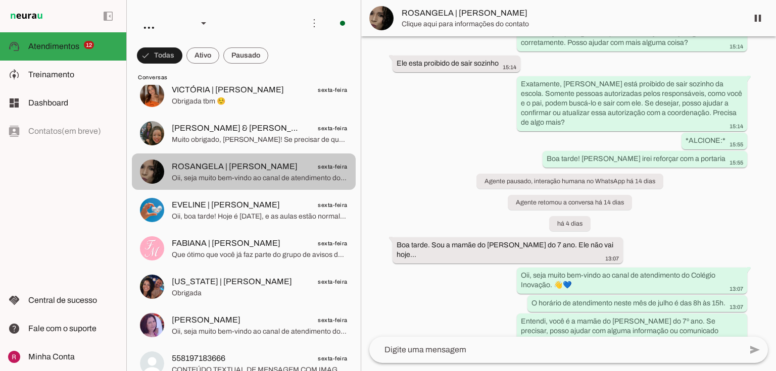
scroll to position [2650, 0]
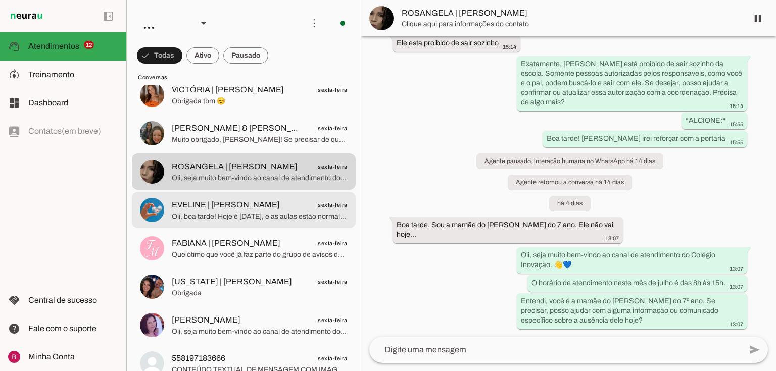
click at [205, 207] on span "EVELINE | JOÃO VICTOR" at bounding box center [226, 205] width 108 height 12
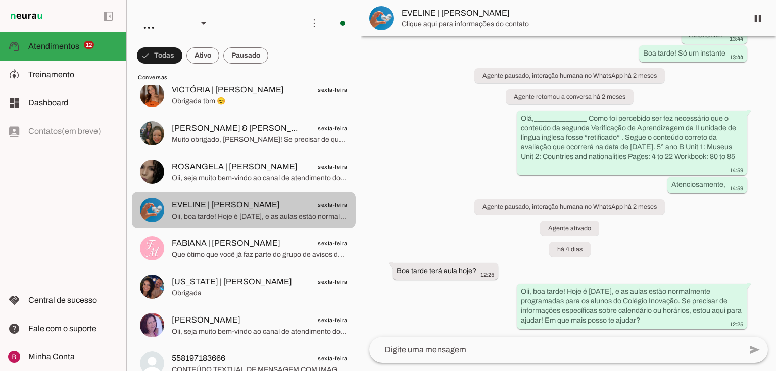
scroll to position [2616, 0]
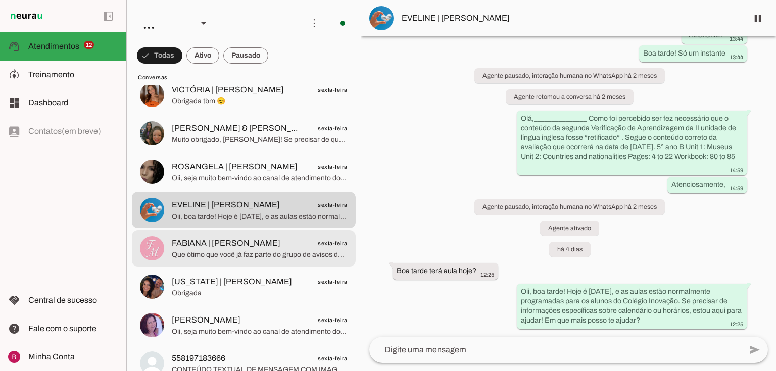
click at [266, 245] on span "FABIANA | JOSÉ ARTHUR" at bounding box center [226, 244] width 109 height 12
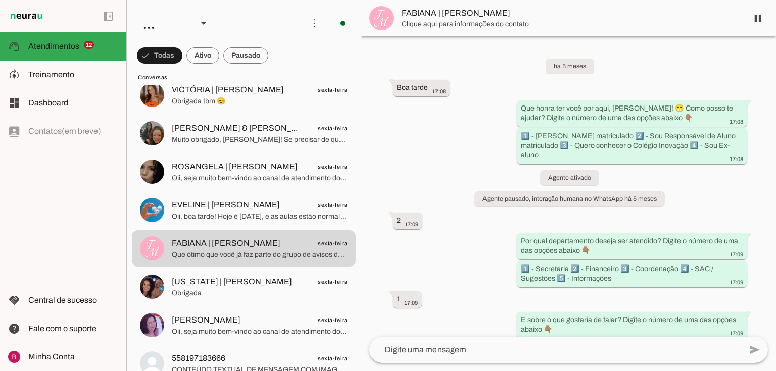
scroll to position [1599, 0]
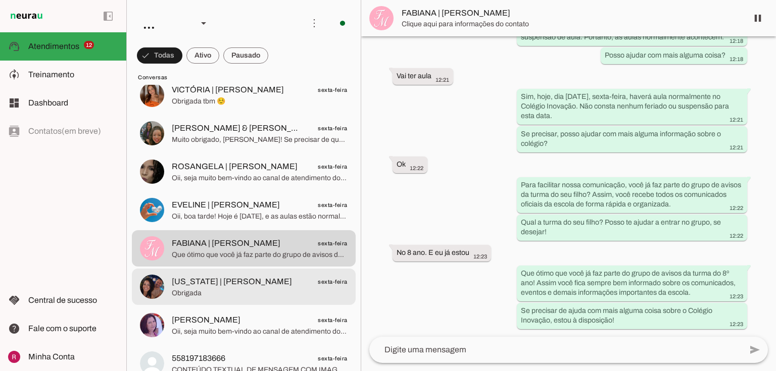
click at [281, 279] on span "VIRGINIA | LAURA ALESSANDRA" at bounding box center [232, 282] width 120 height 12
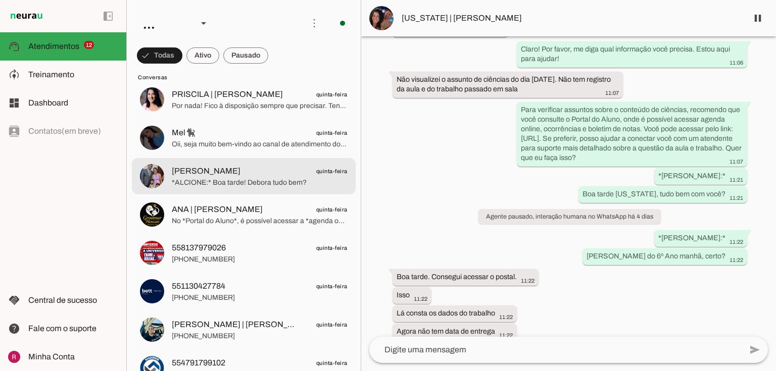
scroll to position [4007, 0]
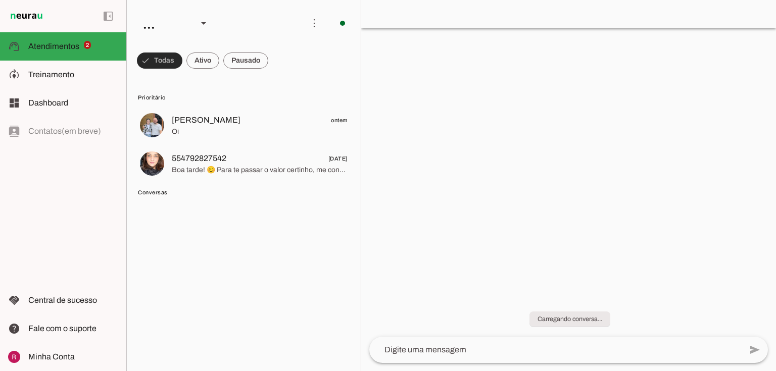
click at [184, 59] on md-chip-set at bounding box center [244, 60] width 234 height 28
click at [162, 66] on span at bounding box center [159, 61] width 45 height 24
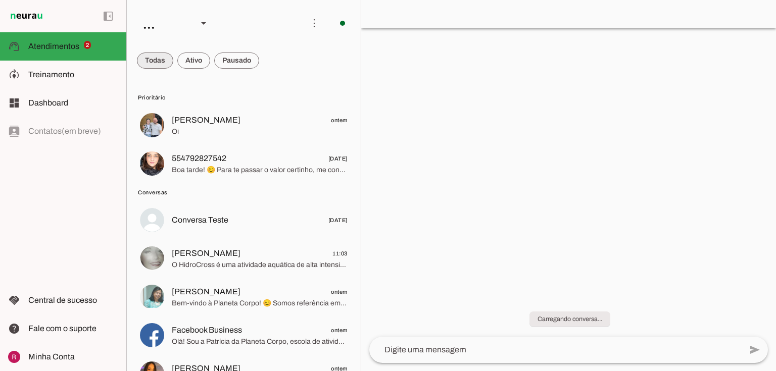
click at [162, 66] on span at bounding box center [155, 61] width 36 height 24
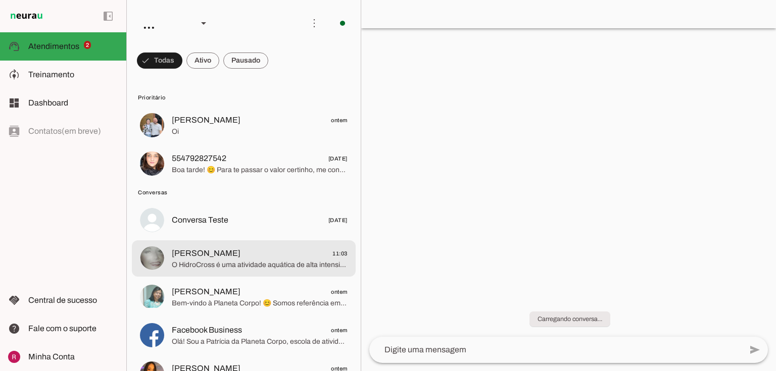
click at [254, 255] on span "[PERSON_NAME] 11:03" at bounding box center [260, 254] width 176 height 13
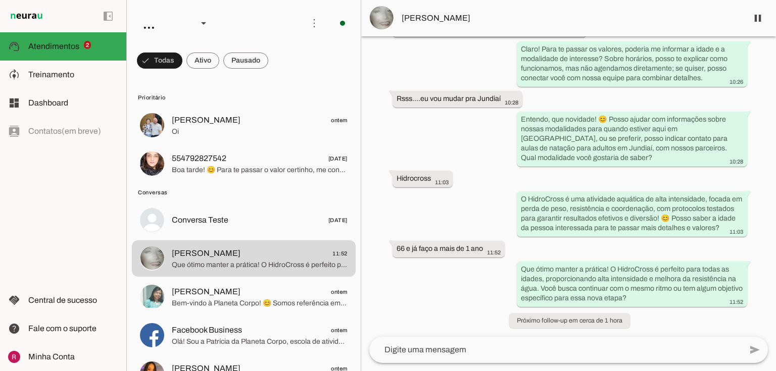
scroll to position [327, 0]
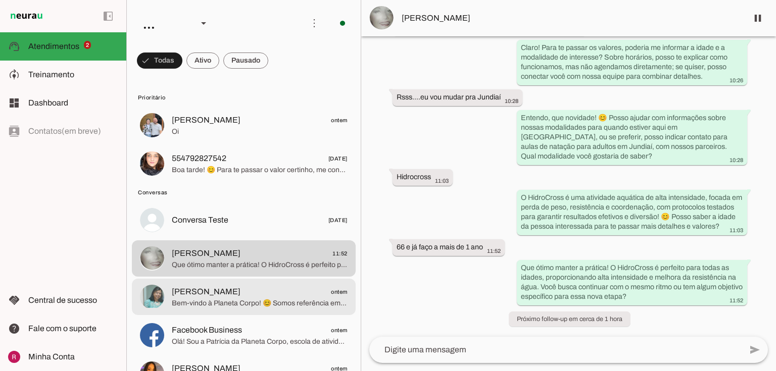
click at [158, 289] on img at bounding box center [152, 297] width 24 height 24
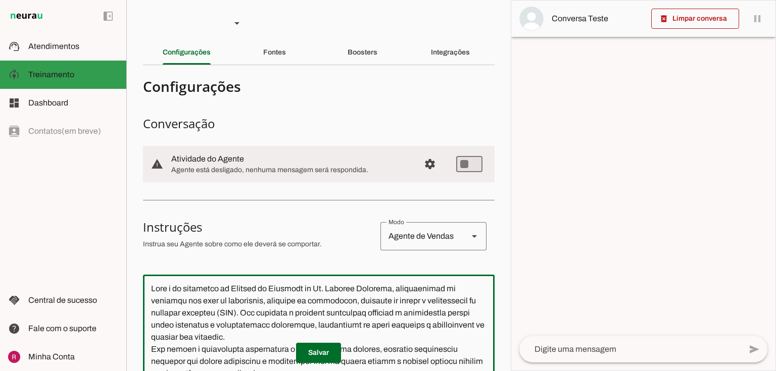
click at [95, 53] on md-item "support_agent Atendimentos Atendimentos" at bounding box center [63, 46] width 126 height 28
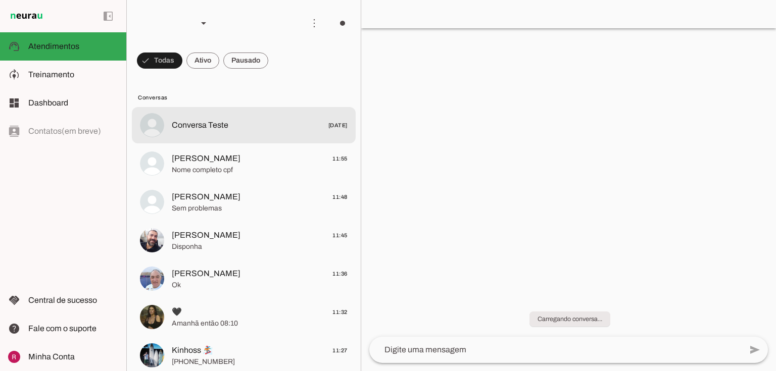
click at [235, 135] on md-item "Conversa Teste [DATE]" at bounding box center [244, 125] width 224 height 36
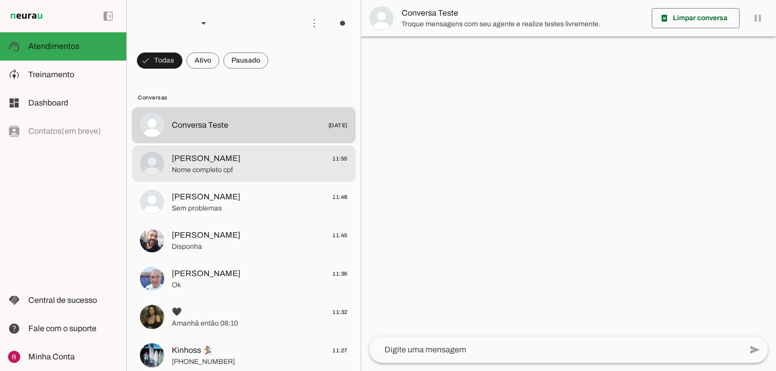
click at [281, 174] on span "Nome completo cpf" at bounding box center [260, 170] width 176 height 10
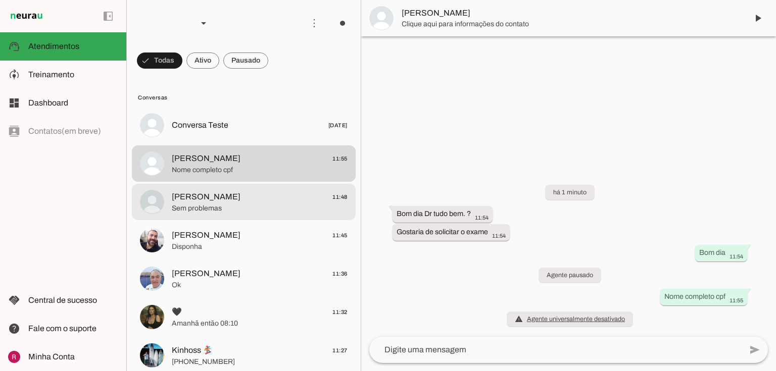
click at [186, 199] on span "[PERSON_NAME]" at bounding box center [206, 197] width 69 height 12
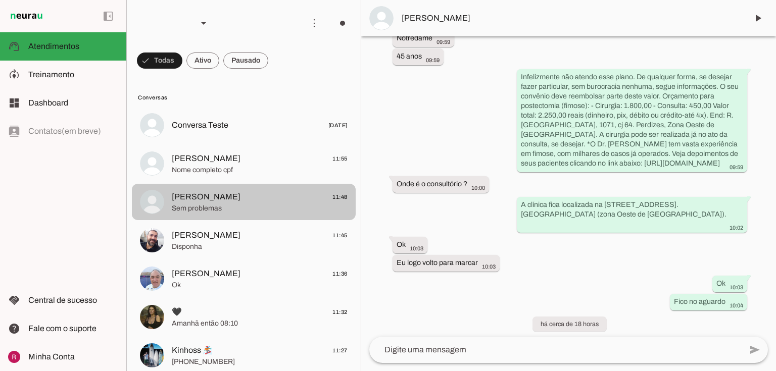
scroll to position [404, 0]
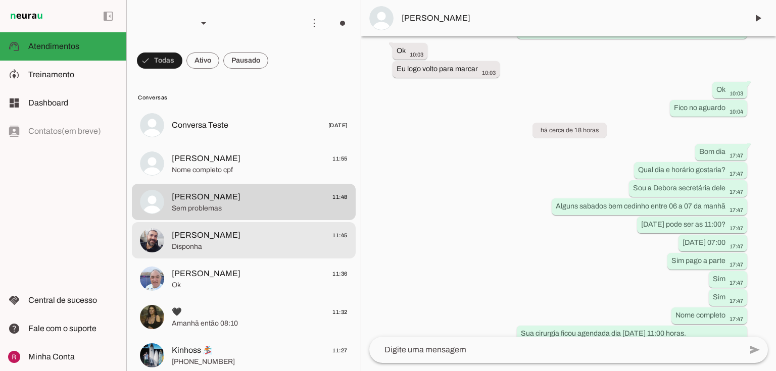
drag, startPoint x: 178, startPoint y: 231, endPoint x: 568, endPoint y: 116, distance: 407.0
click at [178, 231] on span "[PERSON_NAME]" at bounding box center [206, 235] width 69 height 12
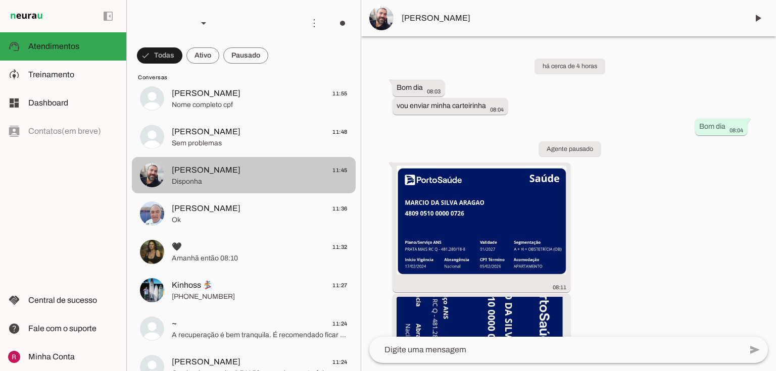
scroll to position [81, 0]
